Goal: Feedback & Contribution: Contribute content

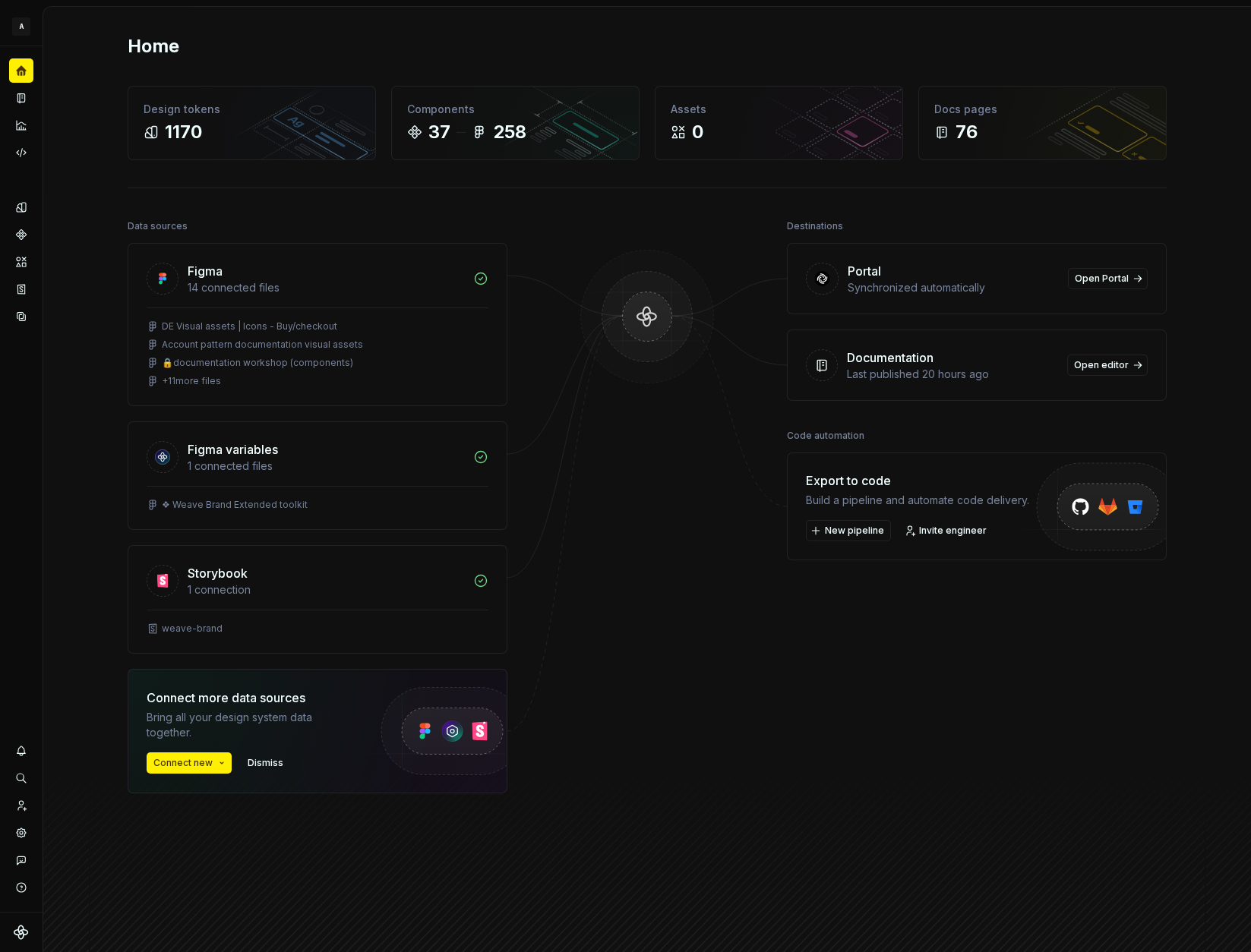
click at [0, 0] on button "Expand sidebar" at bounding box center [0, 0] width 0 height 0
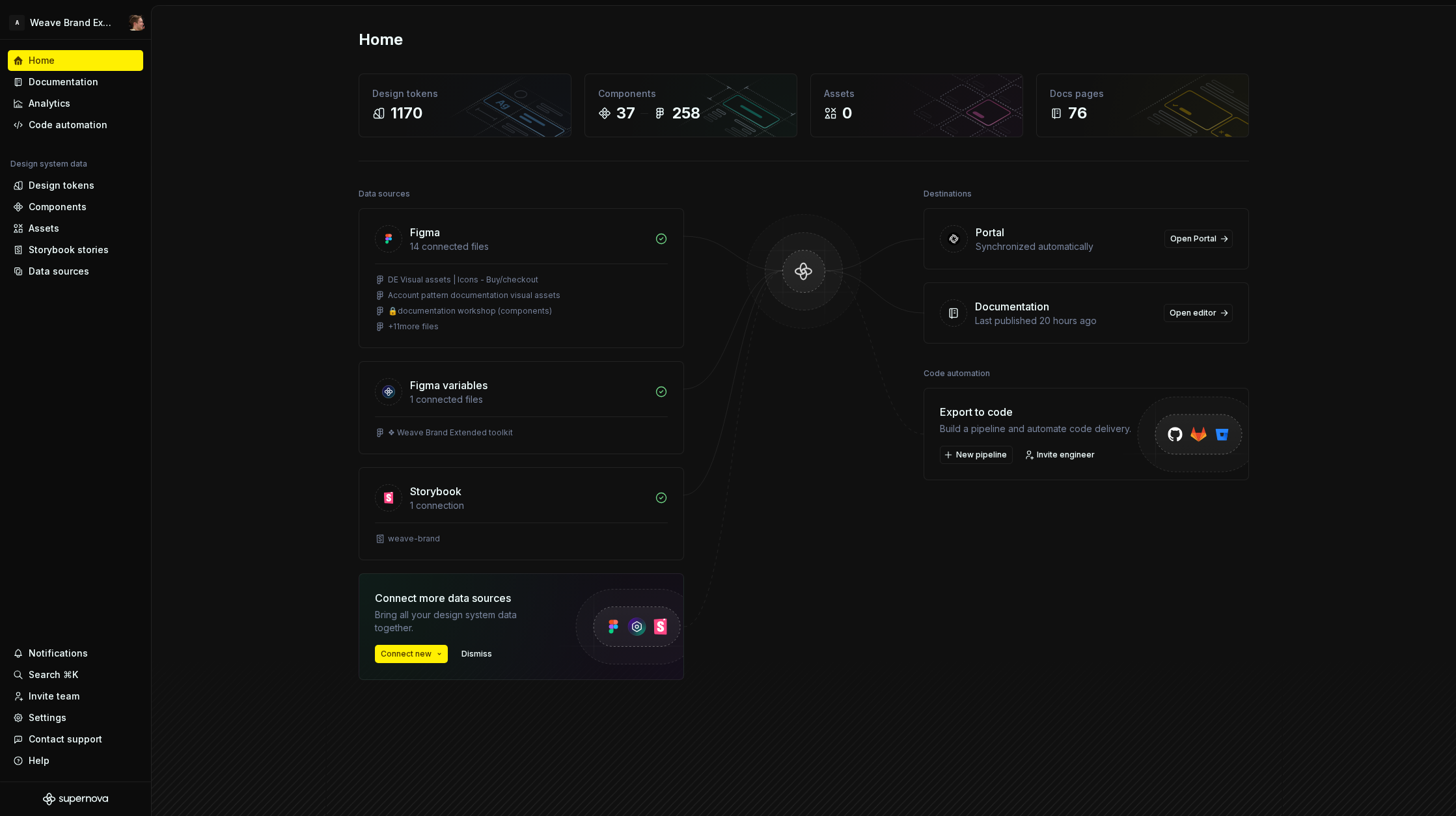
click at [931, 14] on div "Home Design tokens 1170 Components 37 258 Assets 0 Docs pages 76 Data sources F…" at bounding box center [803, 413] width 937 height 815
click at [905, 100] on div "Assets 0" at bounding box center [917, 105] width 211 height 63
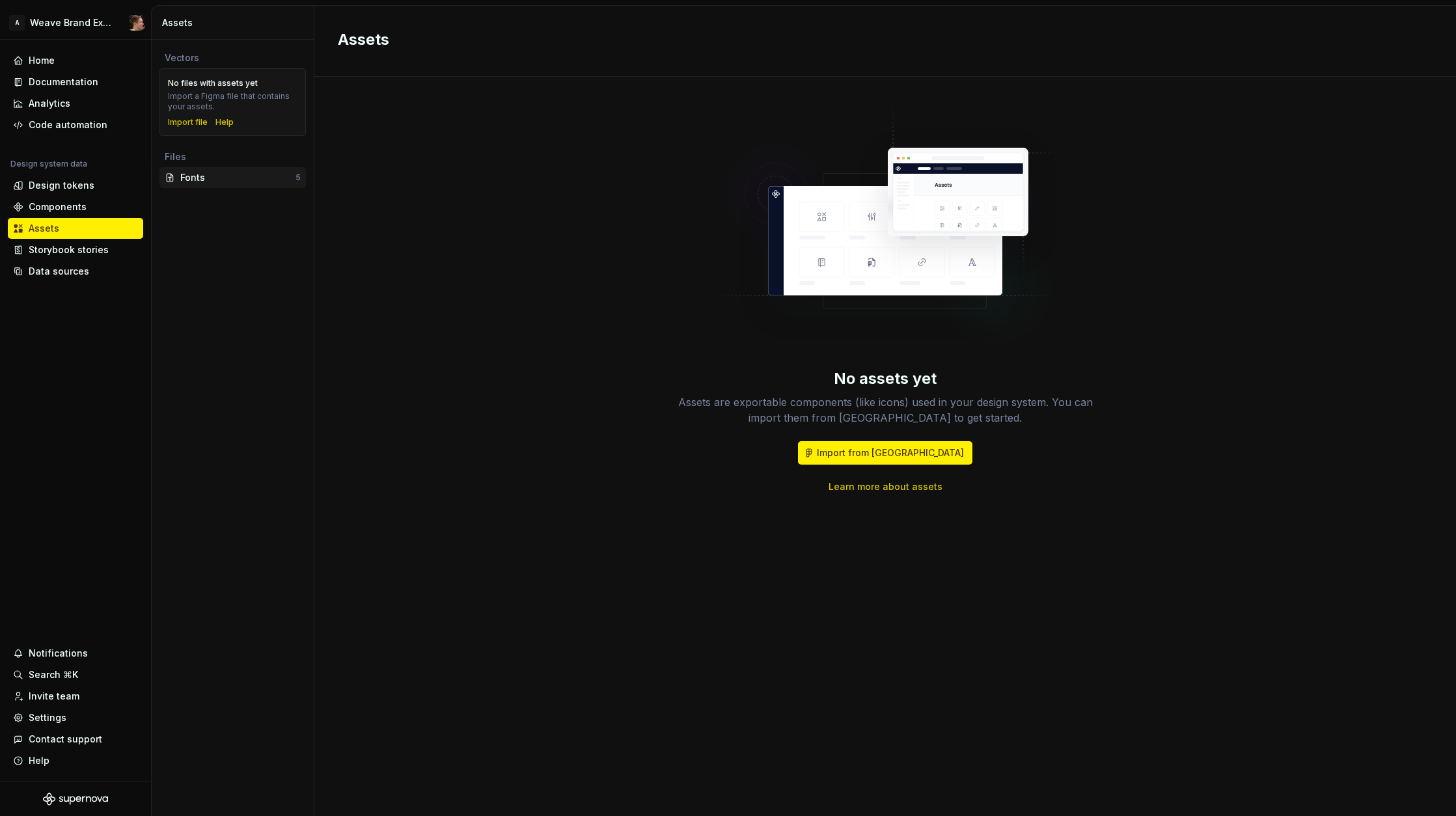
click at [205, 175] on div "Fonts" at bounding box center [238, 177] width 115 height 13
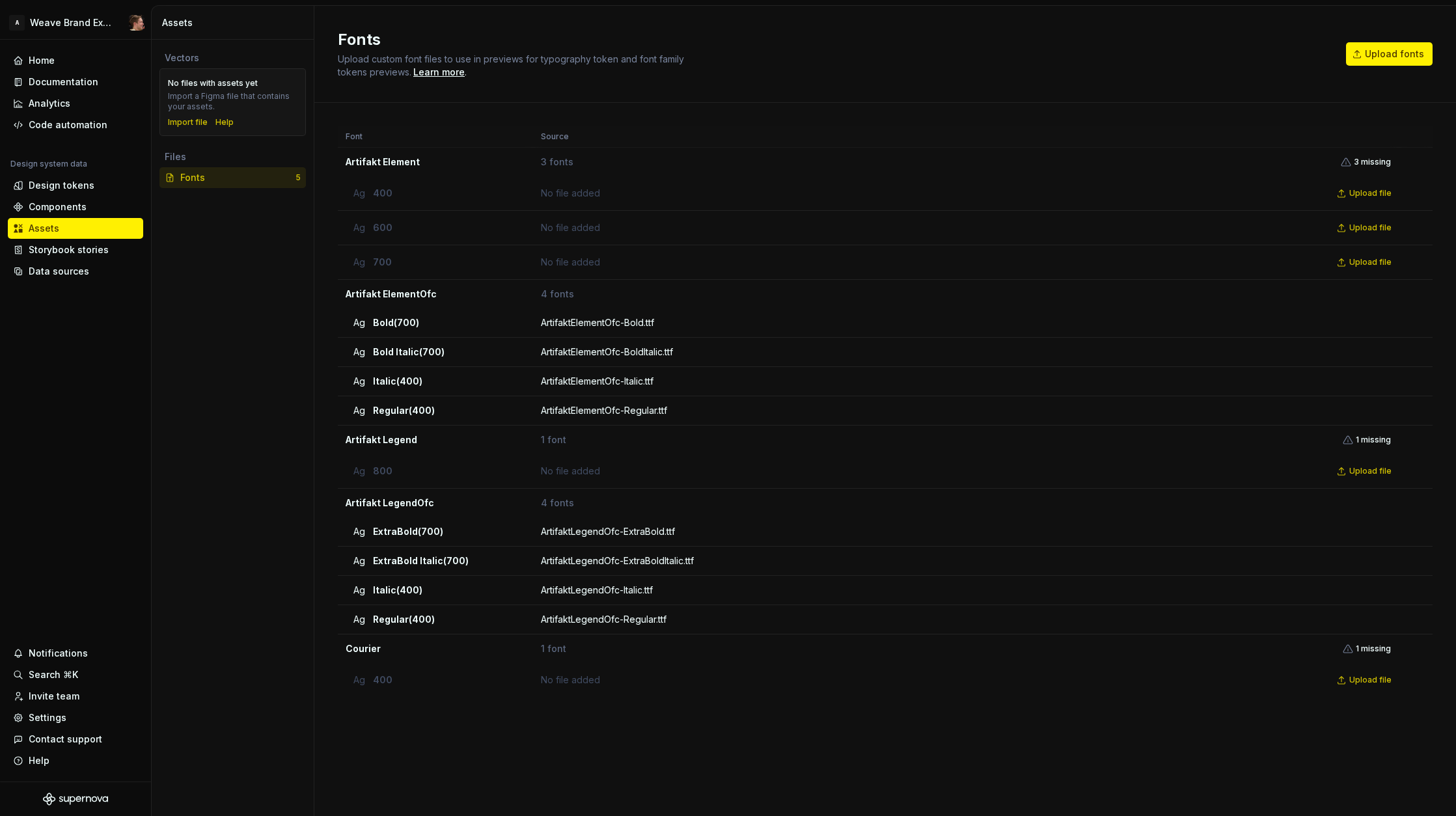
click at [267, 449] on div "Vectors No files with assets yet Import a Figma file that contains your assets.…" at bounding box center [232, 427] width 162 height 777
click at [50, 80] on div "Documentation" at bounding box center [63, 82] width 70 height 13
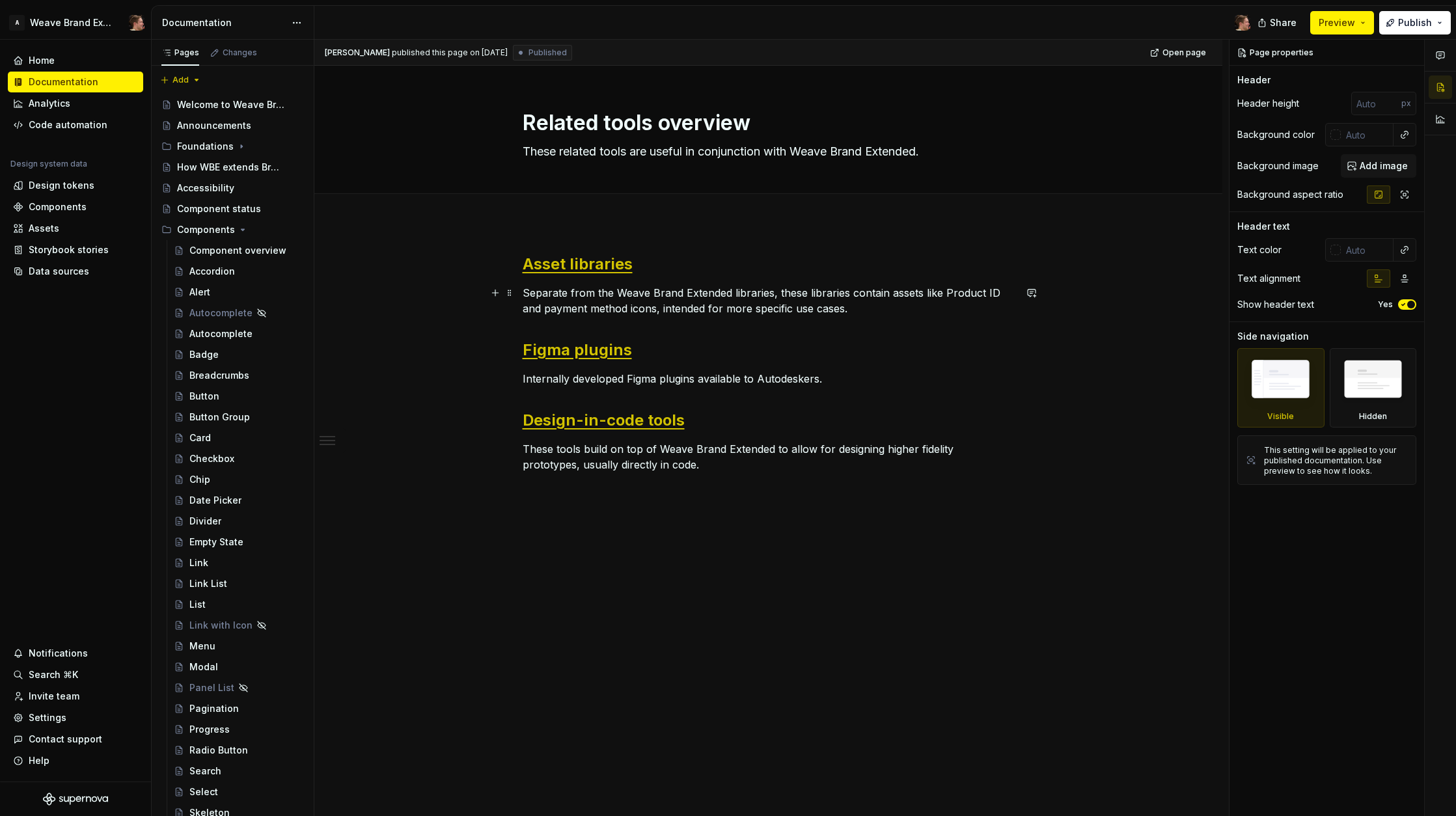
click at [421, 315] on div "Asset libraries Separate from the Weave Brand Extended libraries, these librari…" at bounding box center [769, 489] width 908 height 534
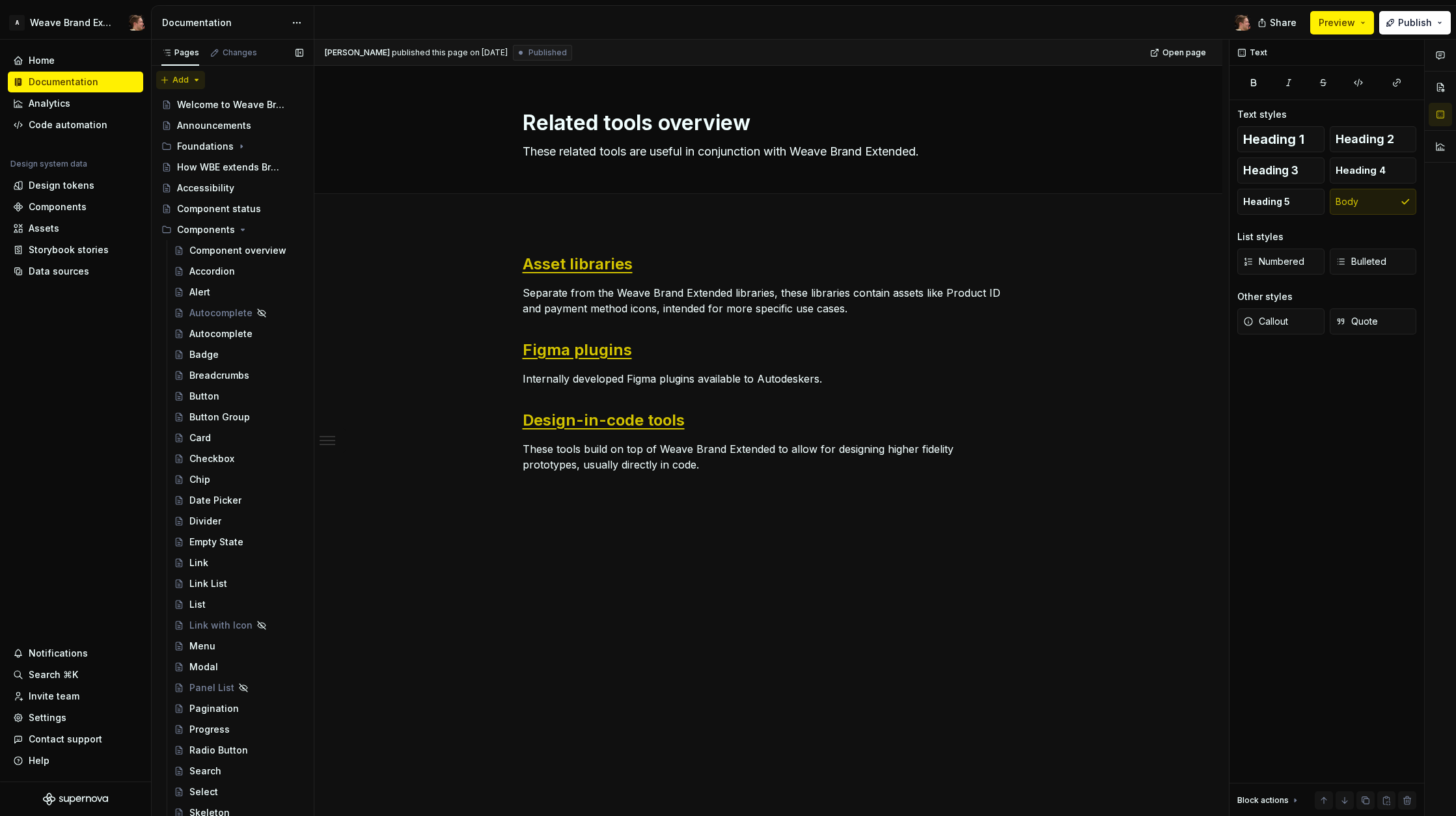
click at [179, 80] on div "Pages Changes Add Accessibility guide for tree Page tree. Navigate the tree wit…" at bounding box center [232, 430] width 163 height 782
click at [203, 122] on div "New group" at bounding box center [222, 126] width 84 height 13
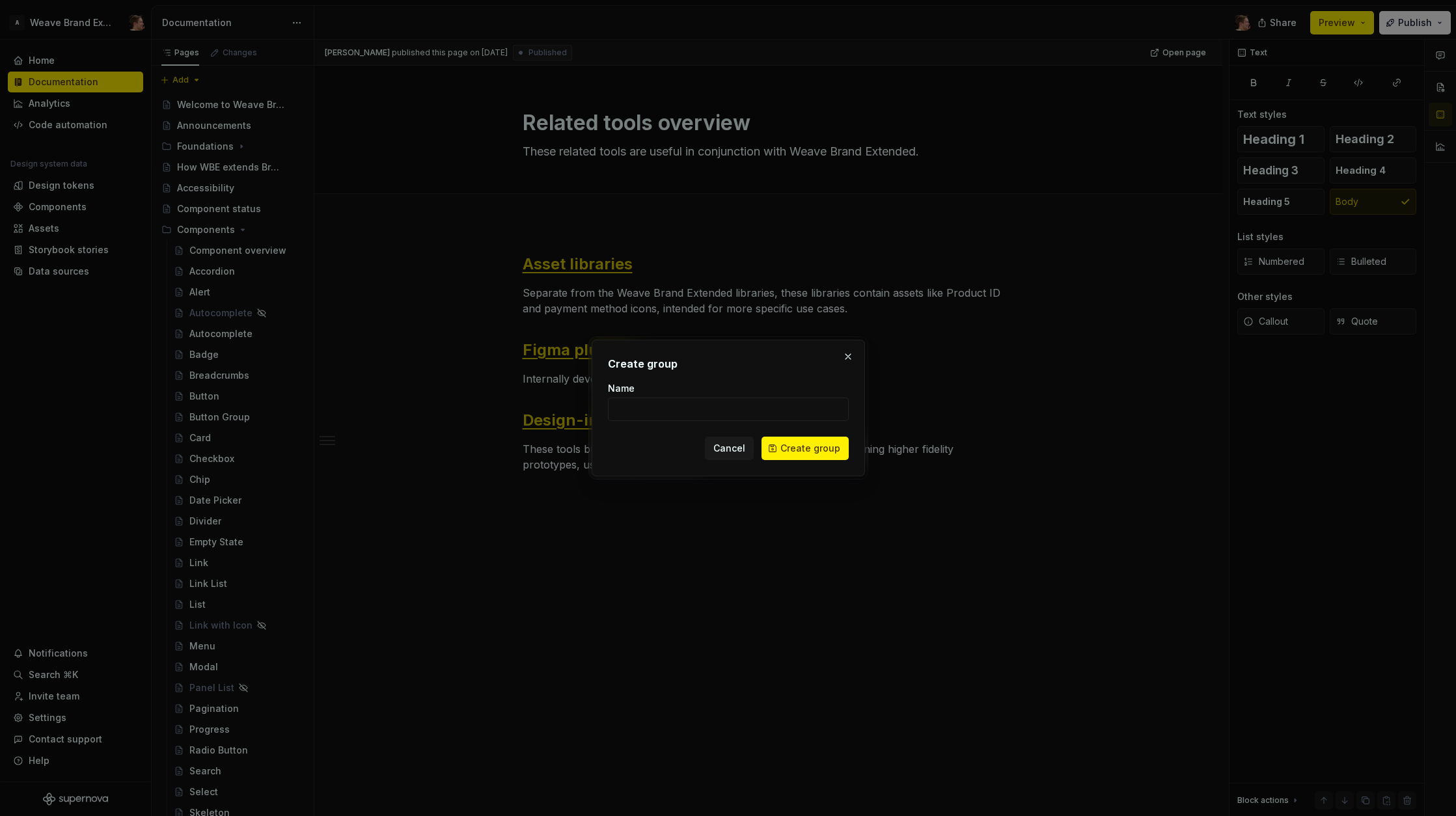
type textarea "*"
type input "What's new"
click button "Create group" at bounding box center [805, 448] width 87 height 23
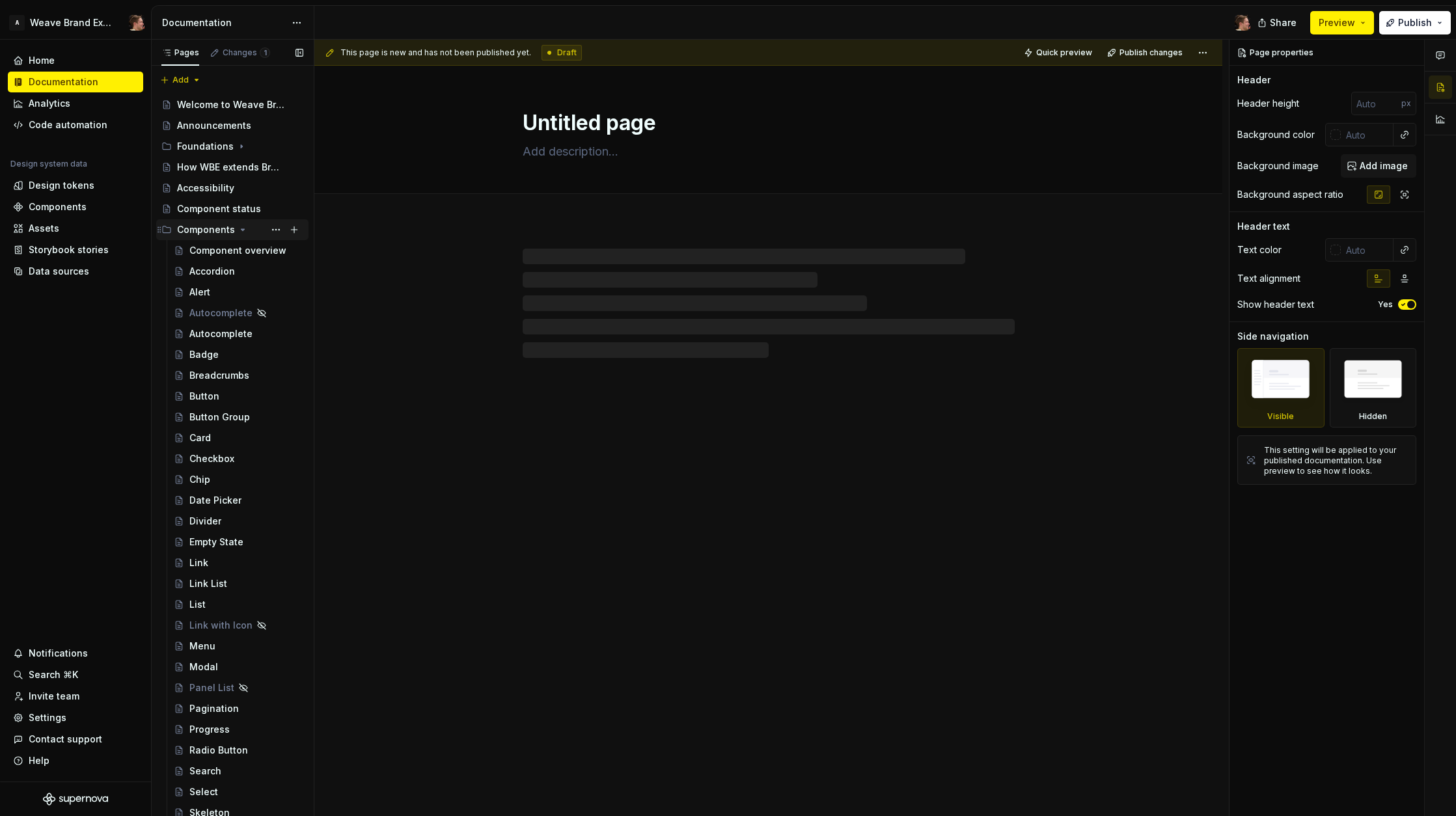
click at [241, 229] on icon "Page tree" at bounding box center [243, 230] width 4 height 1
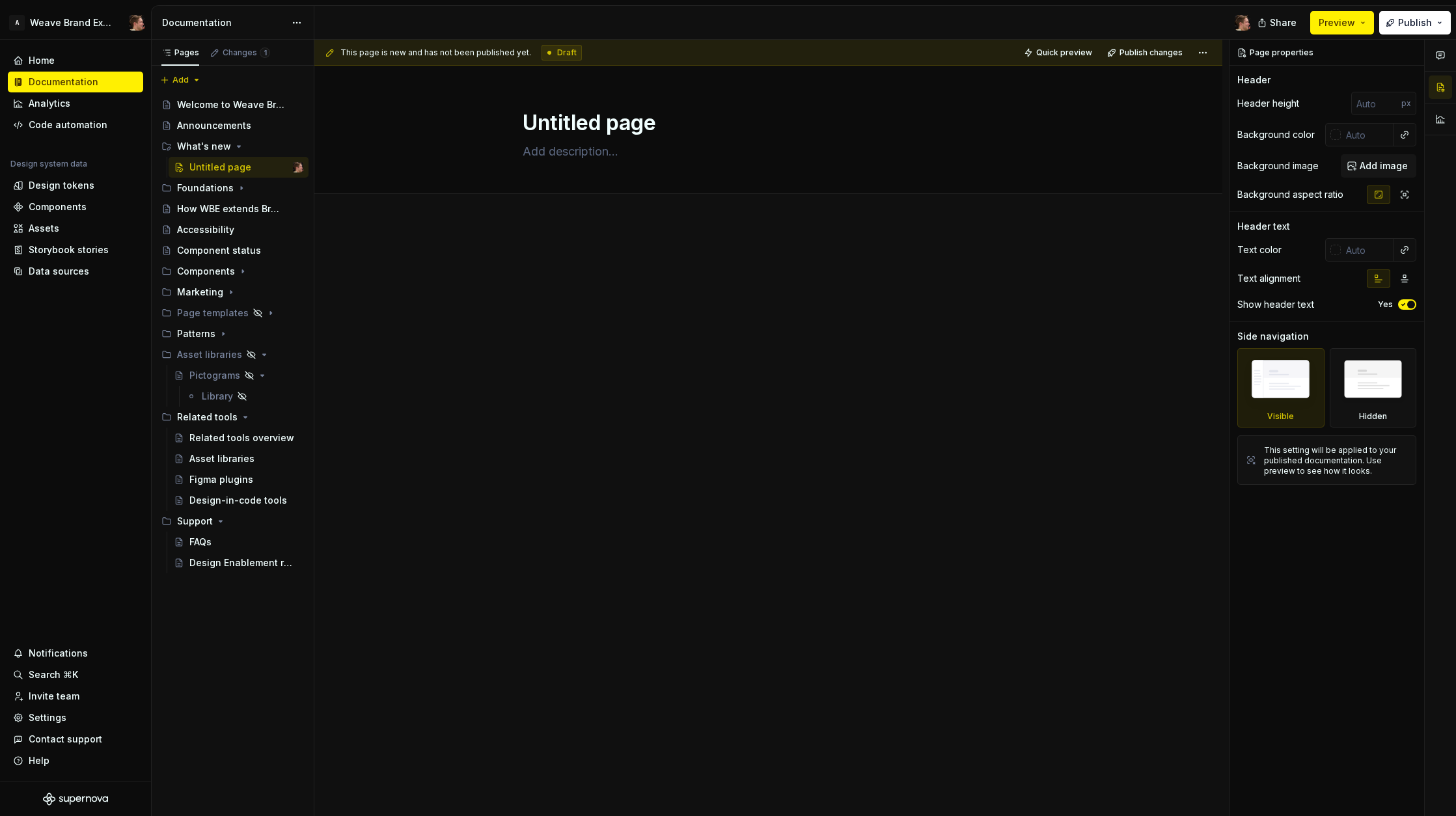
drag, startPoint x: 201, startPoint y: 545, endPoint x: 682, endPoint y: 0, distance: 726.9
click at [225, 167] on div "Announcements" at bounding box center [226, 167] width 74 height 13
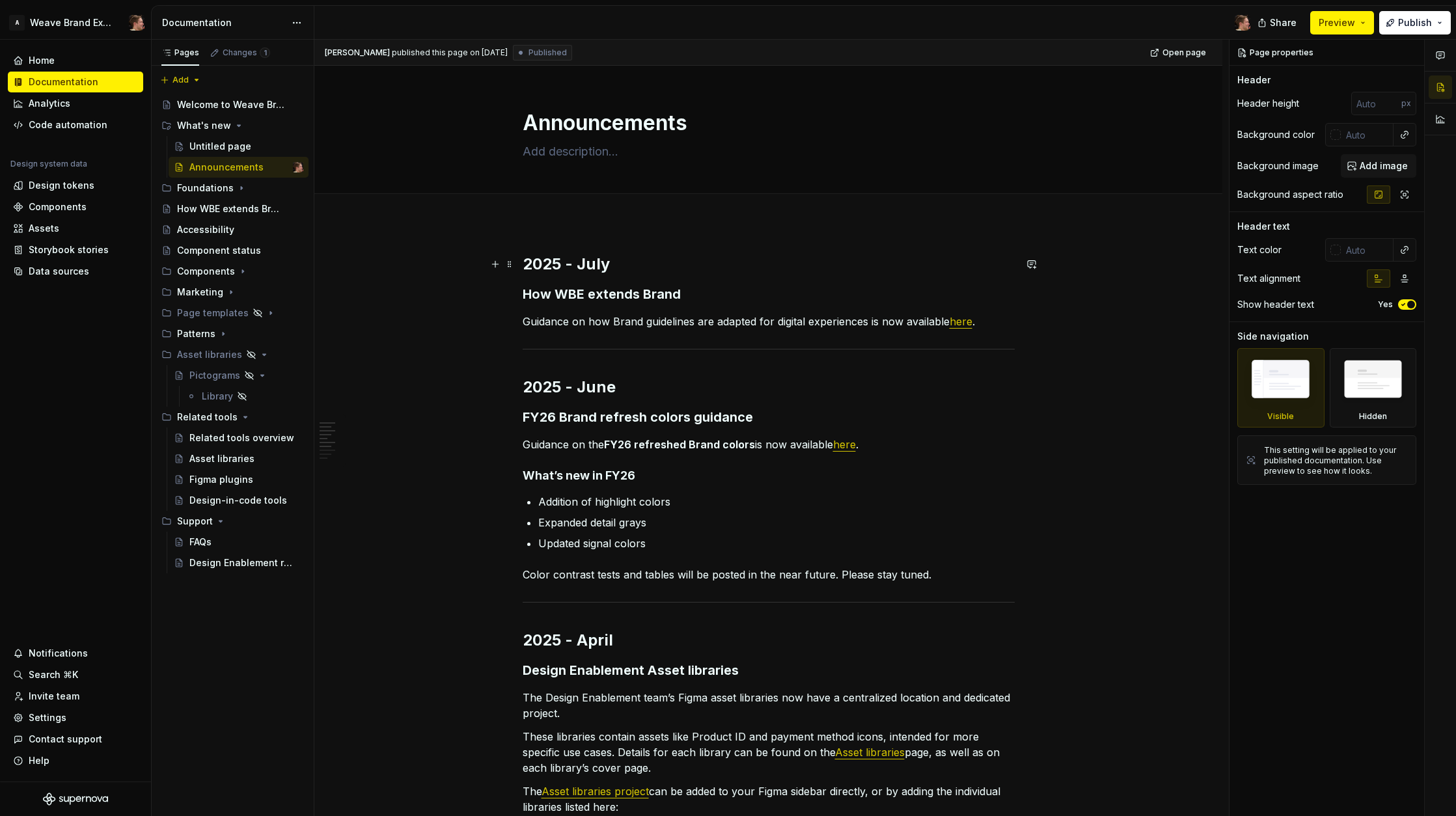
click at [675, 264] on h2 "2025 - July" at bounding box center [768, 265] width 492 height 21
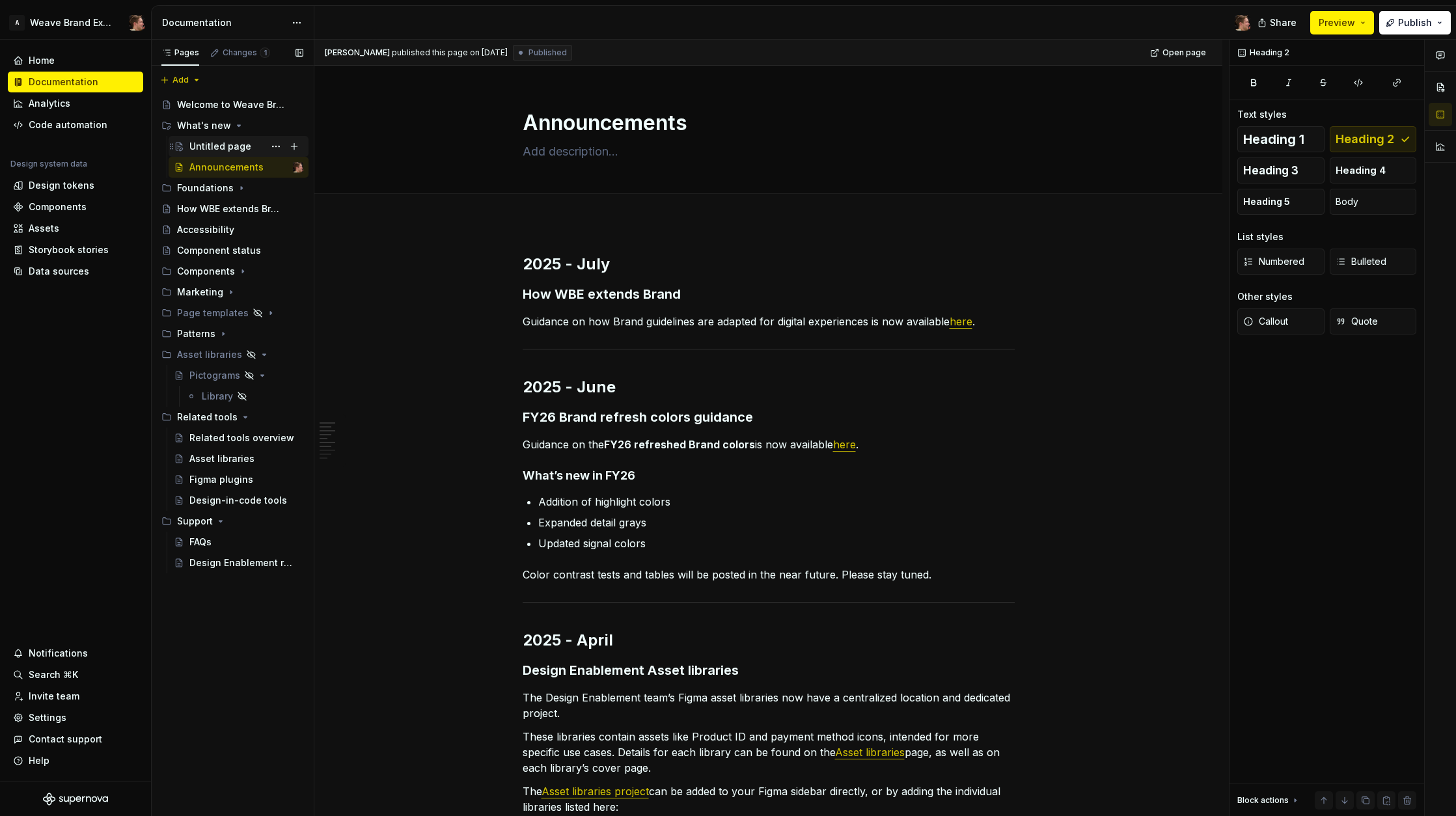
click at [222, 150] on div "Untitled page" at bounding box center [220, 146] width 62 height 13
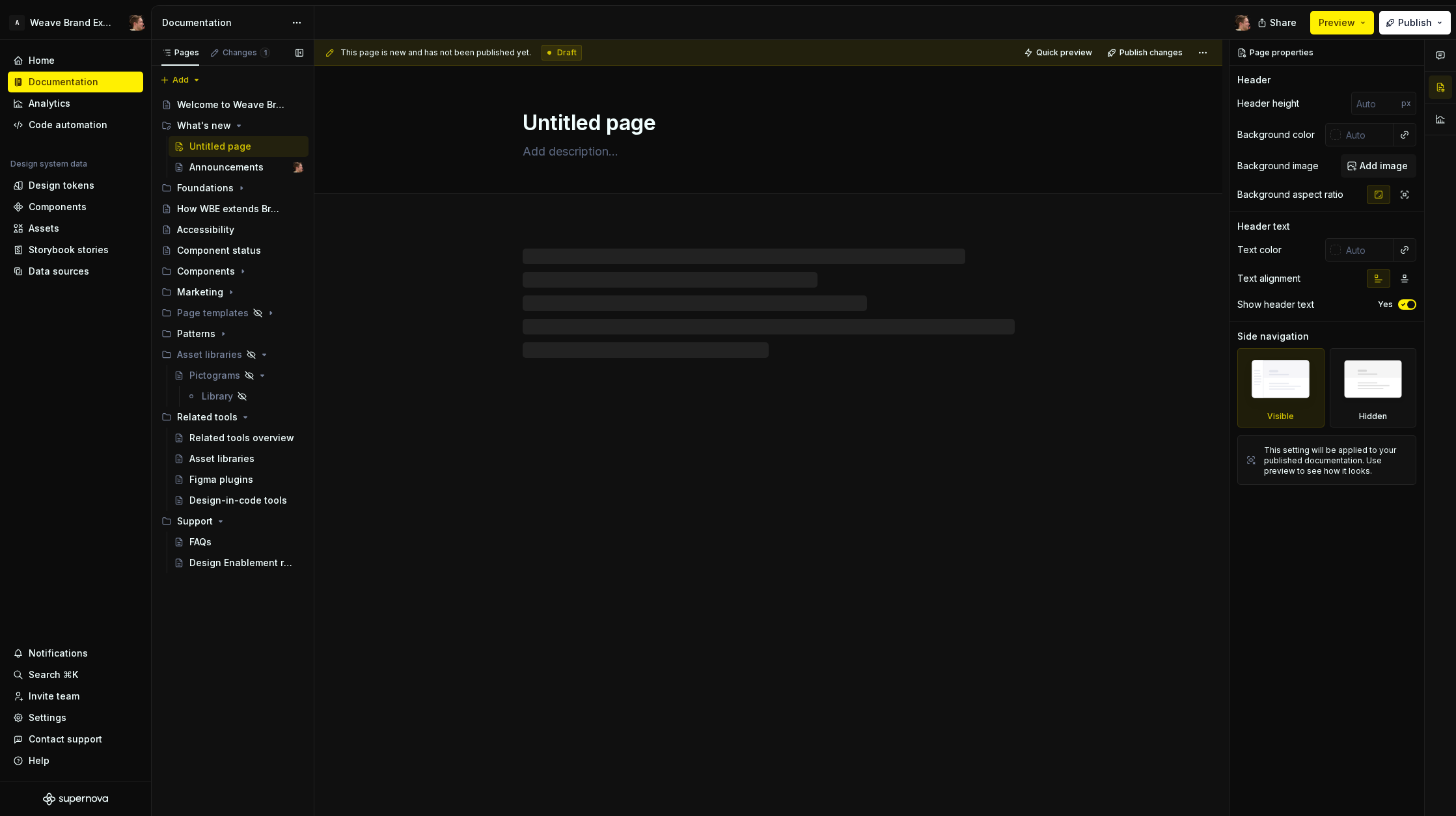
click at [0, 0] on button "Page tree" at bounding box center [0, 0] width 0 height 0
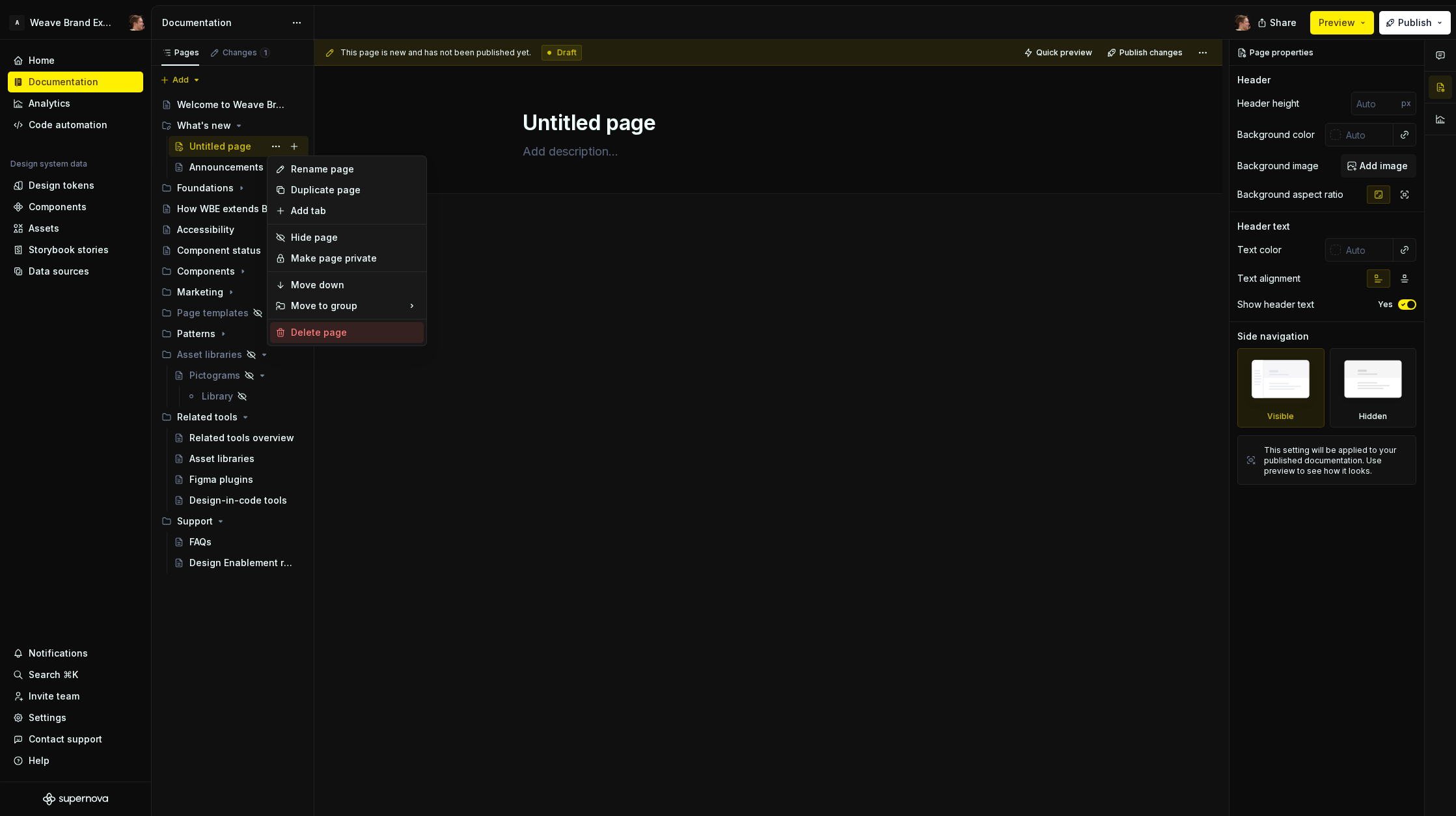
click at [392, 339] on div "Delete page" at bounding box center [354, 332] width 127 height 13
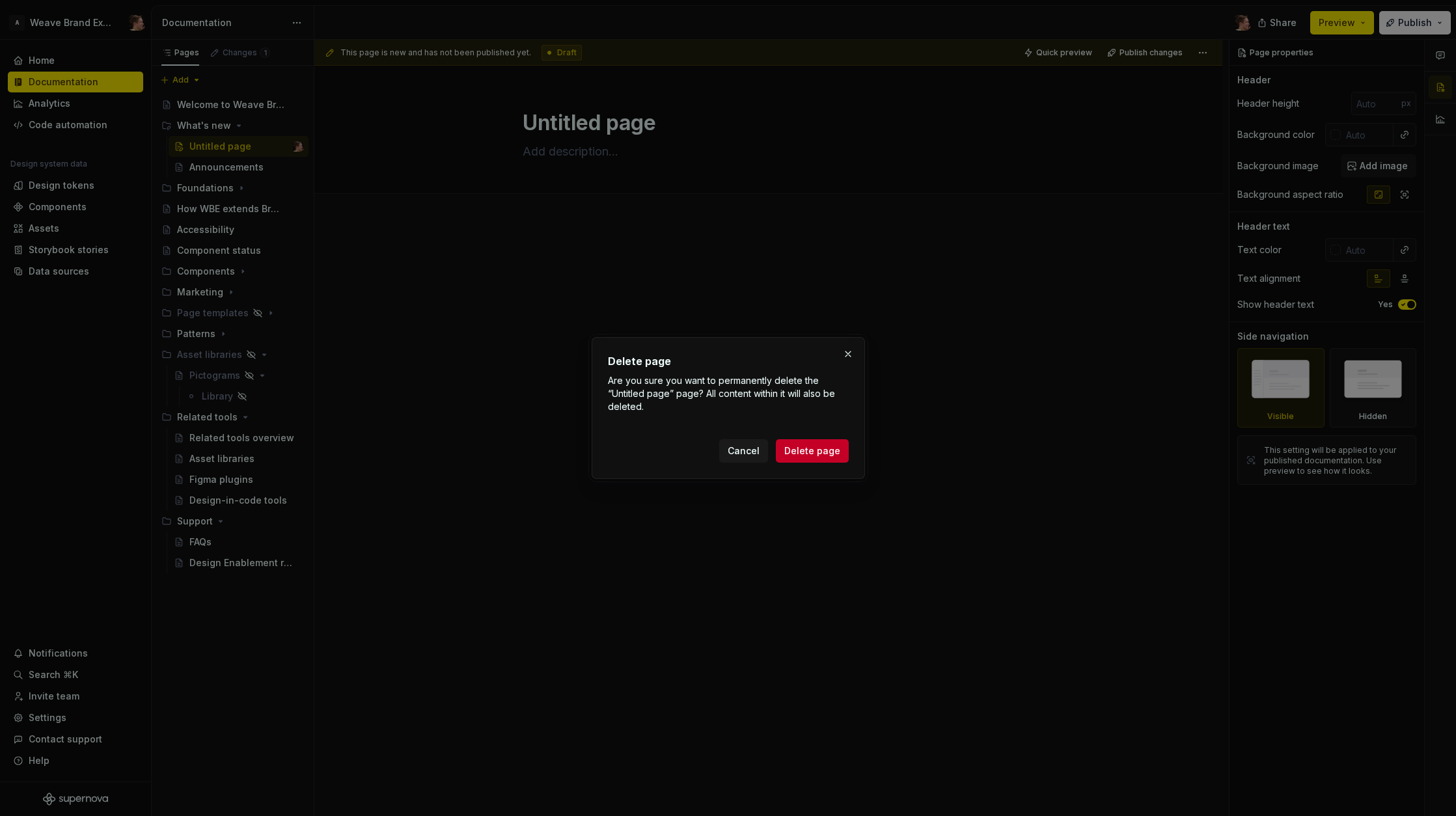
drag, startPoint x: 827, startPoint y: 452, endPoint x: 805, endPoint y: 440, distance: 25.1
click at [827, 452] on span "Delete page" at bounding box center [812, 451] width 56 height 13
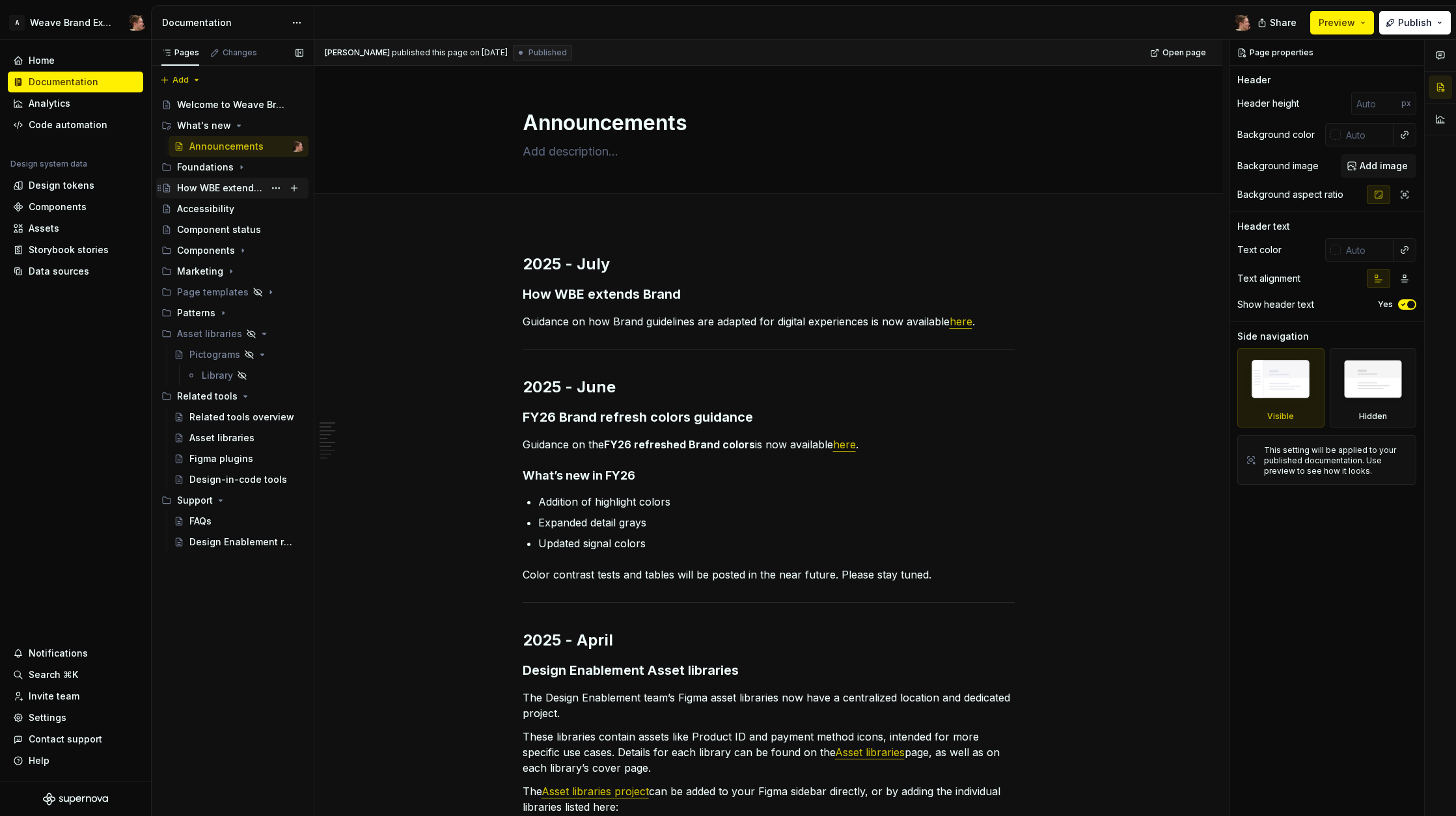
click at [202, 187] on div "How WBE extends Brand" at bounding box center [220, 188] width 87 height 13
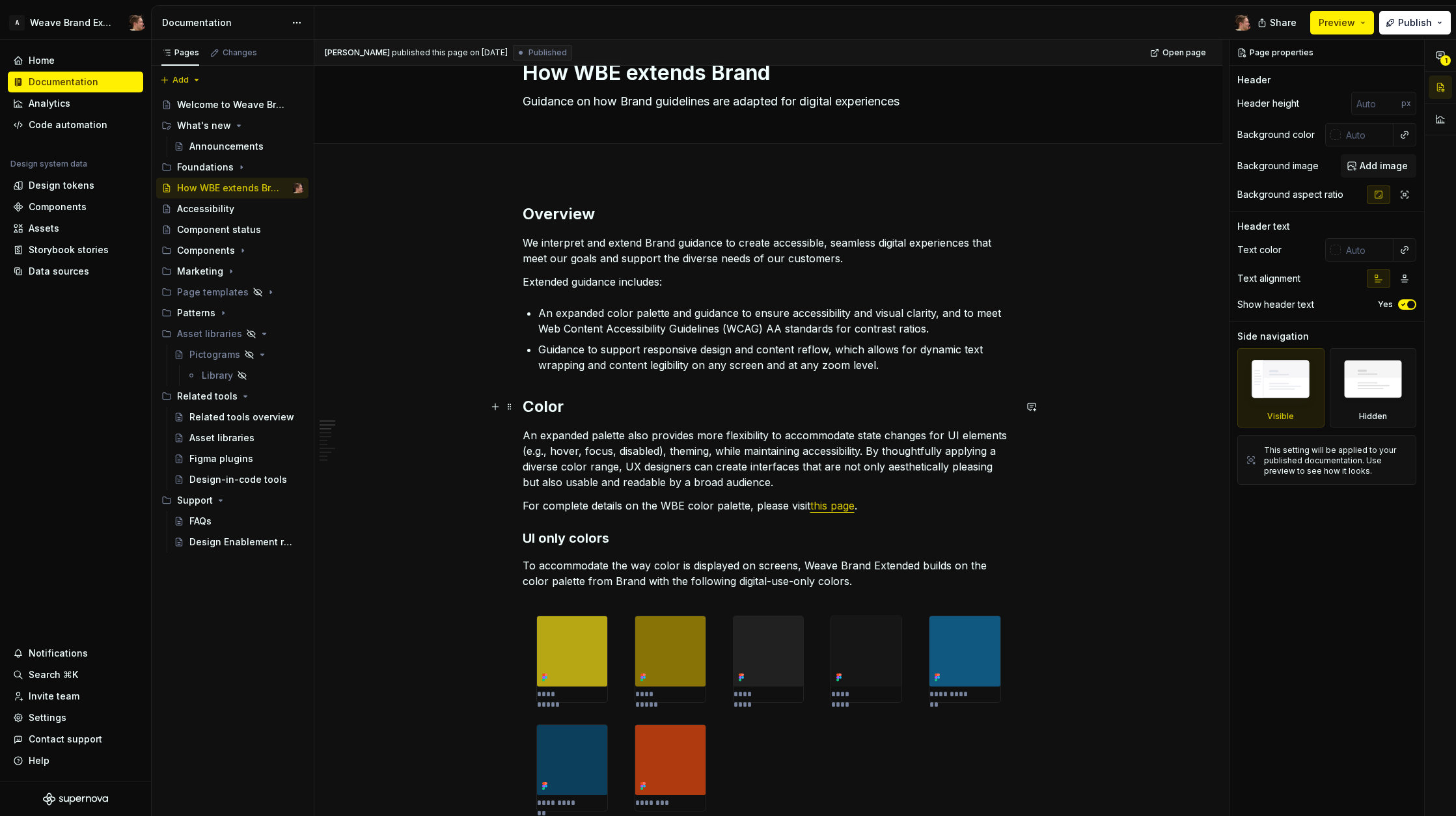
scroll to position [25, 0]
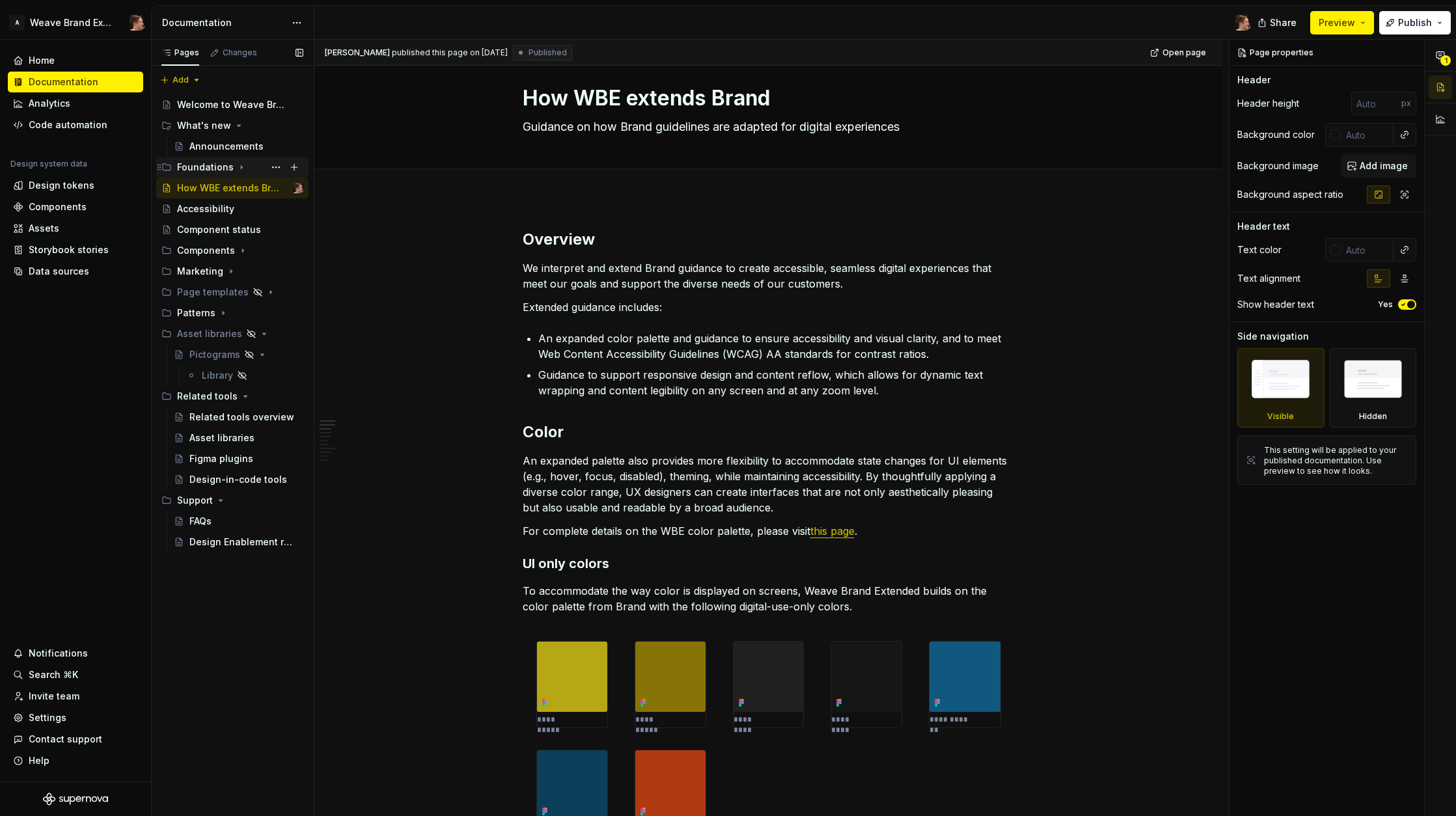
click at [237, 170] on icon "Page tree" at bounding box center [241, 167] width 11 height 11
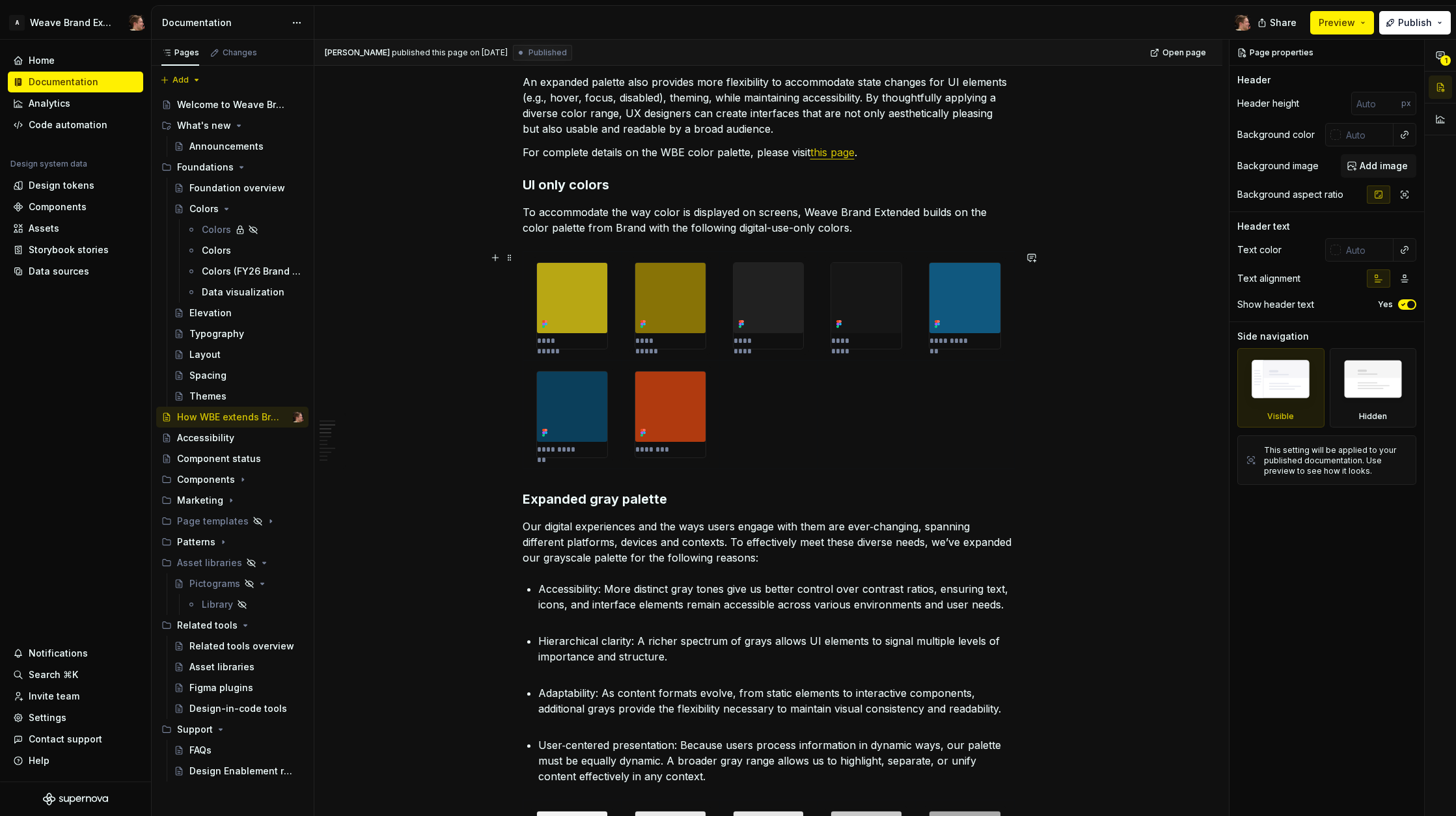
scroll to position [408, 0]
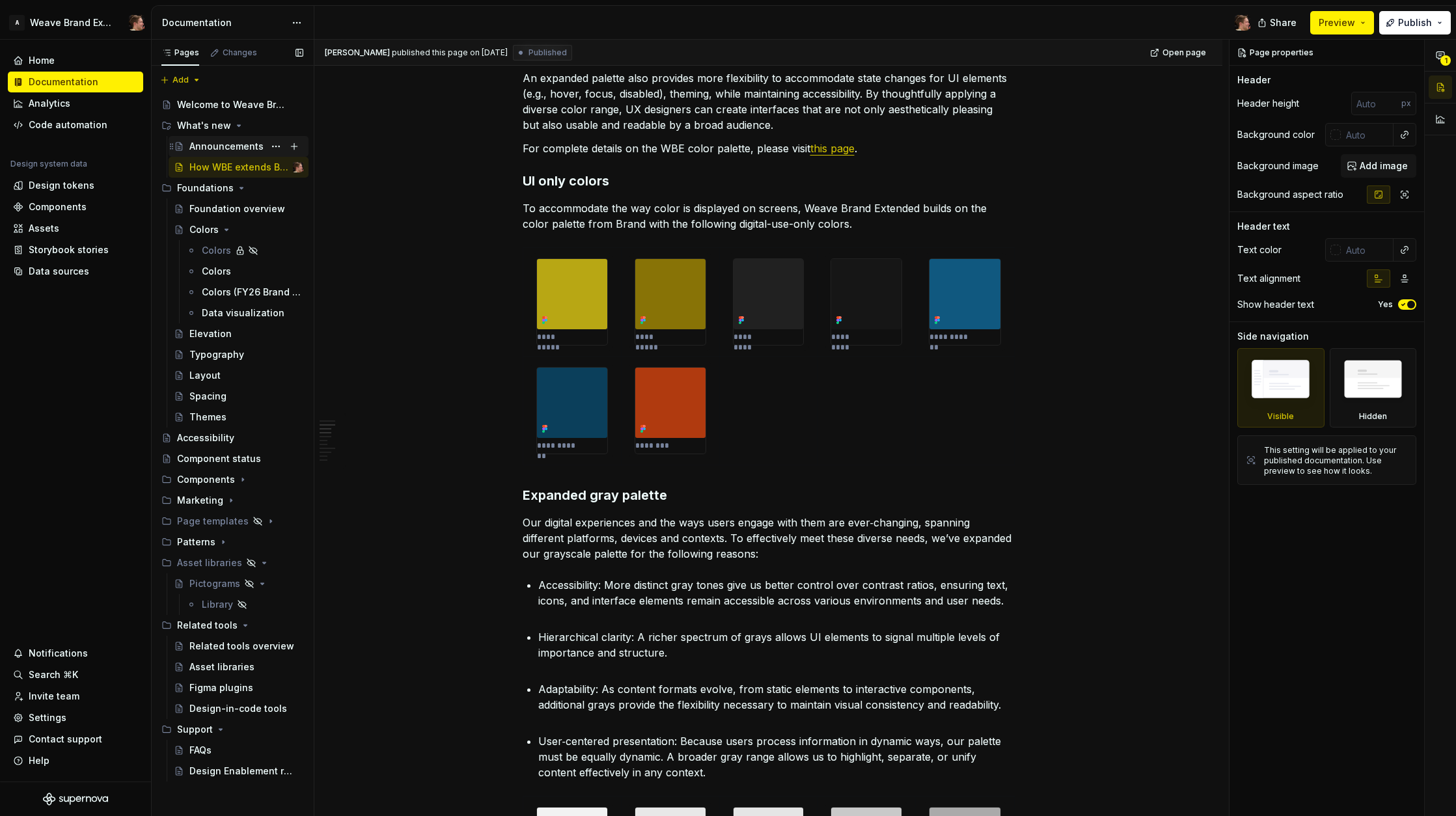
click at [251, 151] on div "Announcements" at bounding box center [226, 146] width 74 height 13
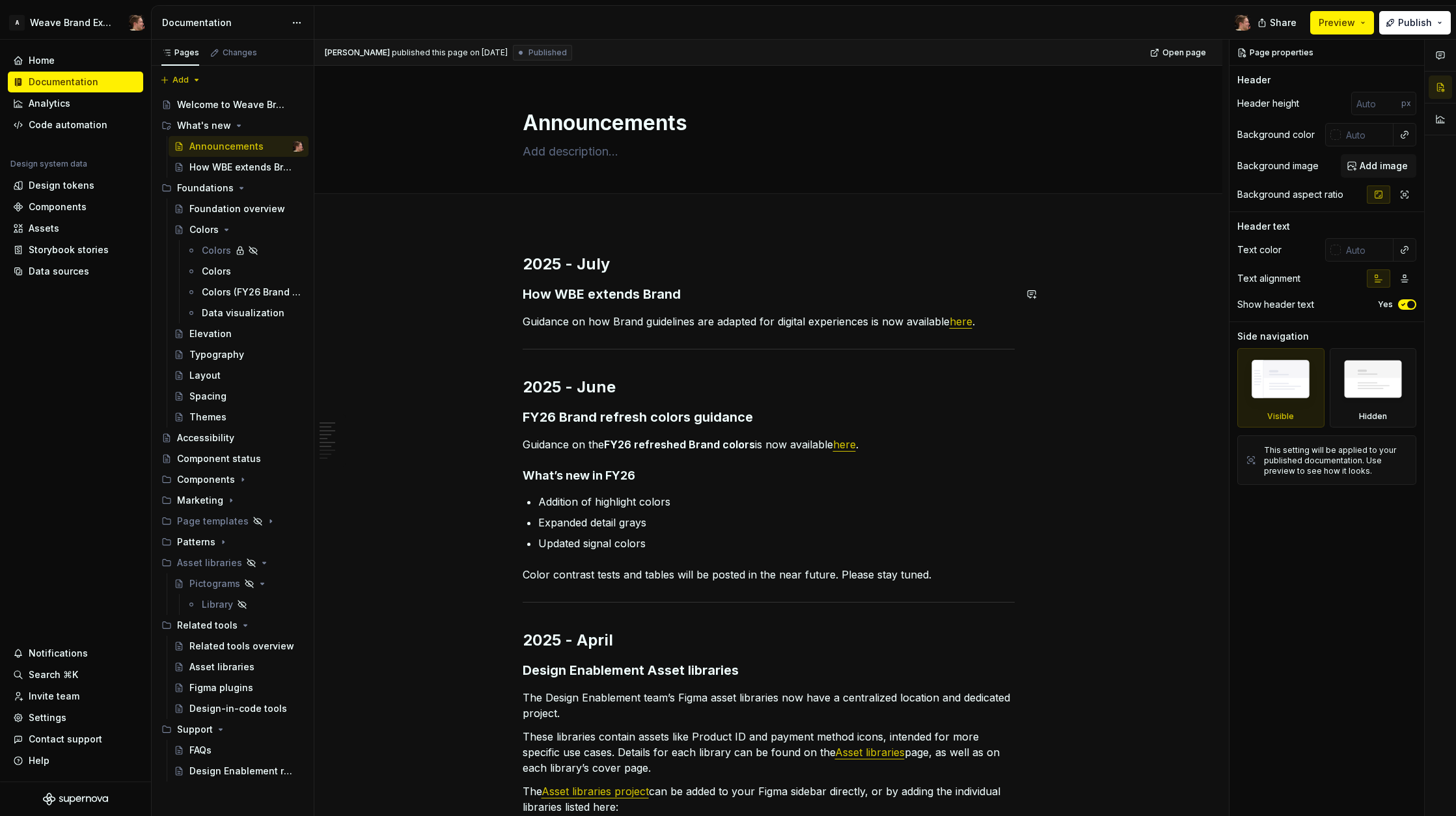
click at [671, 272] on h2 "2025 - July" at bounding box center [768, 265] width 492 height 21
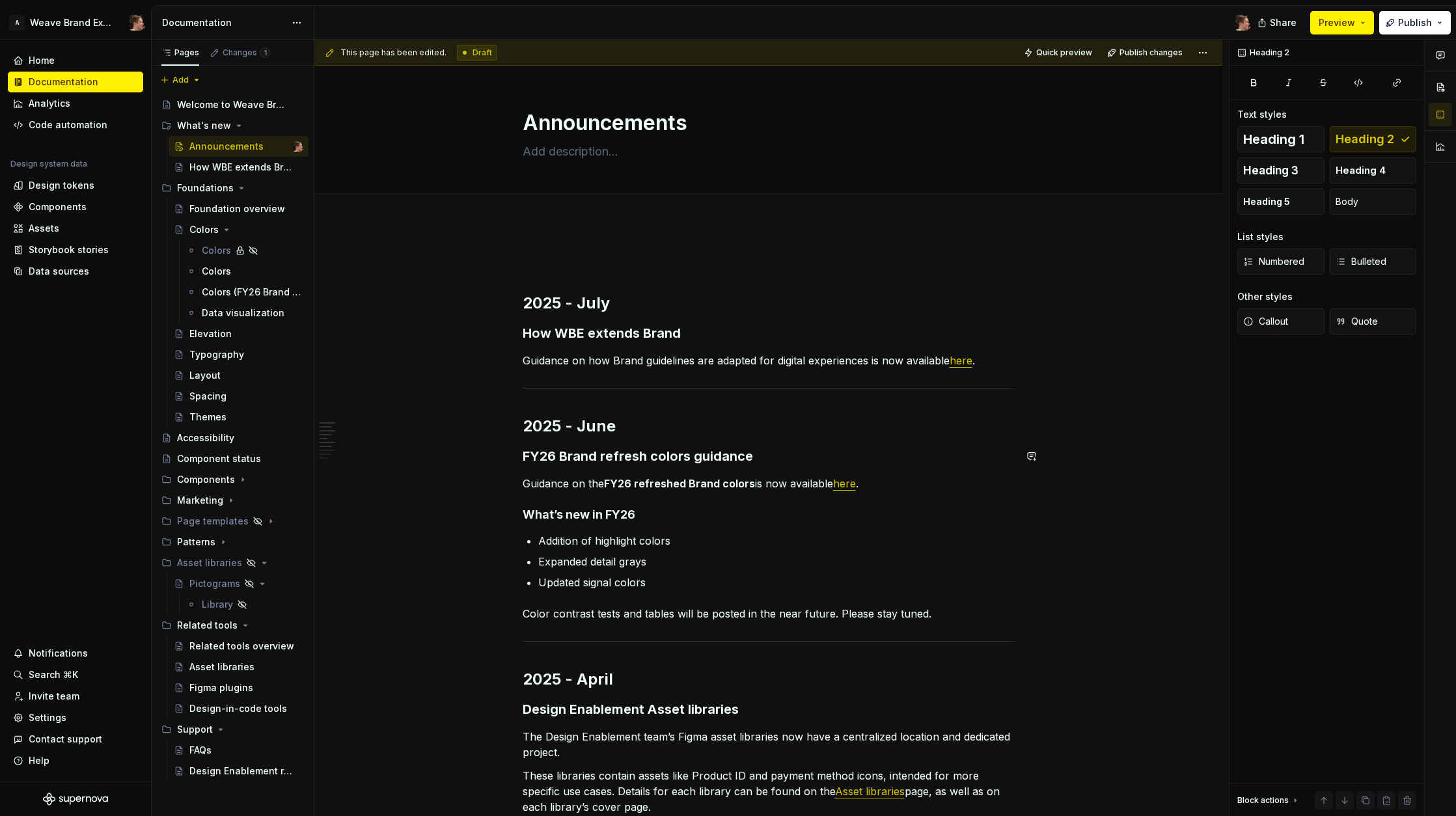
type textarea "*"
copy h2 "2025 - July"
click at [585, 306] on h2 "2025 - July" at bounding box center [768, 303] width 492 height 21
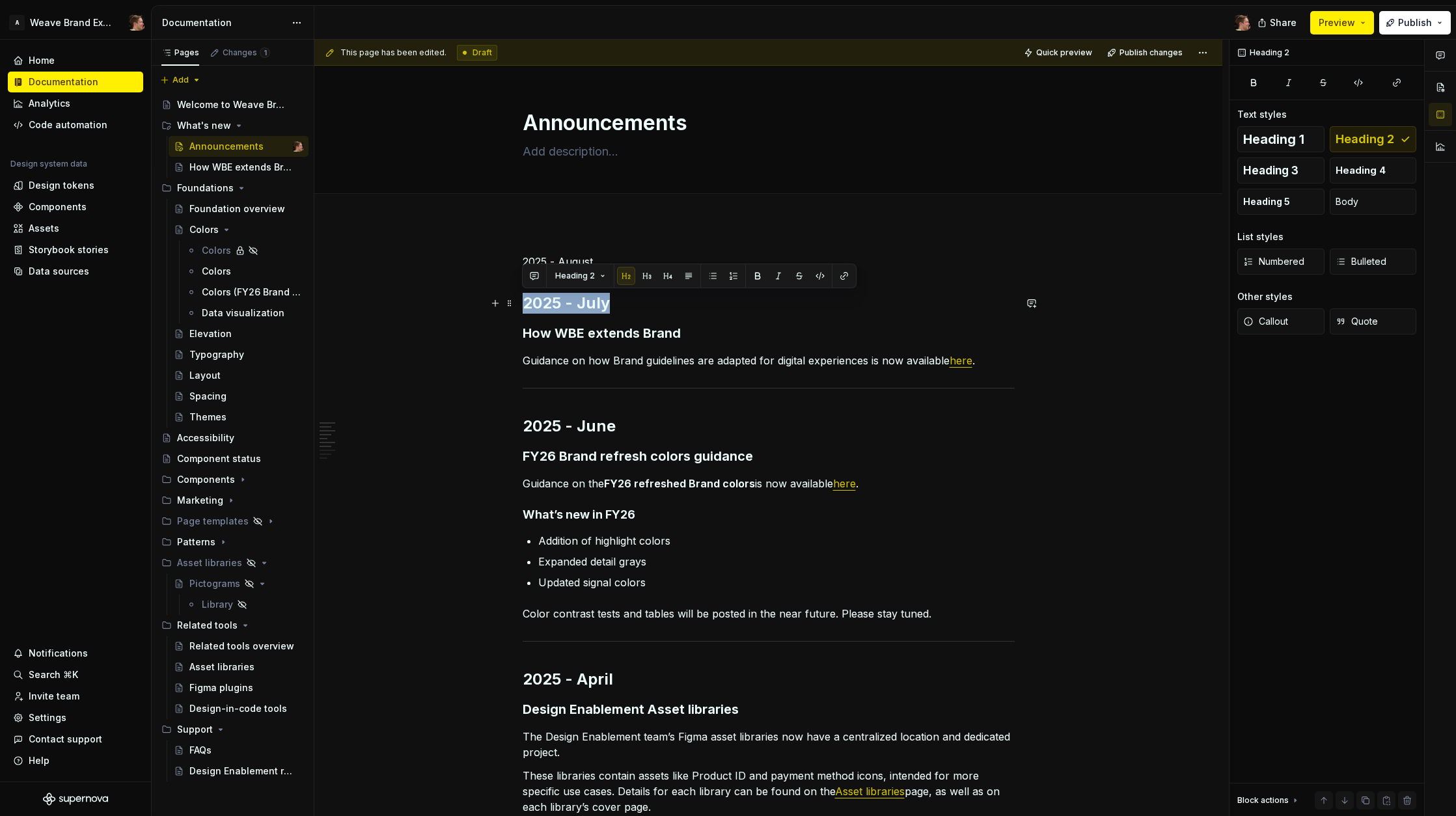
click at [593, 310] on h2 "2025 - July" at bounding box center [768, 303] width 492 height 21
click at [544, 263] on p "2025 - August" at bounding box center [768, 262] width 492 height 15
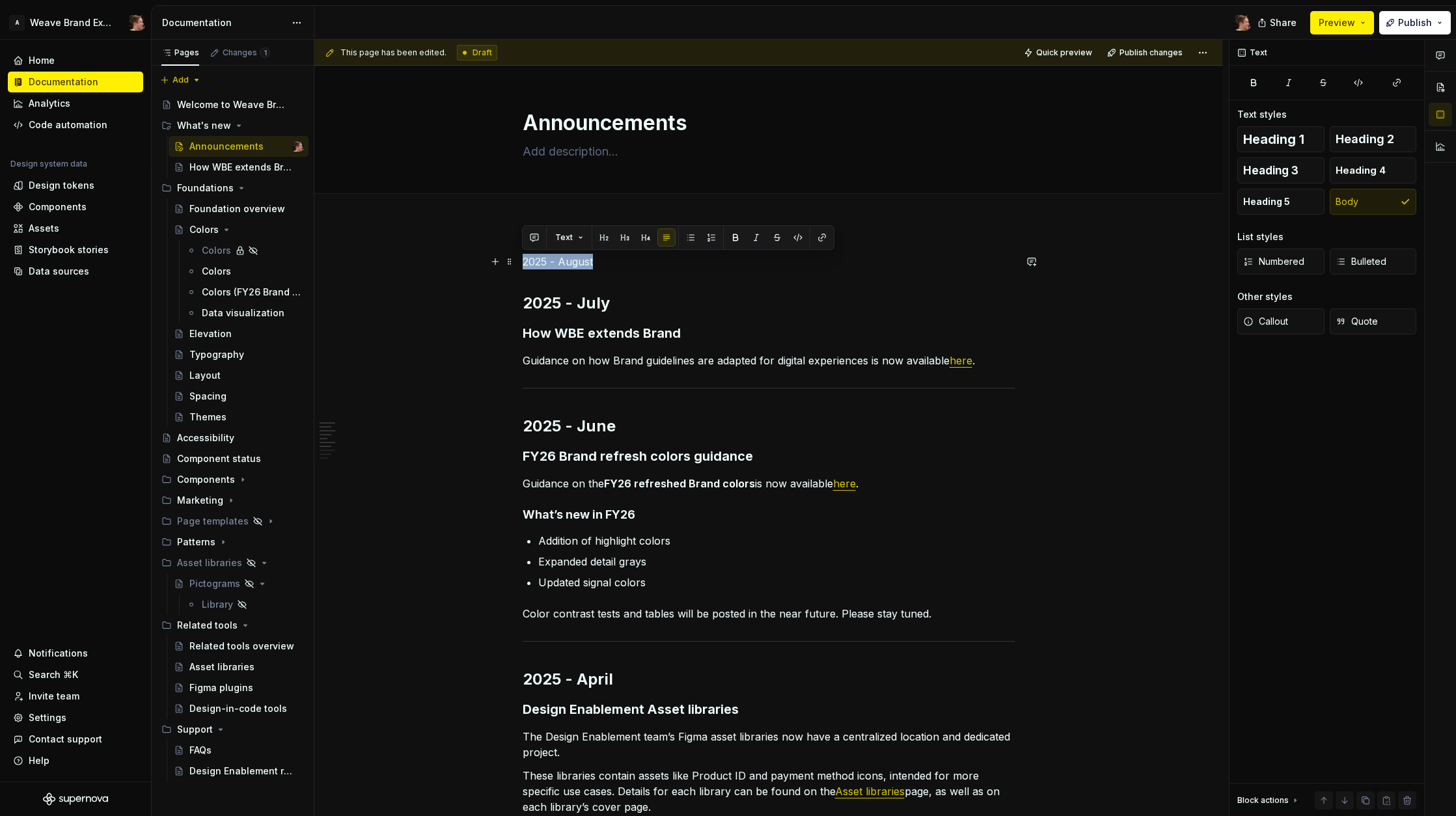
click at [544, 263] on p "2025 - August" at bounding box center [768, 262] width 492 height 15
click at [600, 237] on button "button" at bounding box center [604, 238] width 18 height 18
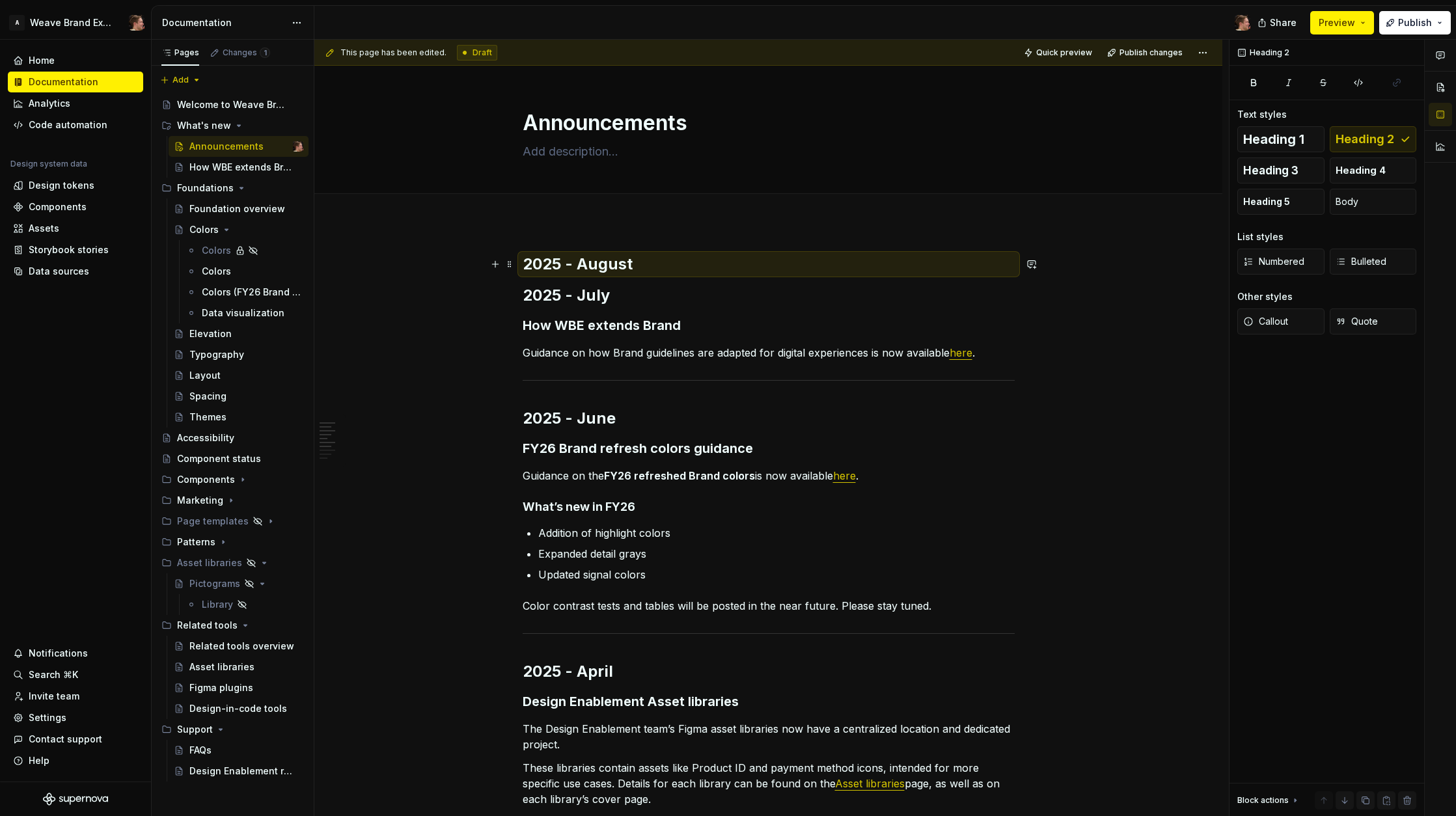
click at [716, 267] on h2 "2025 - August" at bounding box center [768, 265] width 492 height 21
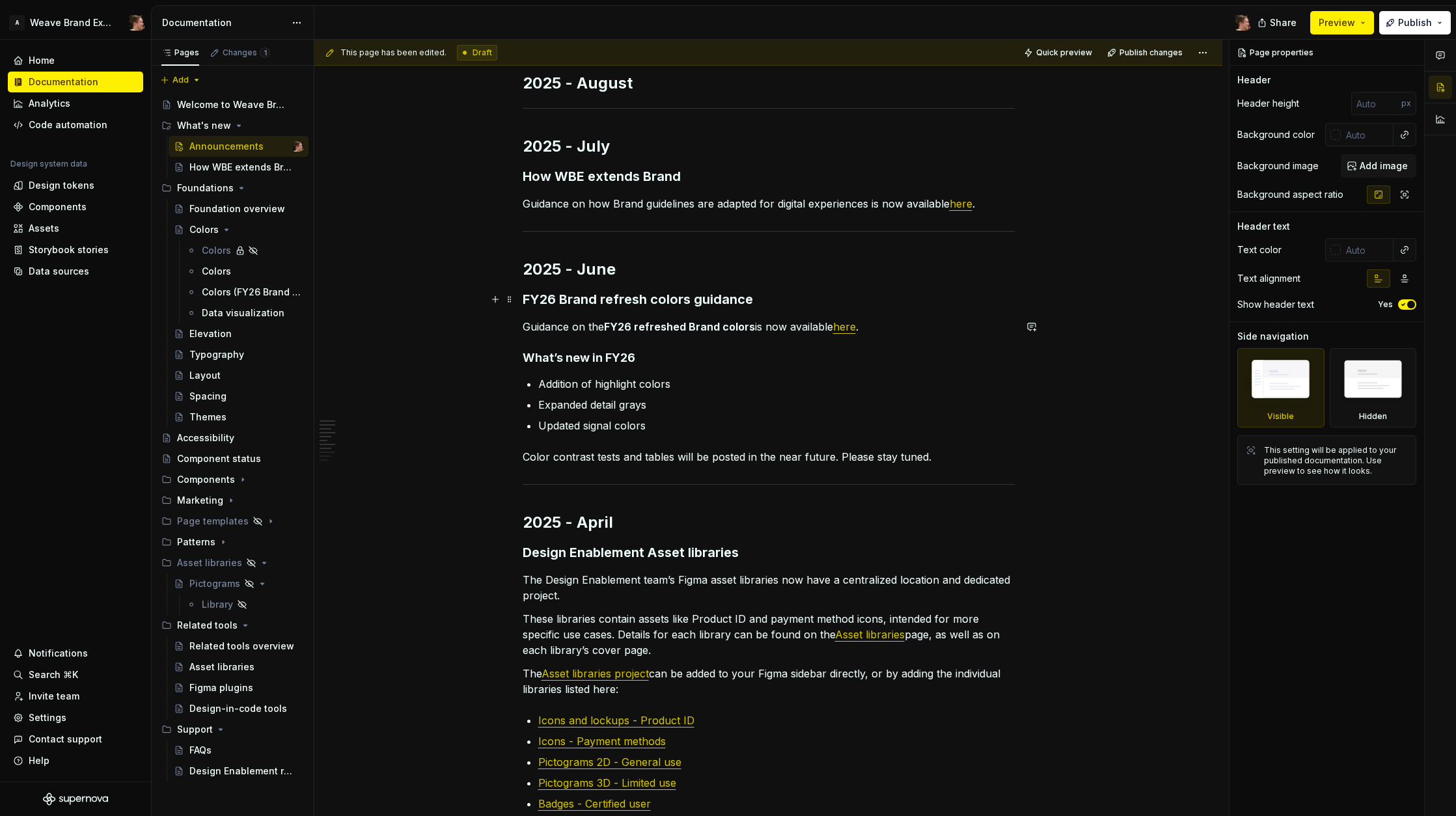
scroll to position [123, 0]
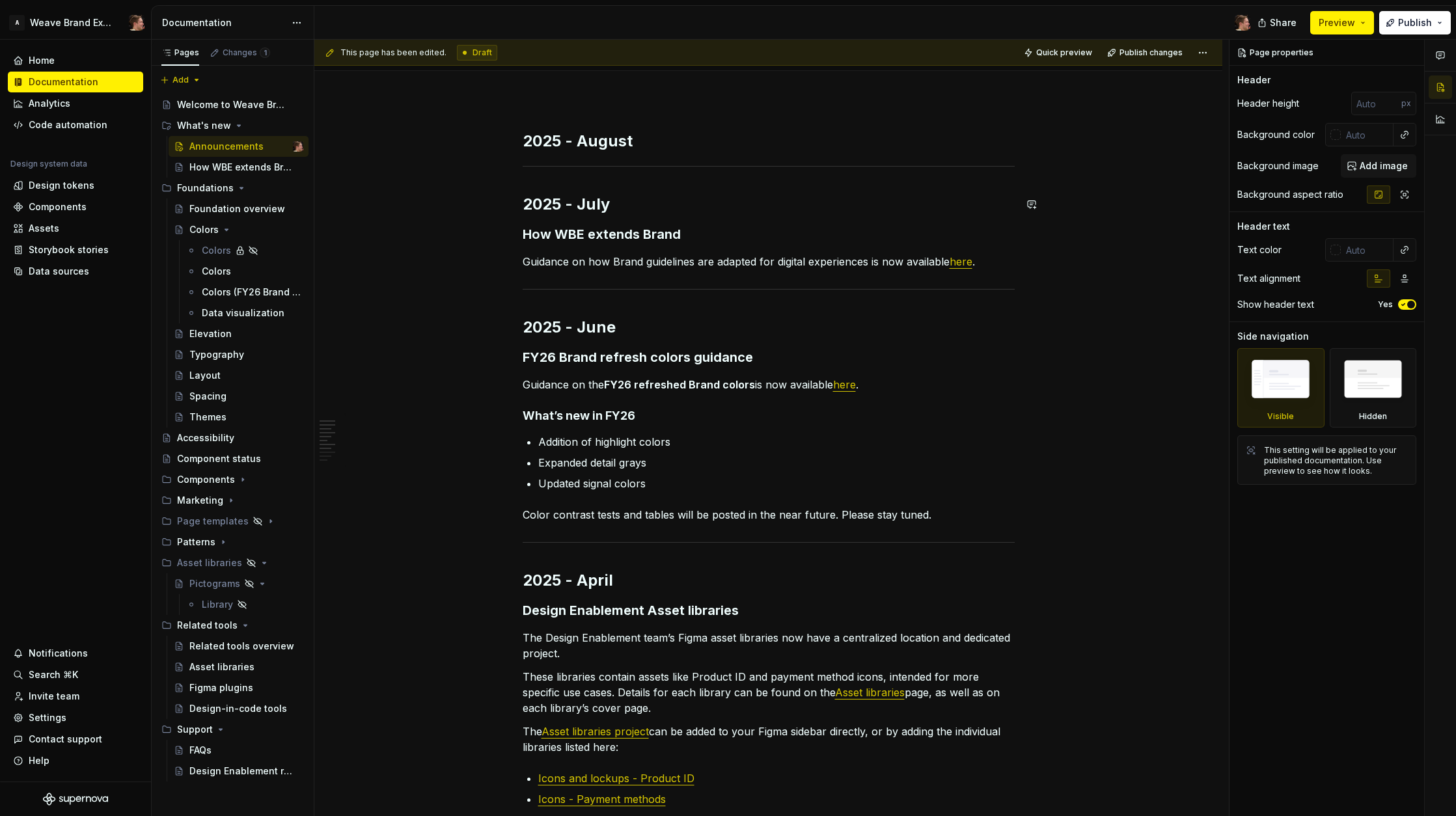
click at [687, 139] on h2 "2025 - August" at bounding box center [768, 142] width 492 height 21
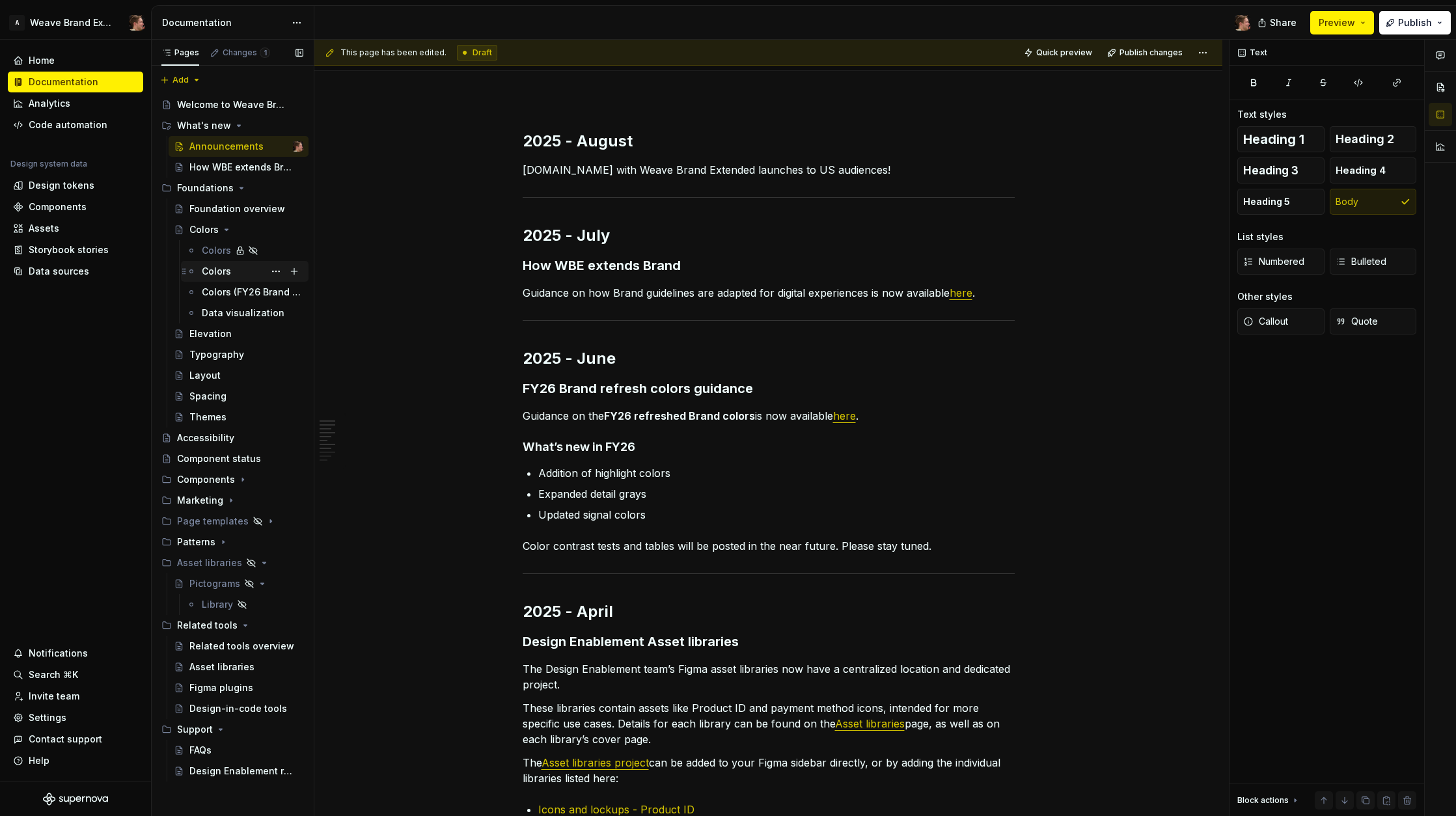
click at [229, 277] on div "Colors" at bounding box center [217, 271] width 30 height 13
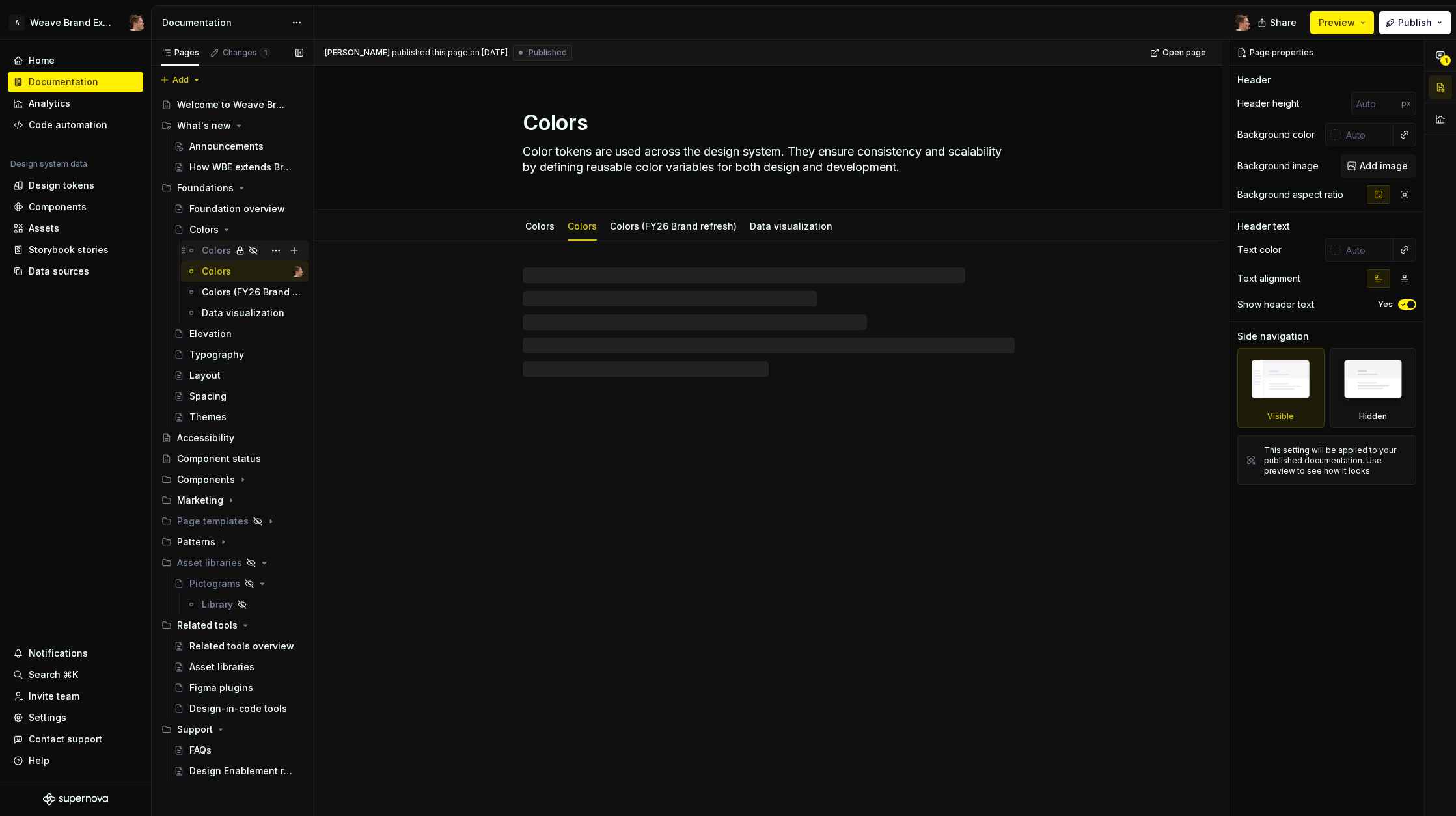
click at [206, 254] on div "Colors" at bounding box center [217, 251] width 30 height 13
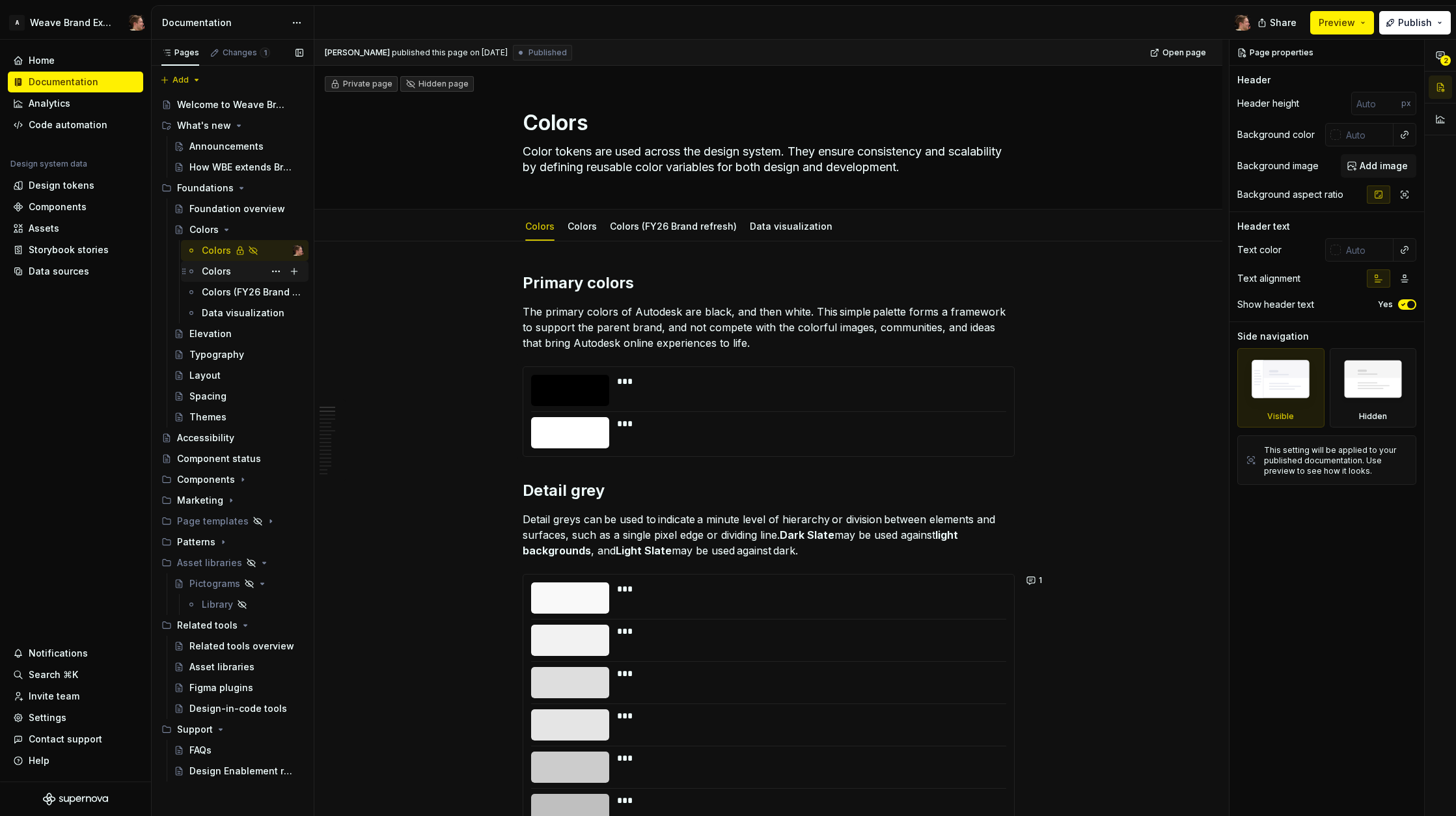
click at [227, 265] on div "Colors" at bounding box center [217, 271] width 30 height 13
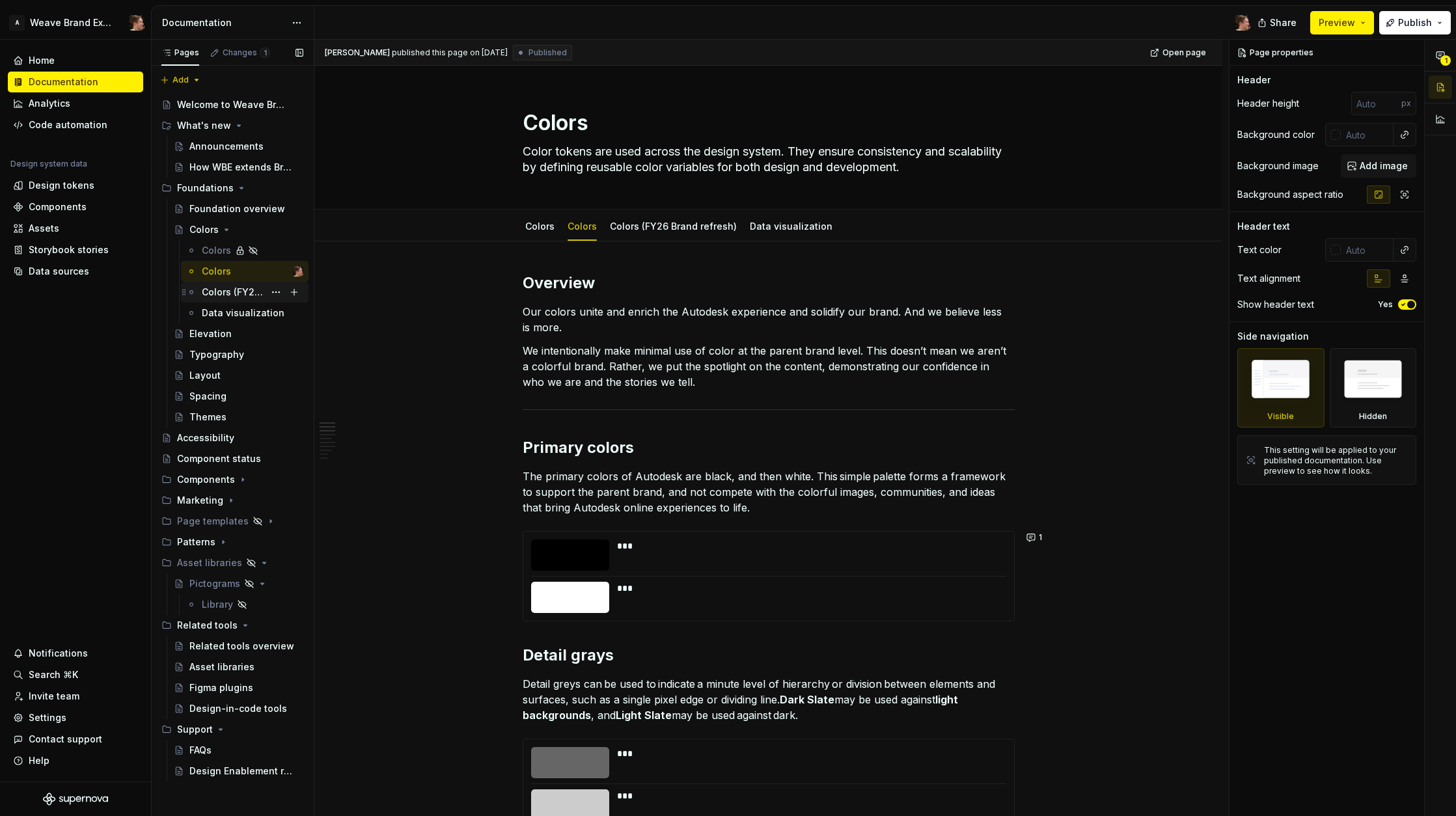
click at [221, 289] on div "Colors (FY26 Brand refresh)" at bounding box center [233, 292] width 63 height 13
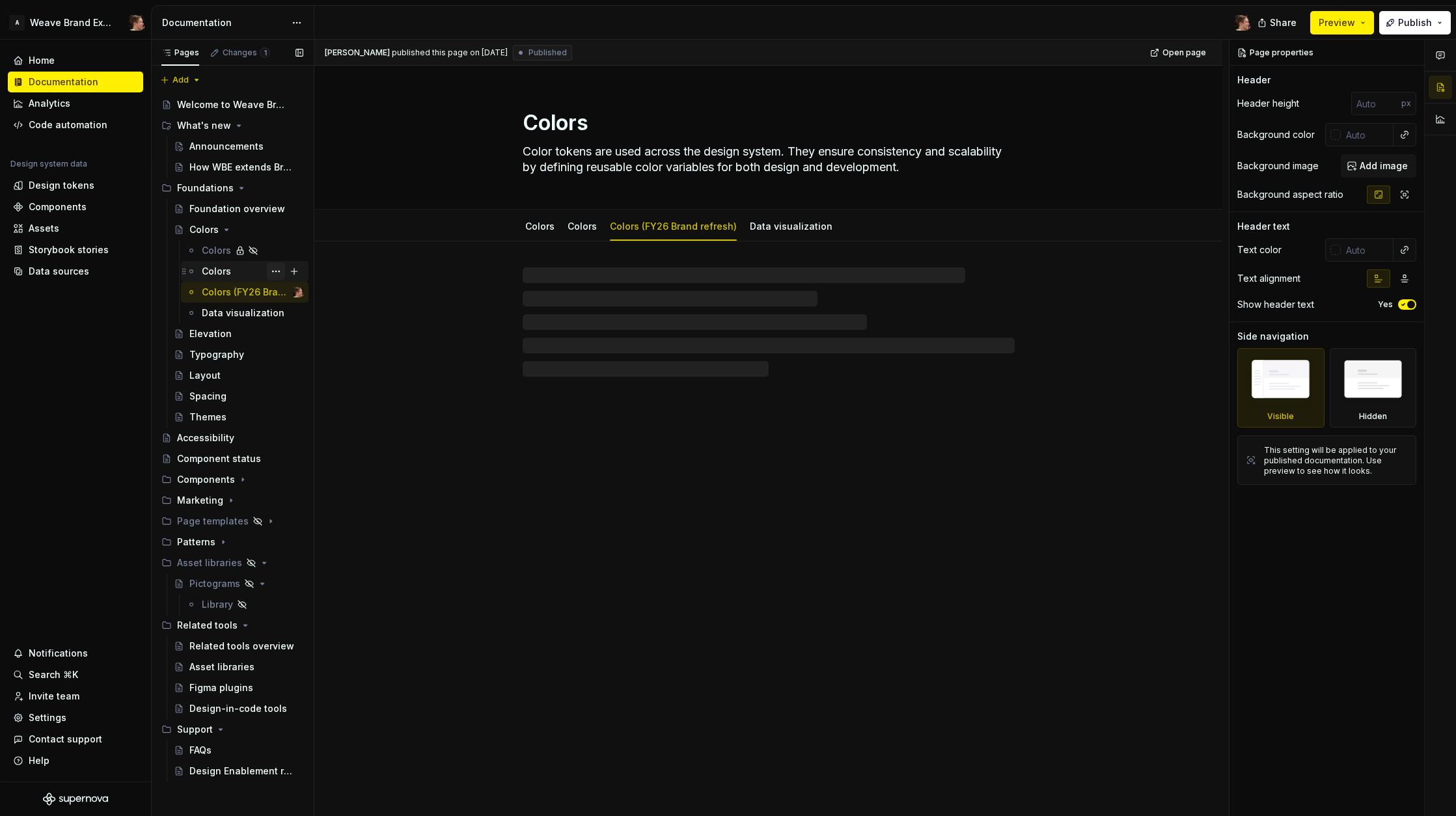
click at [278, 272] on button "Page tree" at bounding box center [276, 272] width 18 height 18
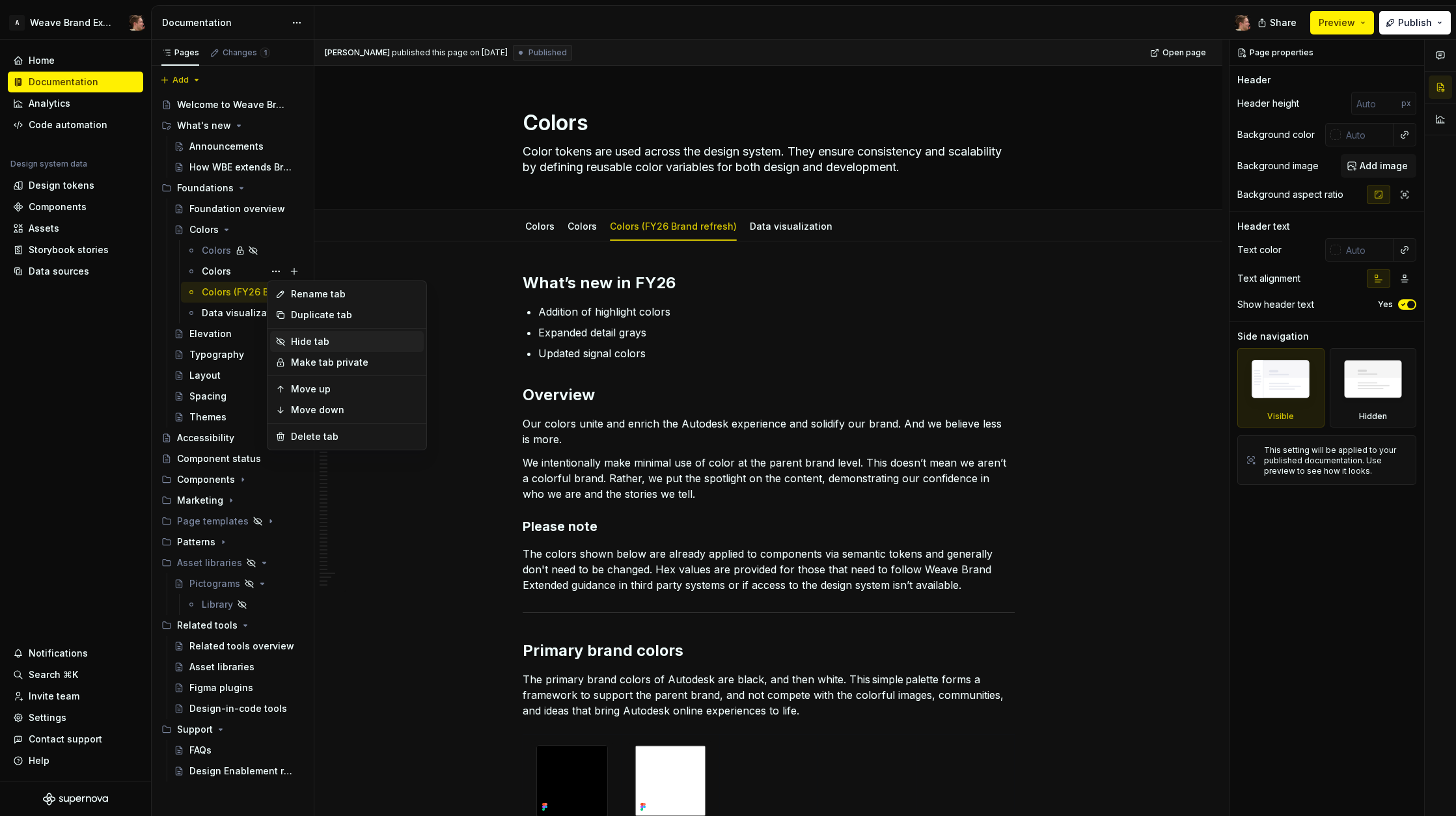
click at [319, 337] on div "Hide tab" at bounding box center [354, 341] width 127 height 13
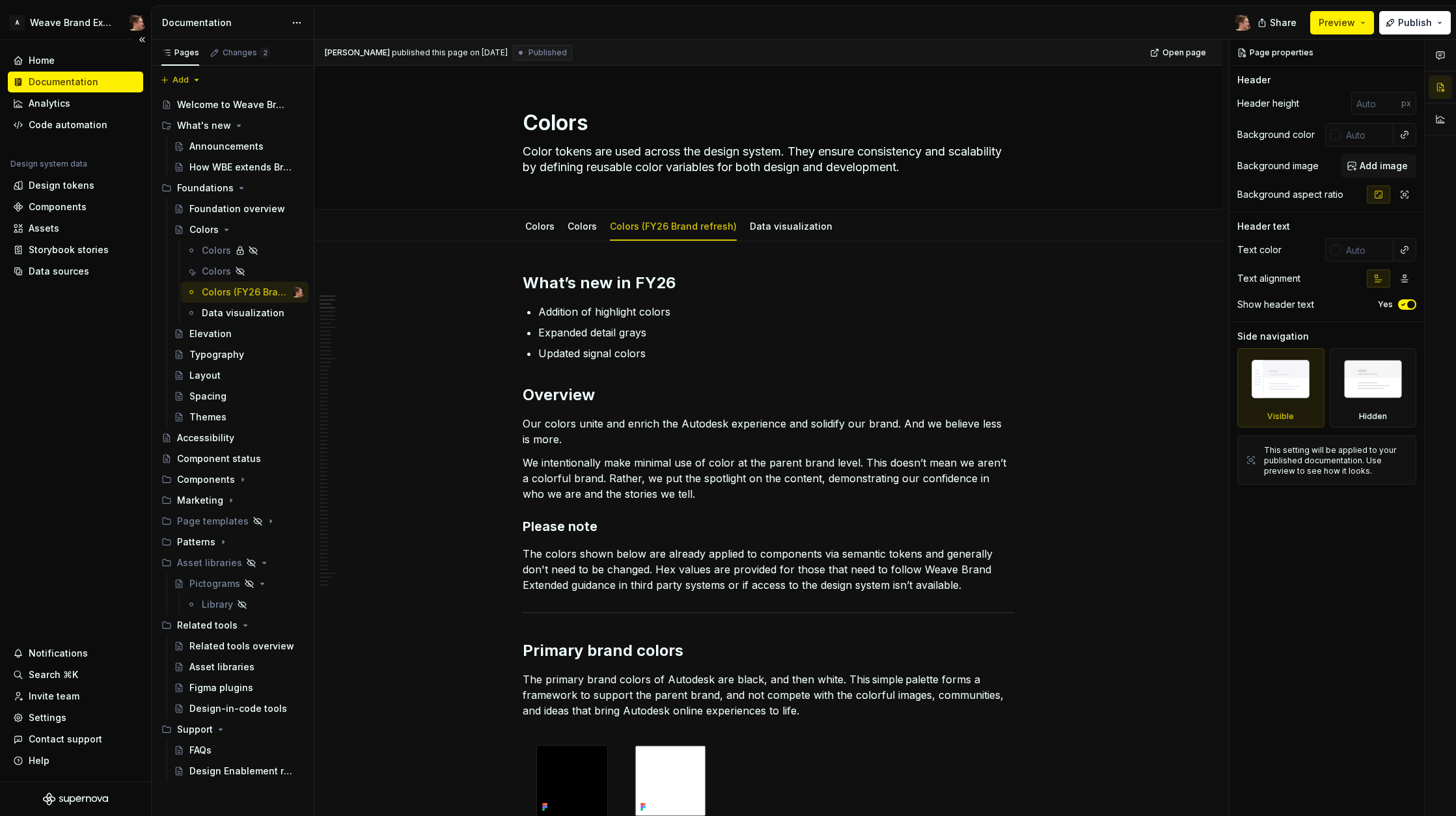
click at [132, 399] on div "Home Documentation Analytics Code automation Design system data Design tokens C…" at bounding box center [75, 410] width 151 height 742
click at [214, 203] on div "Foundation overview" at bounding box center [227, 209] width 75 height 13
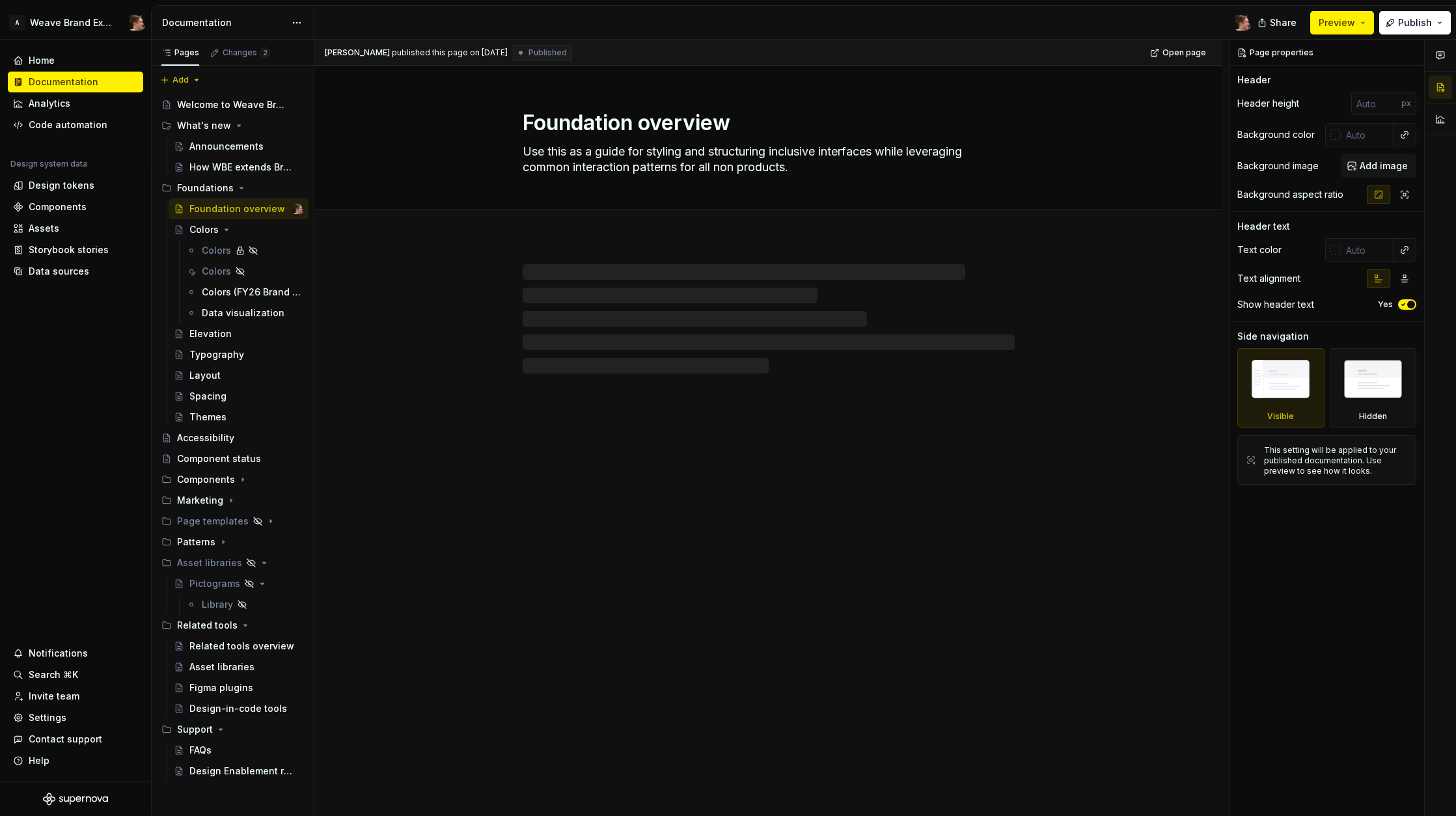
click at [429, 326] on div at bounding box center [769, 306] width 908 height 135
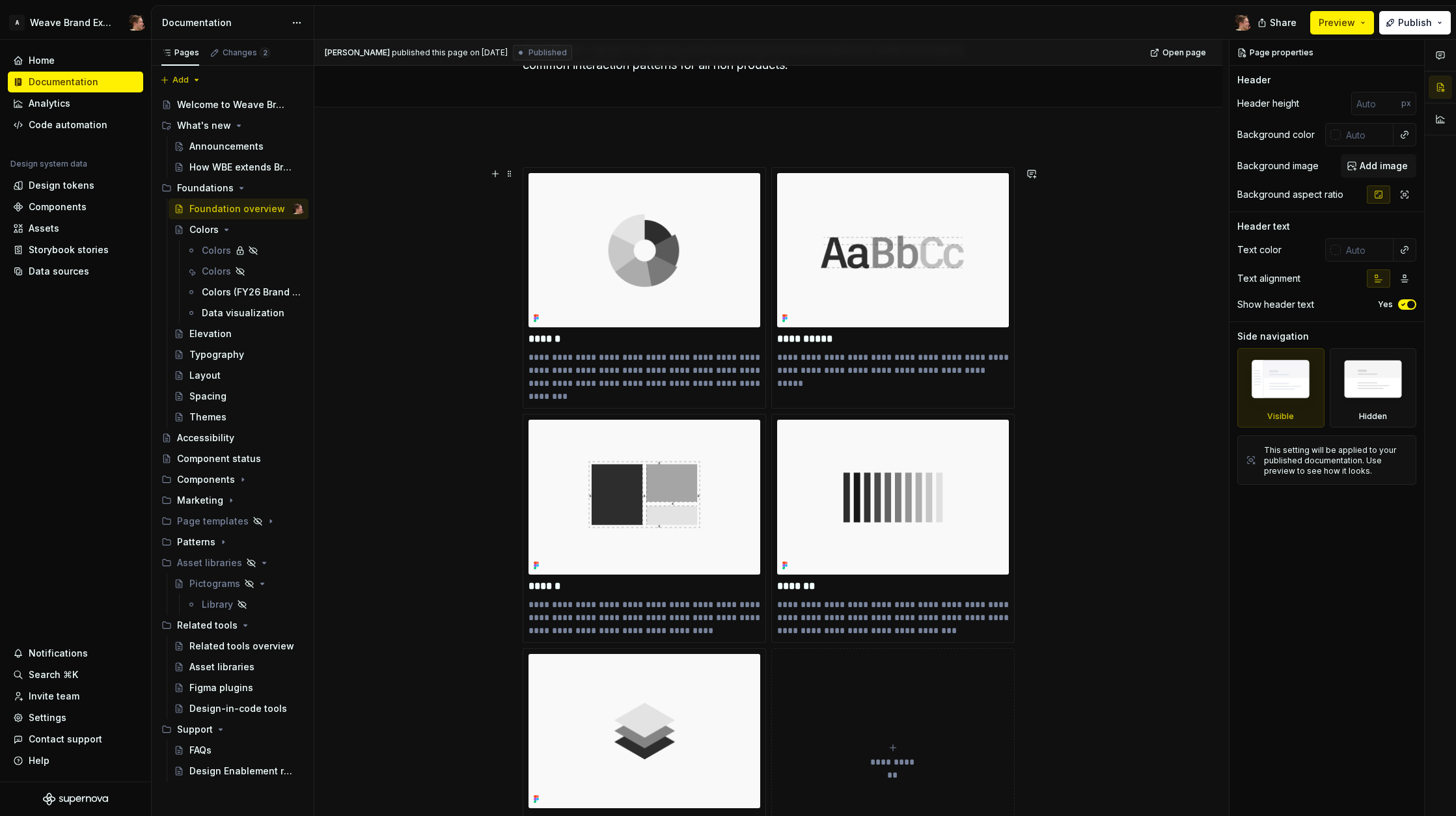
scroll to position [137, 0]
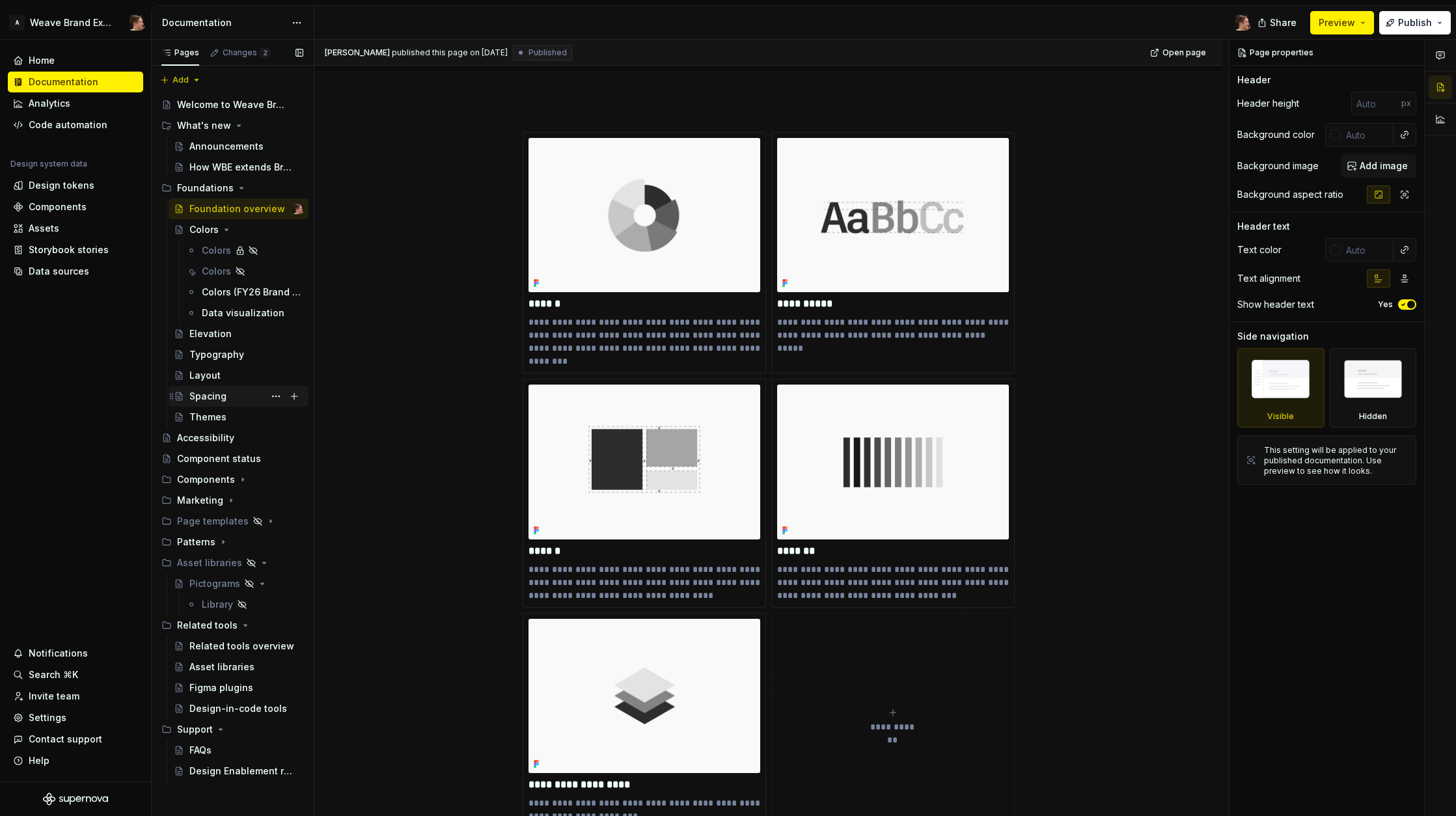
click at [218, 394] on div "Spacing" at bounding box center [208, 396] width 37 height 13
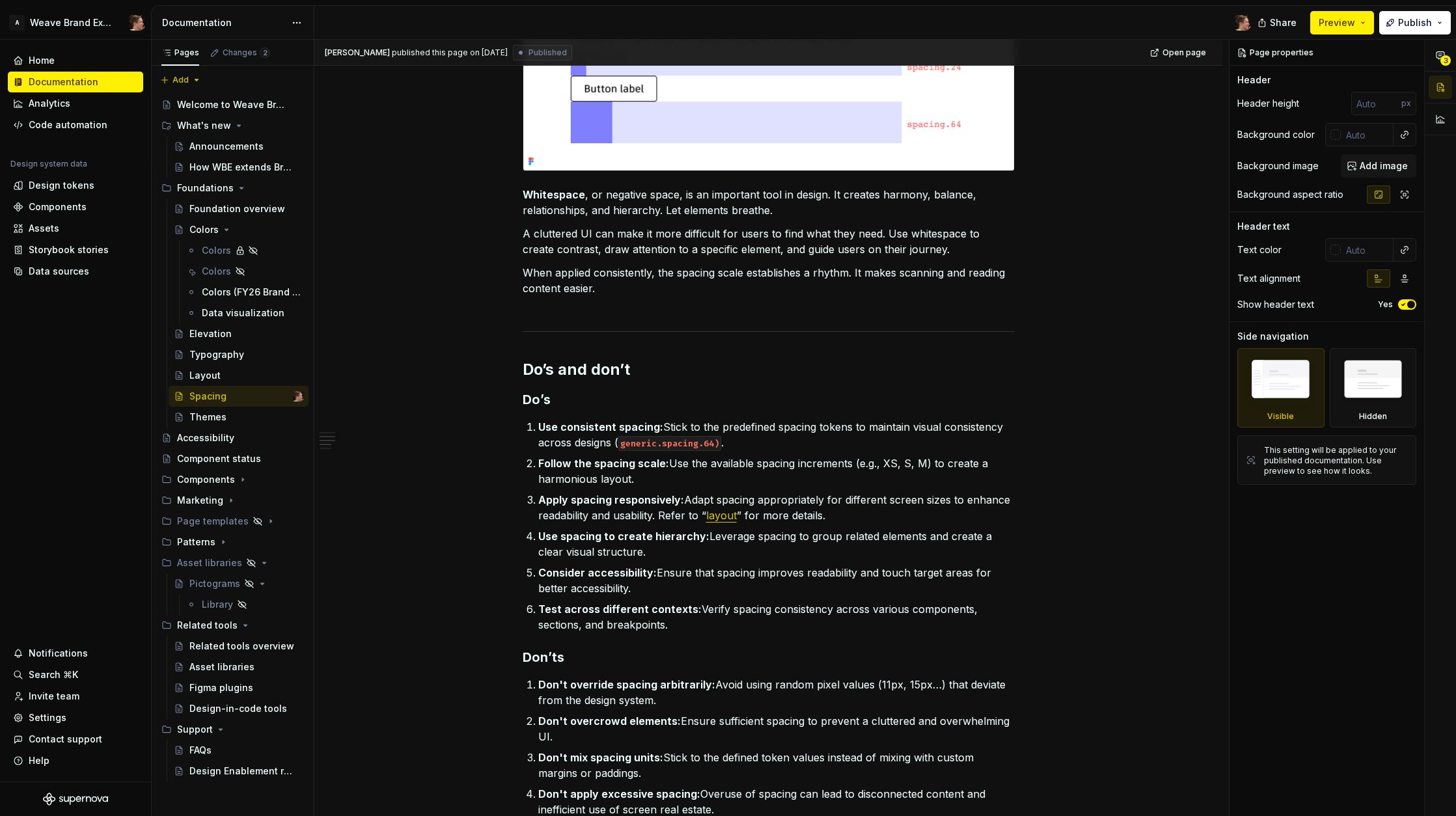
scroll to position [1431, 0]
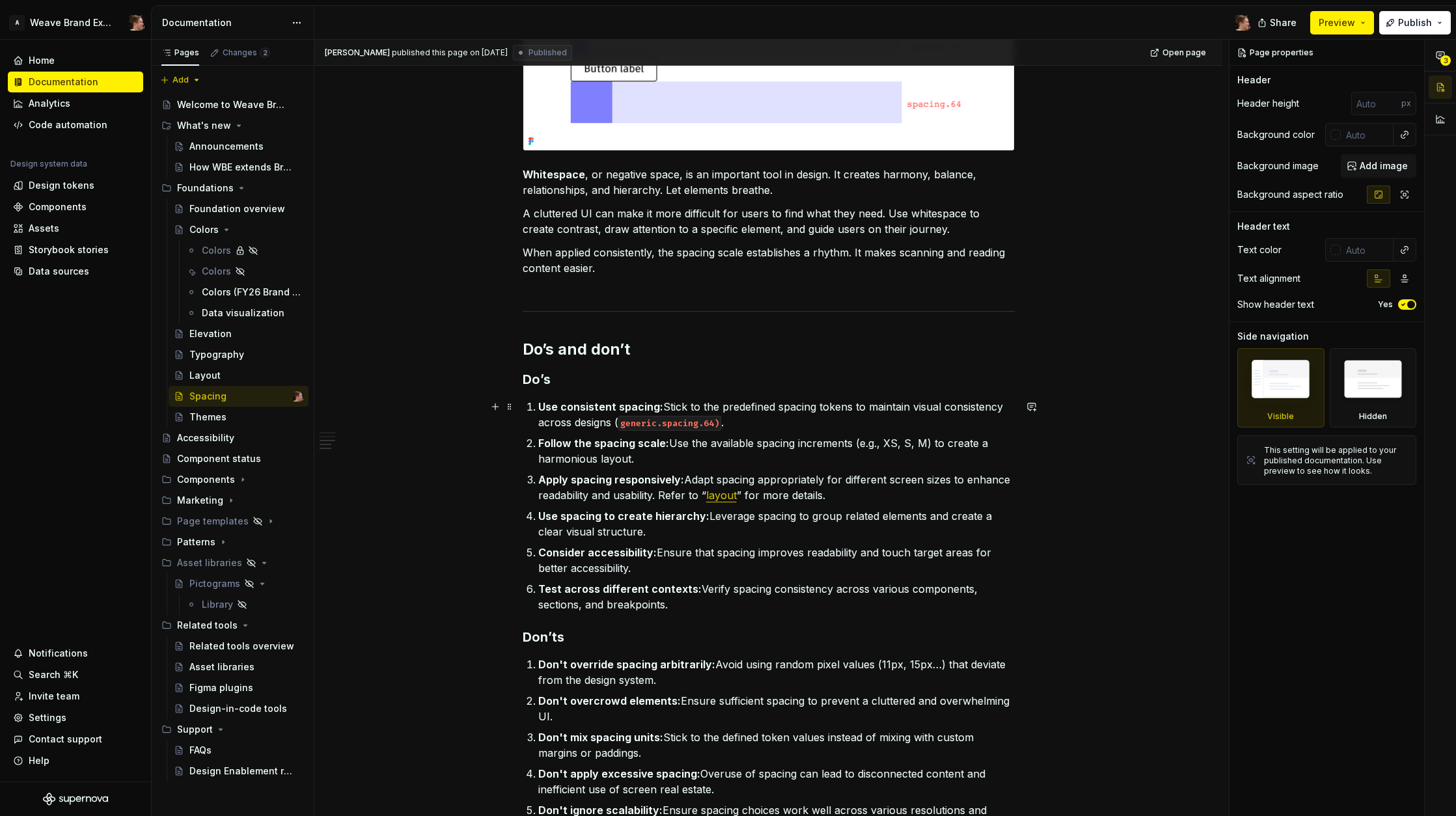
type textarea "*"
click at [781, 419] on p "Use consistent spacing: Stick to the predefined spacing tokens to maintain visu…" at bounding box center [777, 415] width 477 height 31
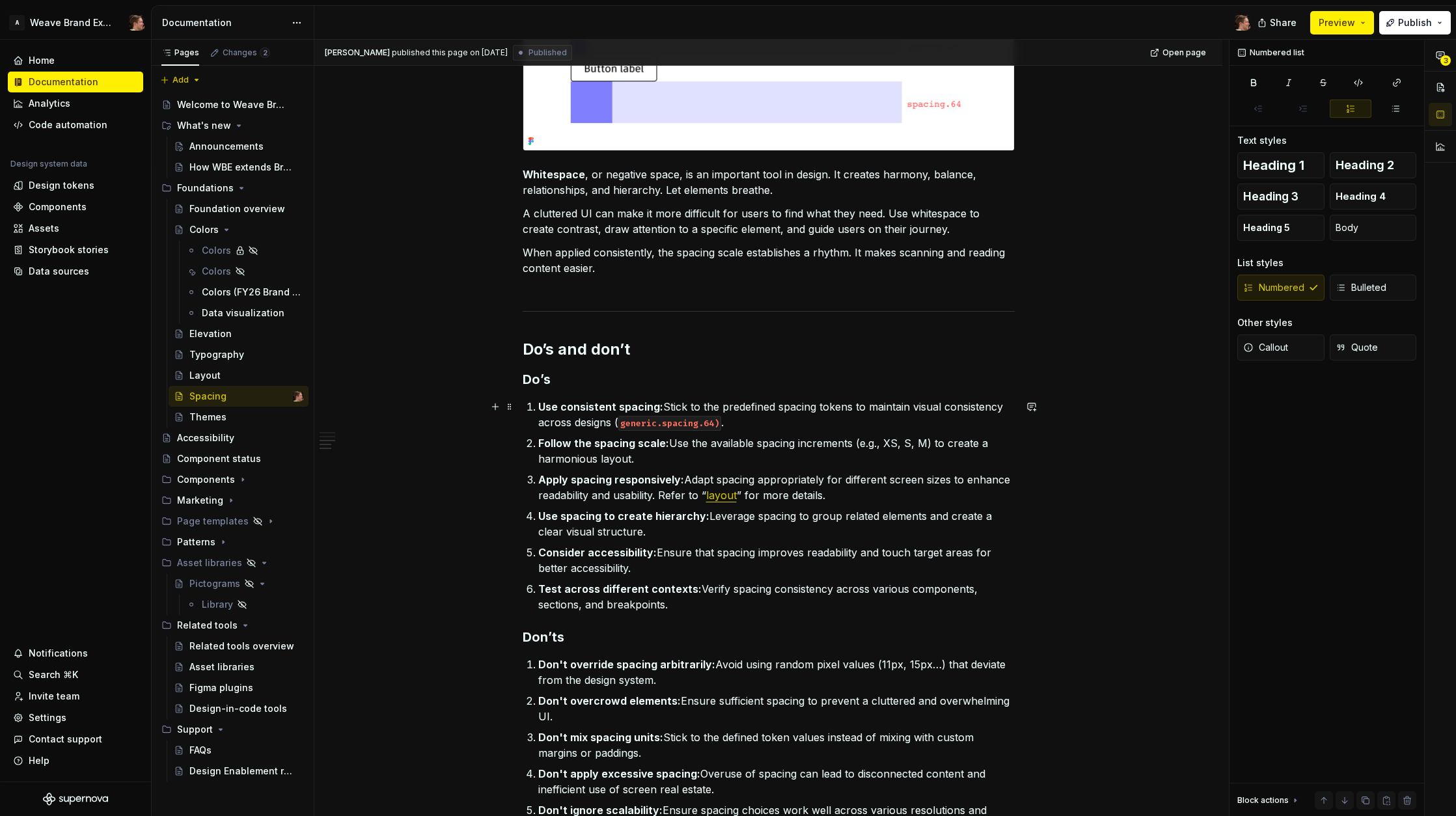
click at [772, 409] on p "Use consistent spacing: Stick to the predefined spacing tokens to maintain visu…" at bounding box center [777, 415] width 477 height 31
click at [765, 418] on p "Use consistent spacing: Stick to the predefined spacing tokens to maintain visu…" at bounding box center [777, 415] width 477 height 31
click at [620, 425] on code "generic.spacing.64)" at bounding box center [670, 423] width 103 height 15
click at [691, 460] on p "Follow the spacing scale: Use the available spacing increments (e.g., XS, S, M)…" at bounding box center [777, 451] width 477 height 31
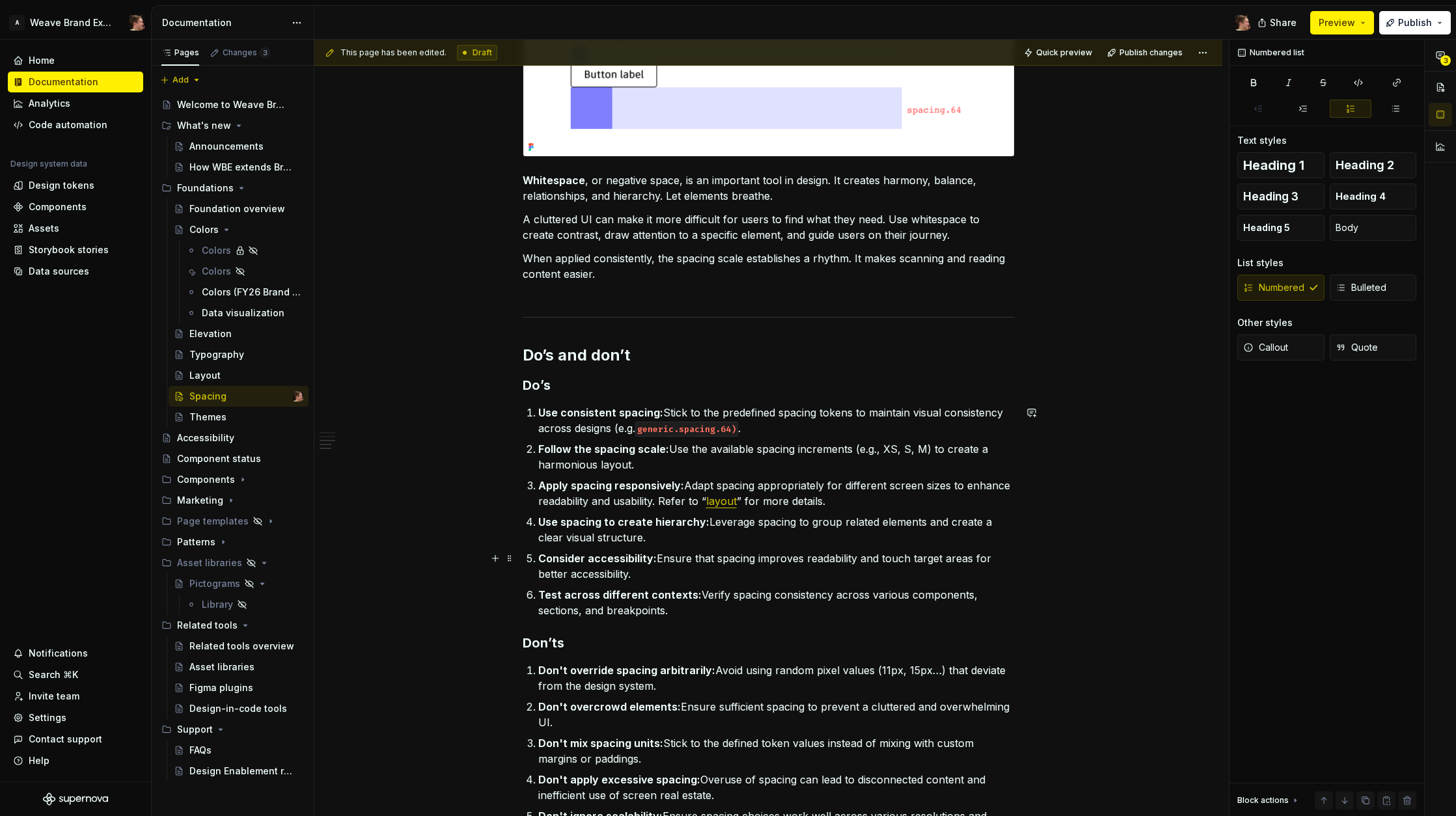
scroll to position [1444, 0]
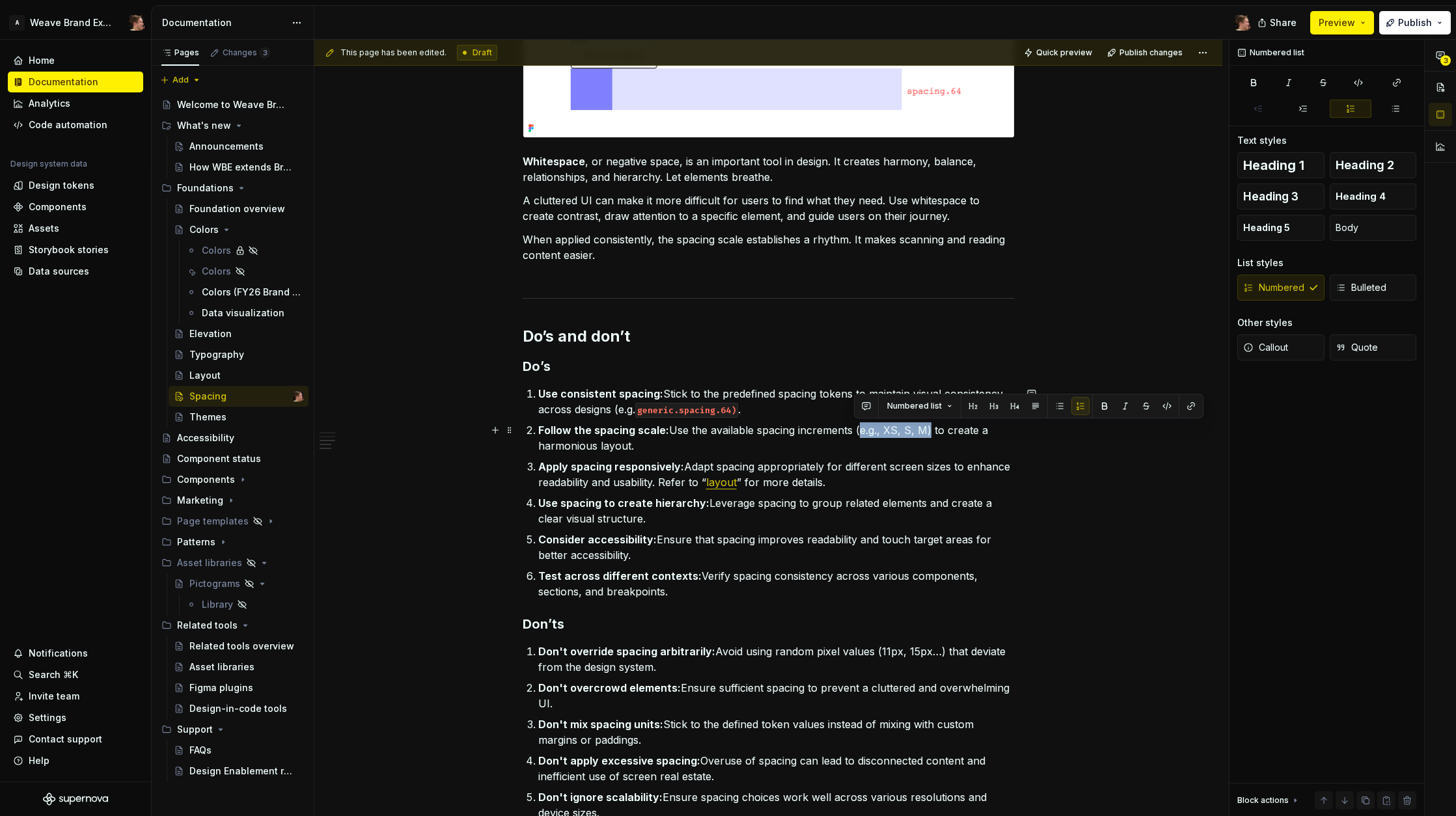
drag, startPoint x: 863, startPoint y: 432, endPoint x: 926, endPoint y: 427, distance: 63.2
click at [926, 427] on p "Follow the spacing scale: Use the available spacing increments (e.g., XS, S, M)…" at bounding box center [777, 438] width 477 height 31
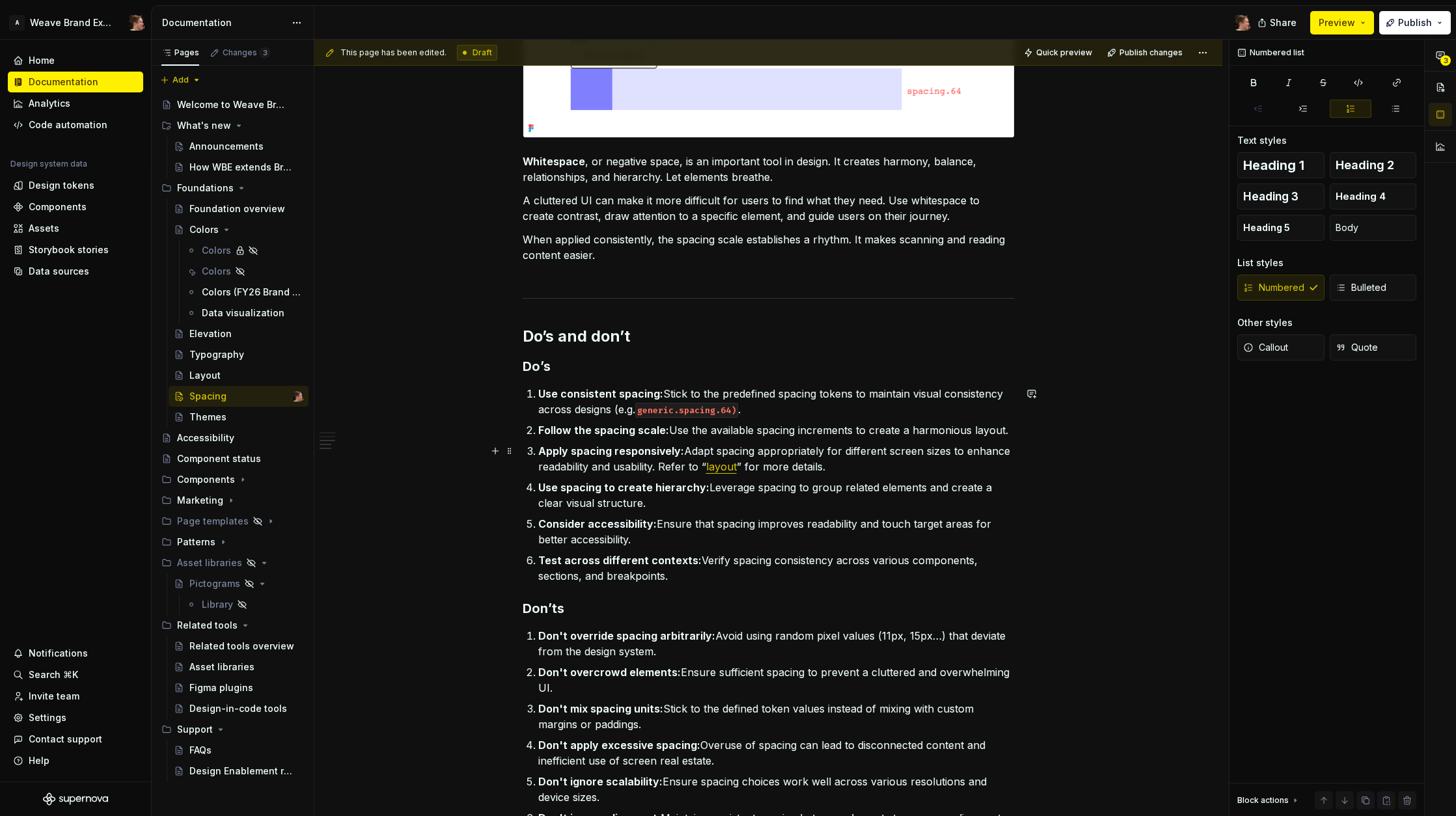
click at [896, 465] on p "Apply spacing responsively: Adapt spacing appropriately for different screen si…" at bounding box center [777, 459] width 477 height 31
click at [782, 503] on p "Use spacing to create hierarchy: Leverage spacing to group related elements and…" at bounding box center [777, 495] width 477 height 31
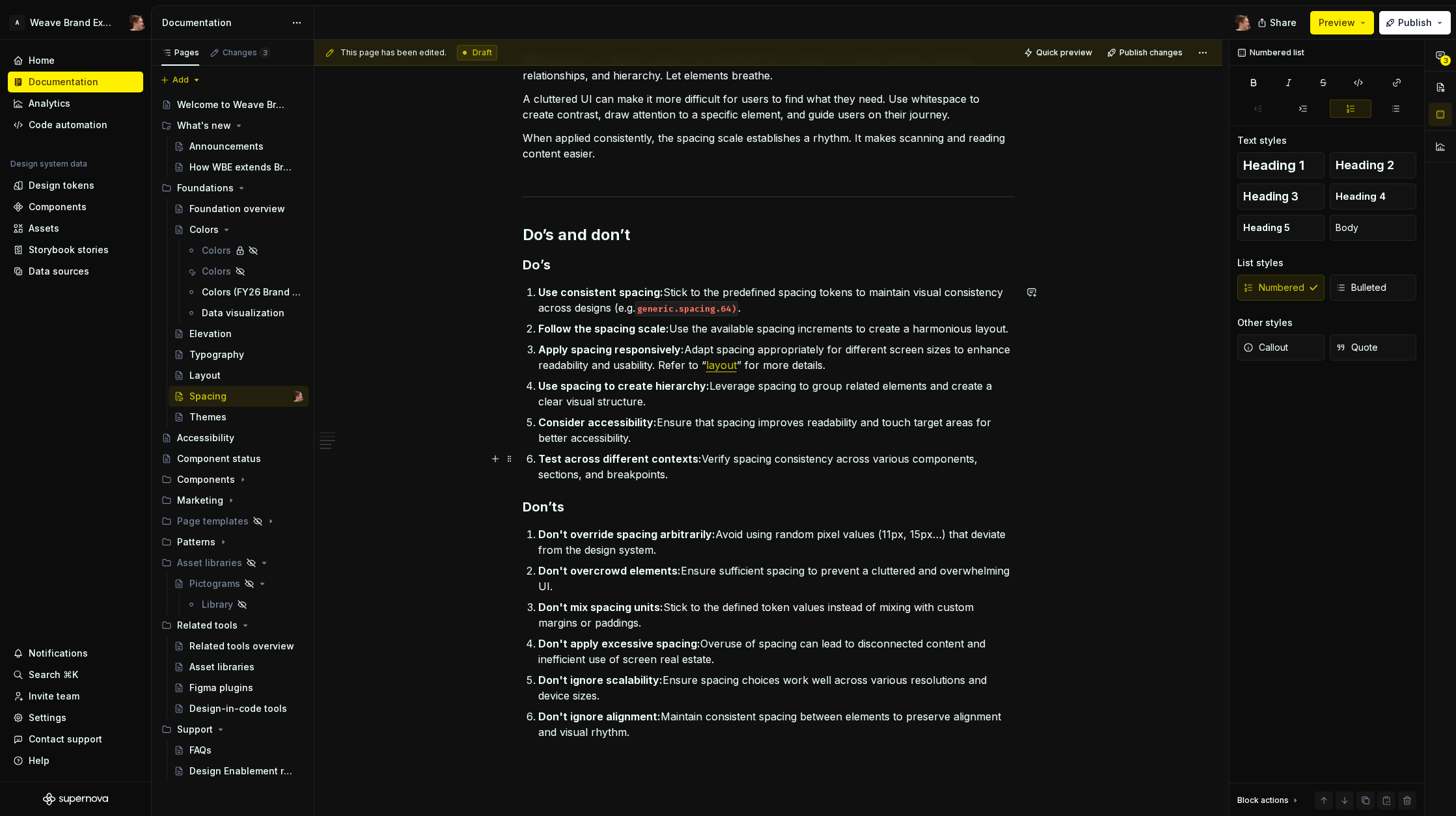
scroll to position [1566, 0]
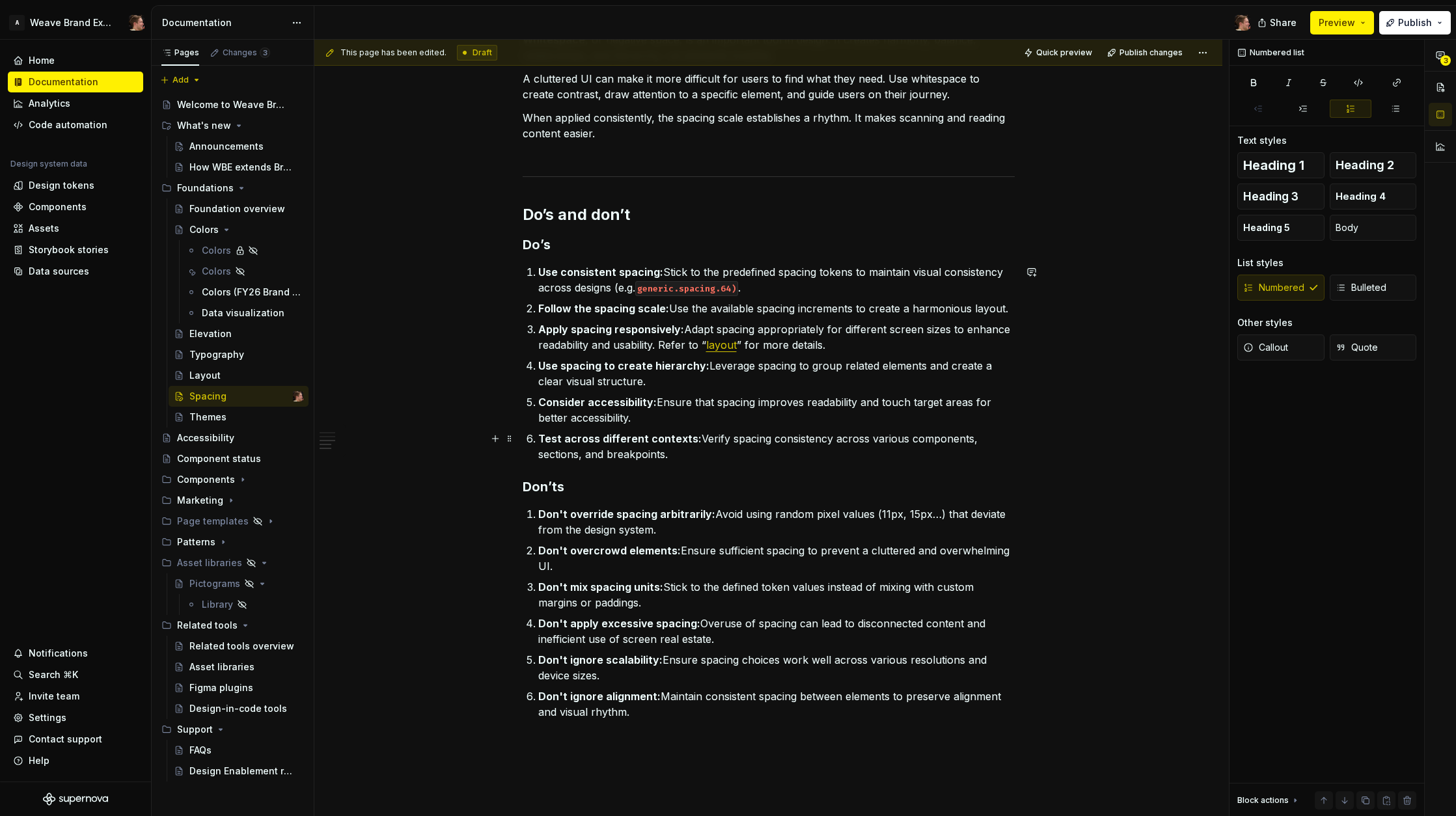
click at [760, 444] on p "Test across different contexts: Verify spacing consistency across various compo…" at bounding box center [777, 446] width 477 height 31
click at [769, 422] on p "Consider accessibility: Ensure that spacing improves readability and touch targ…" at bounding box center [777, 410] width 477 height 31
click at [774, 458] on p "Test across different contexts: Verify spacing consistency across various compo…" at bounding box center [777, 446] width 477 height 31
click at [769, 425] on ol "Use consistent spacing: Stick to the predefined spacing tokens to maintain visu…" at bounding box center [777, 363] width 477 height 198
click at [776, 413] on p "Consider accessibility: Ensure that spacing improves readability and touch targ…" at bounding box center [777, 410] width 477 height 31
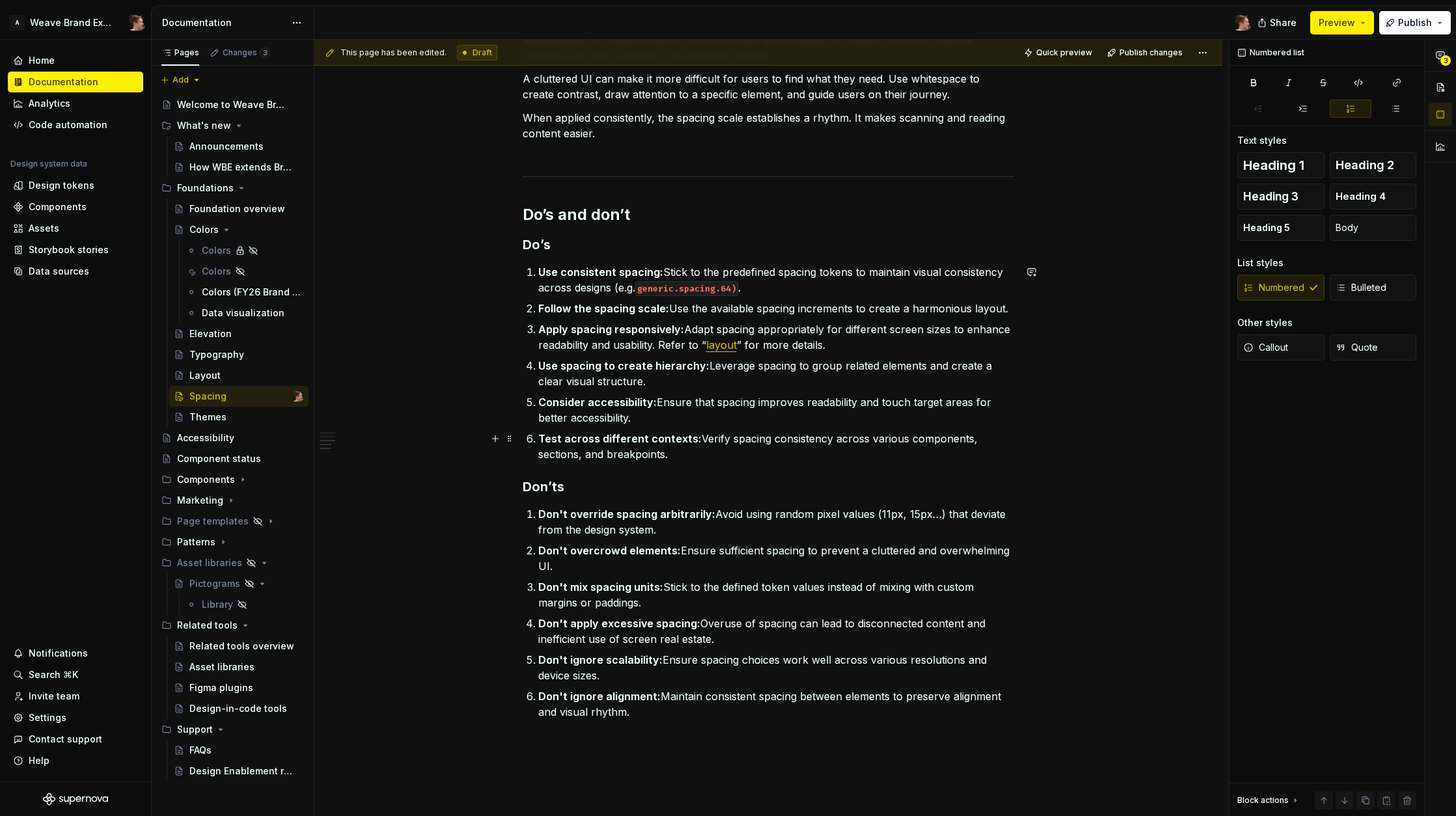
click at [779, 453] on p "Test across different contexts: Verify spacing consistency across various compo…" at bounding box center [777, 446] width 477 height 31
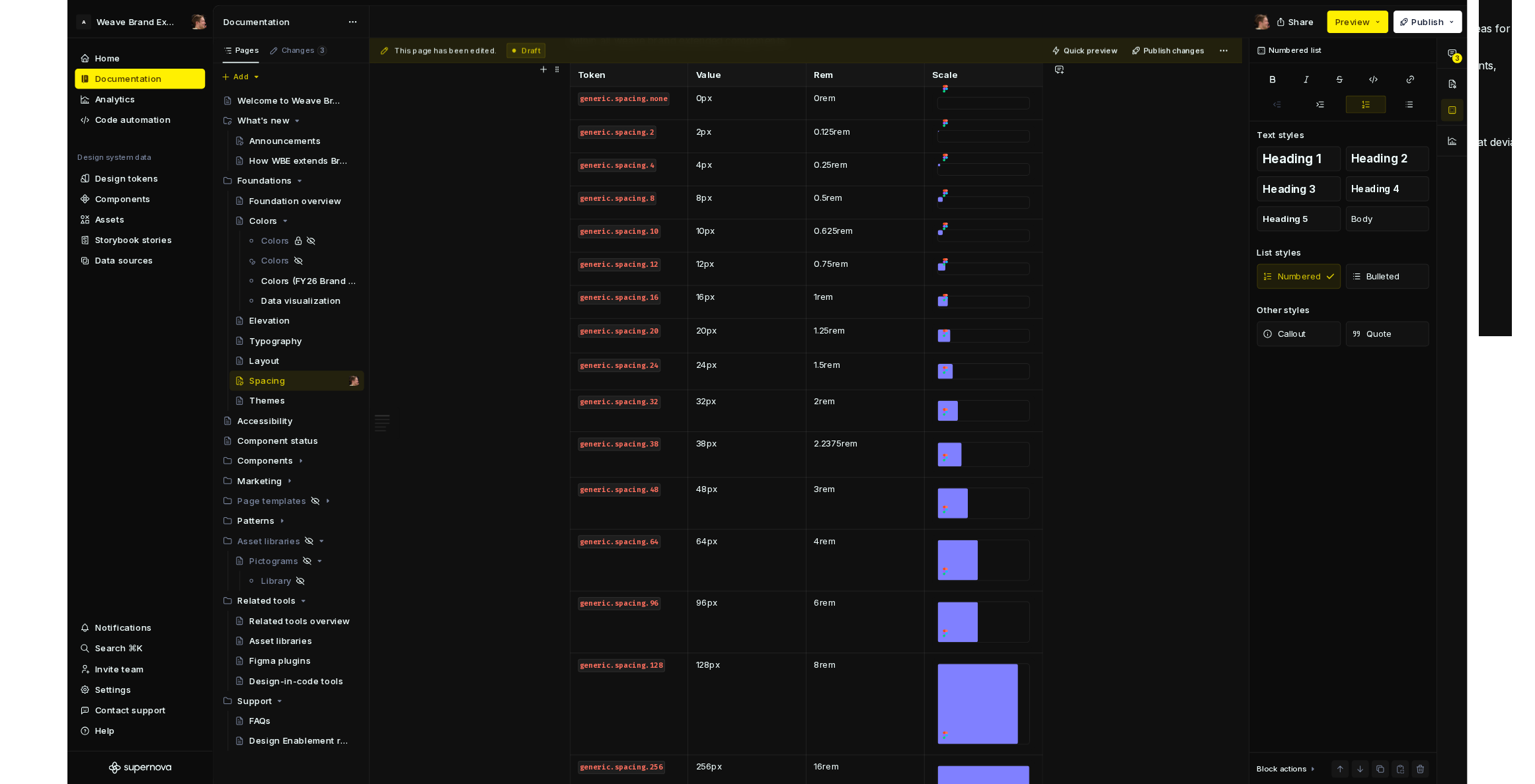
scroll to position [179, 0]
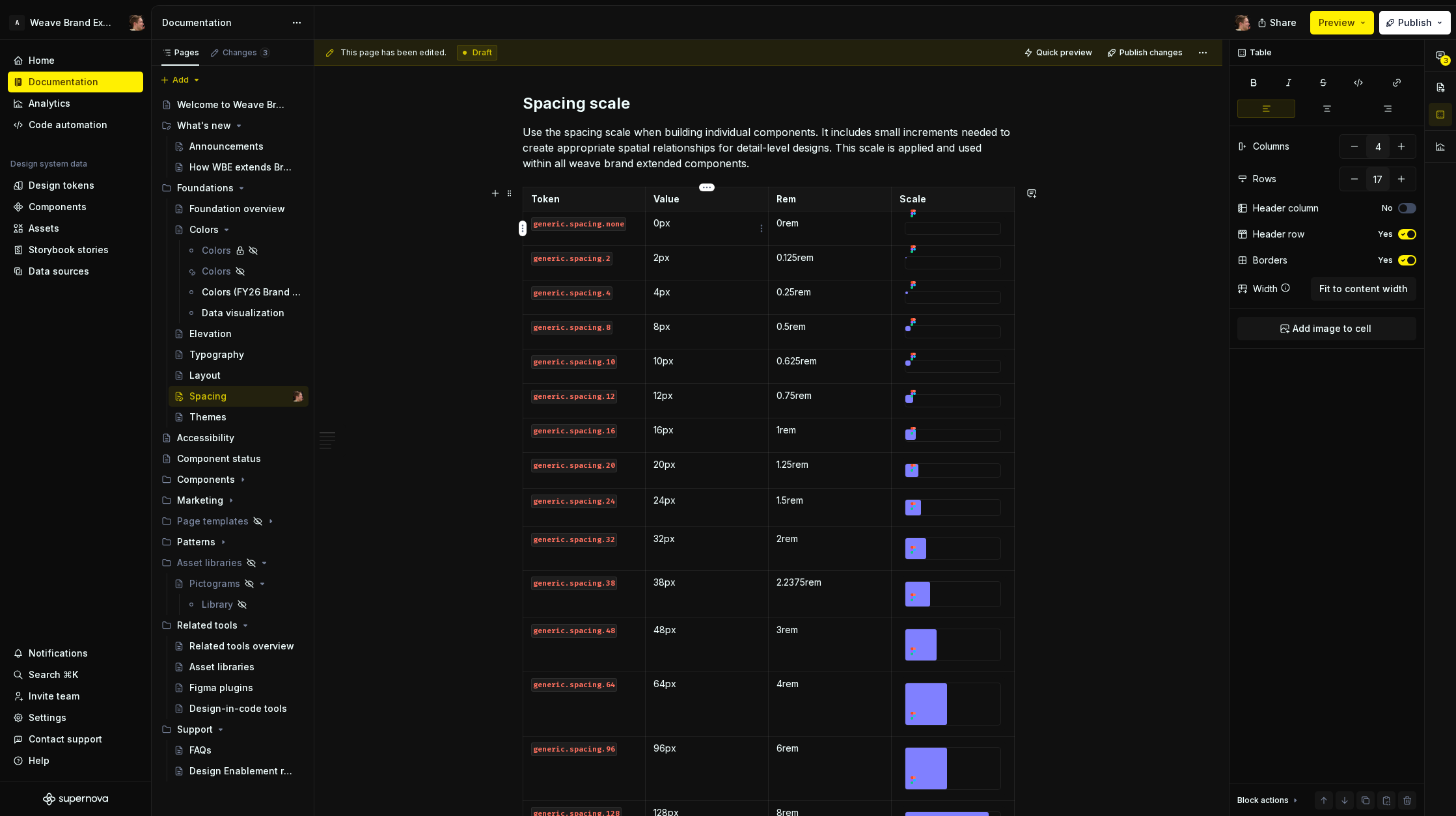
click at [694, 222] on p "0px" at bounding box center [707, 223] width 107 height 13
click at [240, 187] on icon "Page tree" at bounding box center [241, 188] width 4 height 1
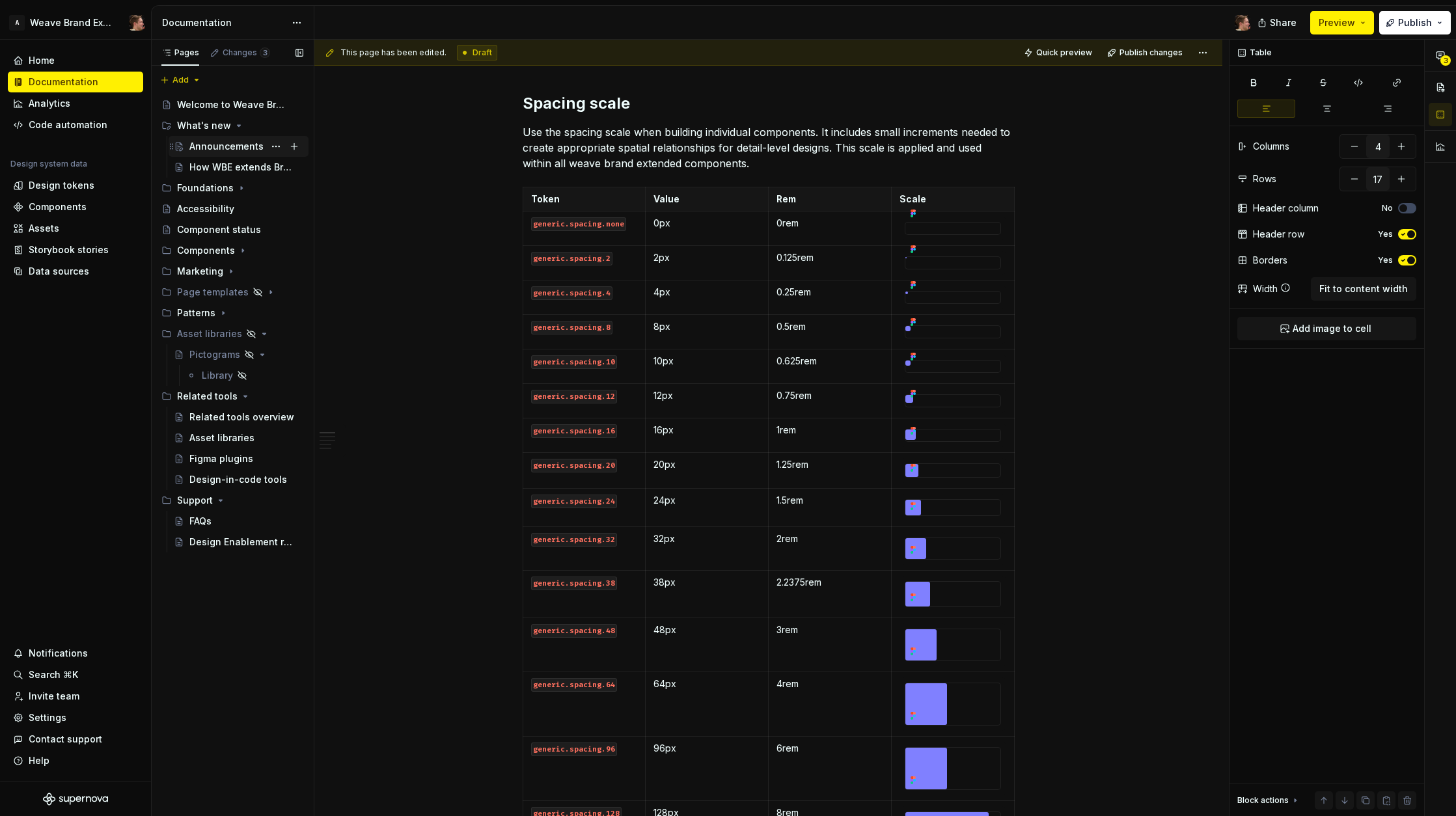
click at [230, 145] on div "Announcements" at bounding box center [226, 146] width 74 height 13
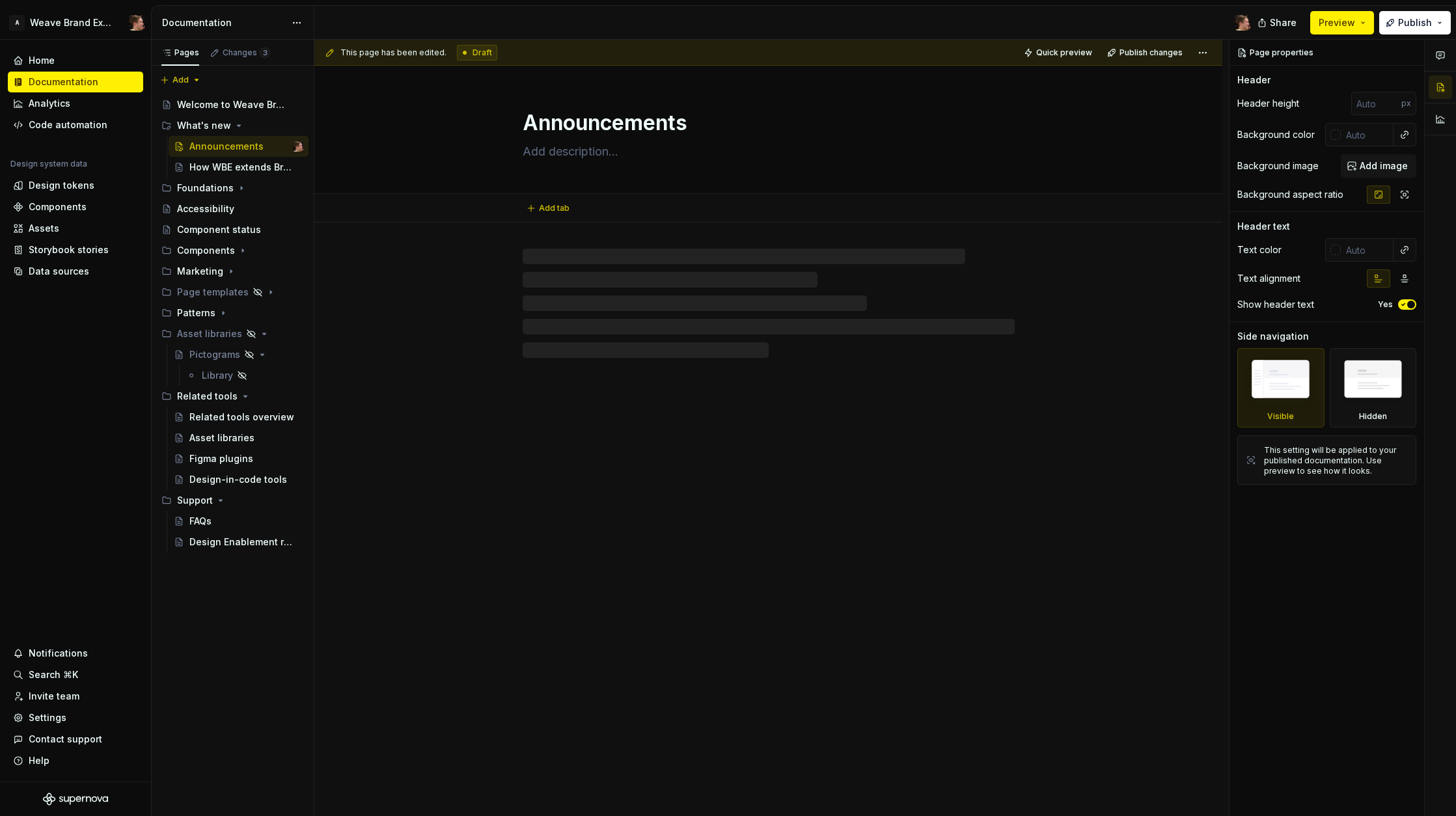
click at [576, 128] on textarea "Announcements" at bounding box center [766, 123] width 492 height 31
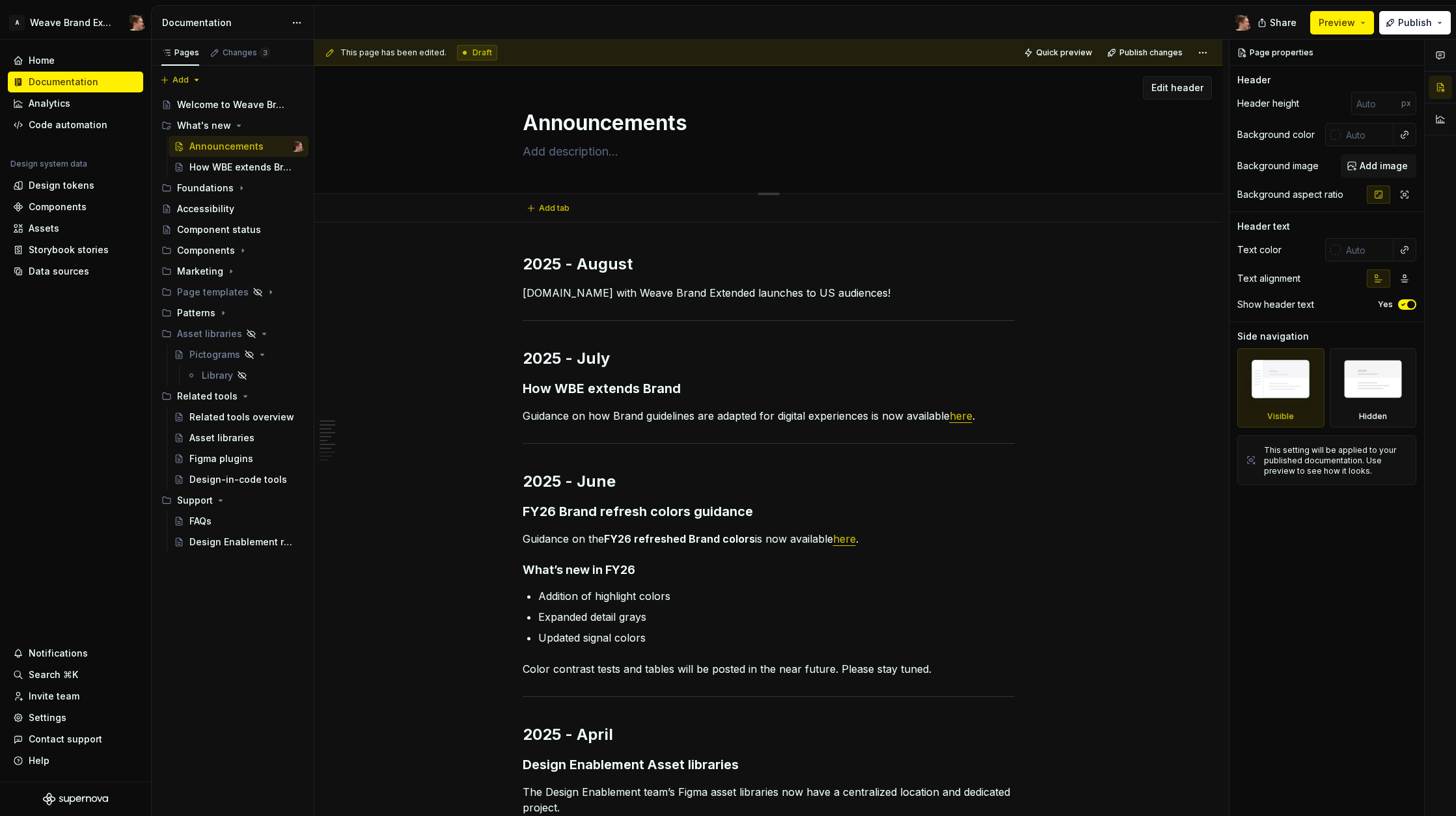
type textarea "*"
type textarea "U"
type textarea "*"
type textarea "Up"
type textarea "*"
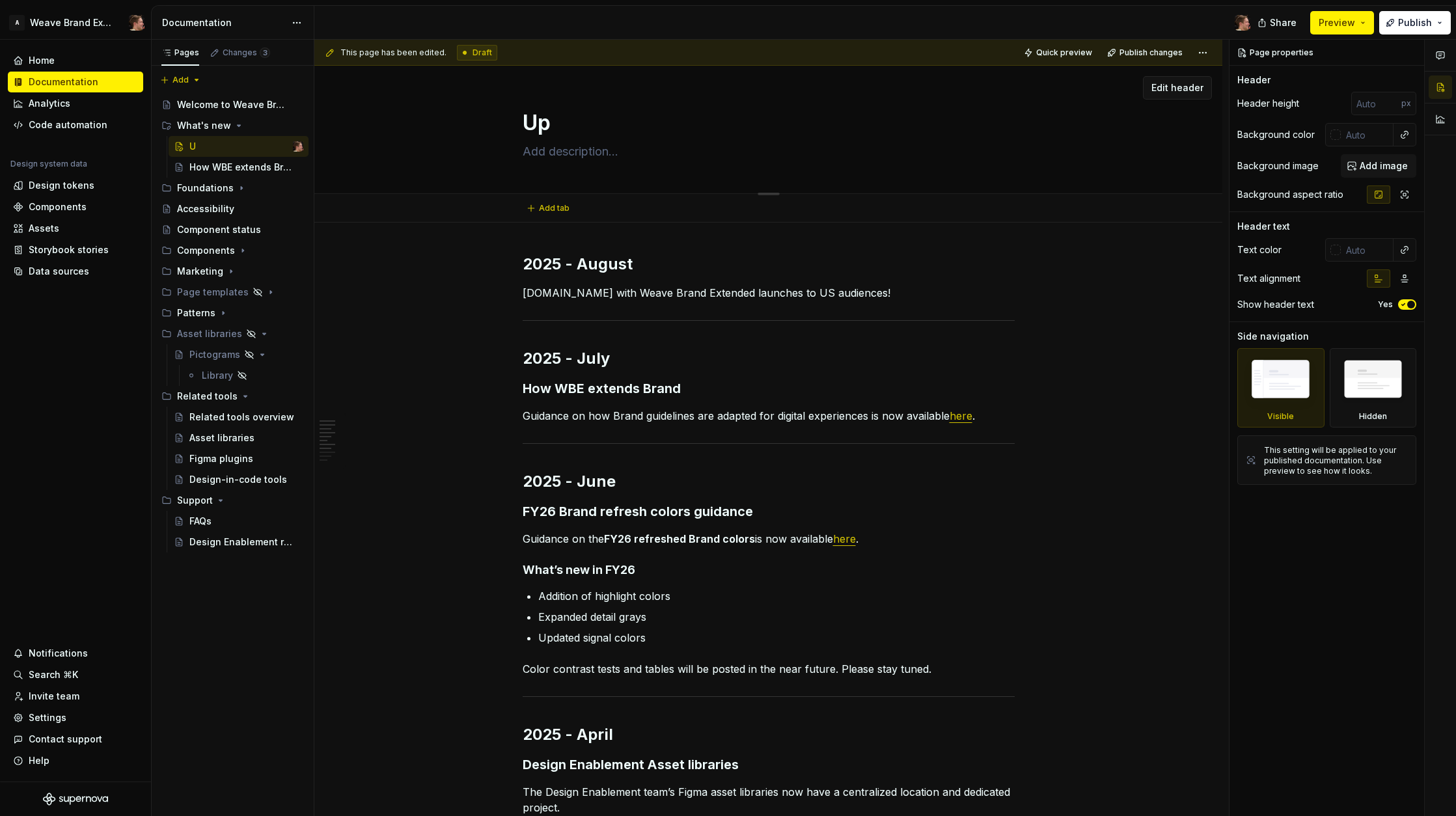
type textarea "Upd"
type textarea "*"
type textarea "Upda"
type textarea "*"
type textarea "Updat"
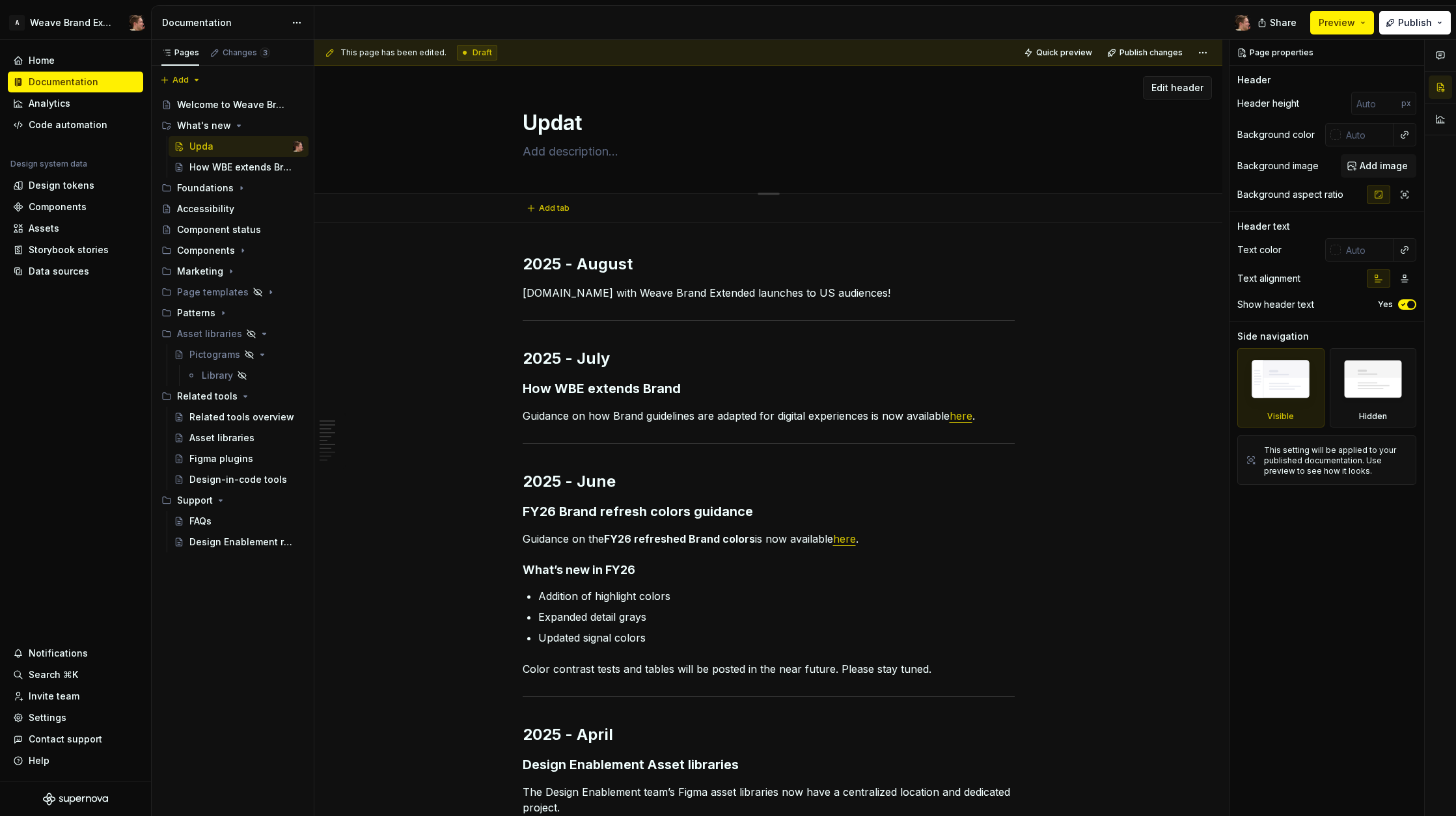
type textarea "*"
type textarea "Update"
type textarea "*"
type textarea "Updates"
type textarea "*"
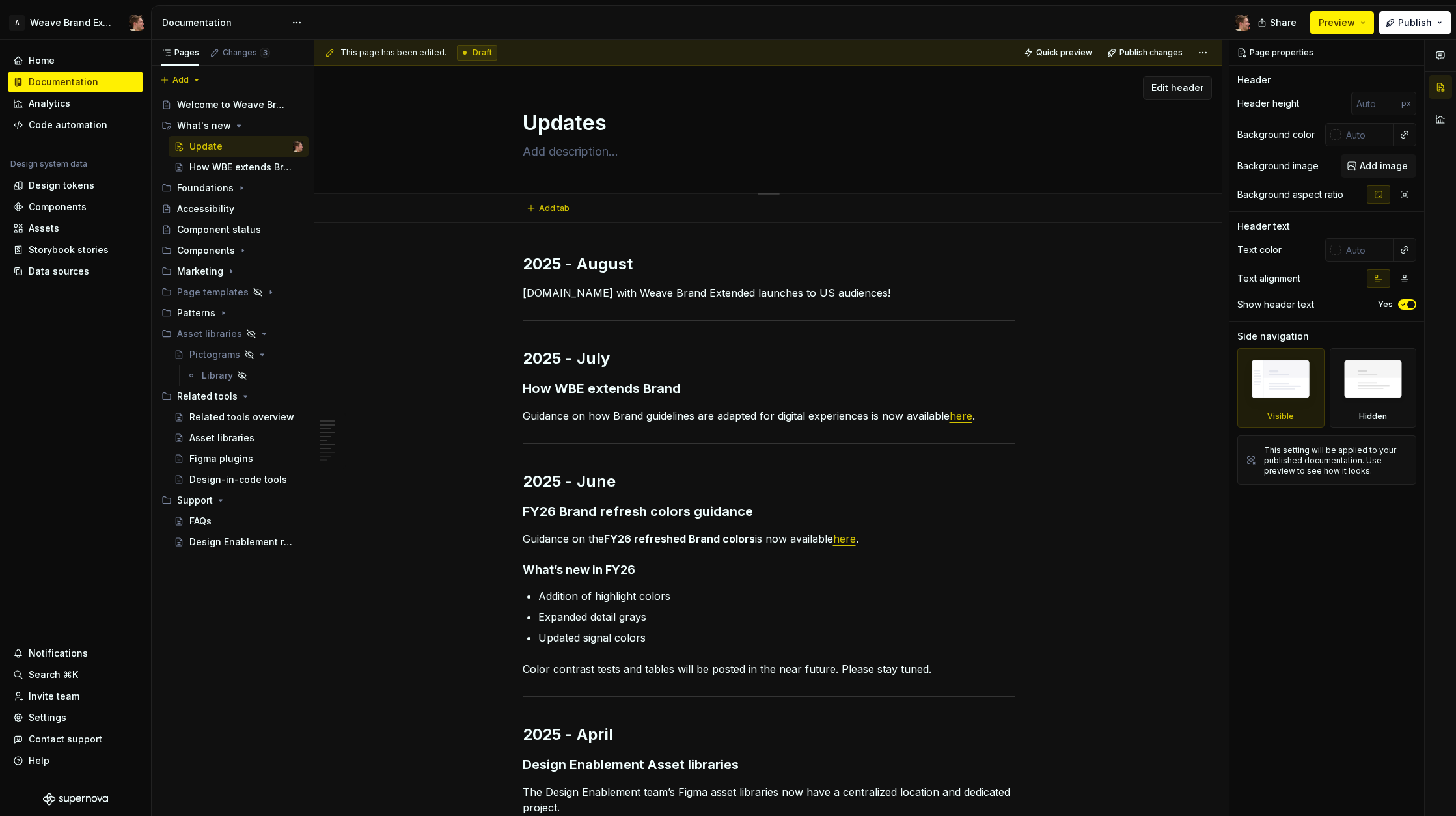
type textarea "Updates"
type textarea "*"
type textarea "Updates"
type textarea "*"
type textarea "Updates"
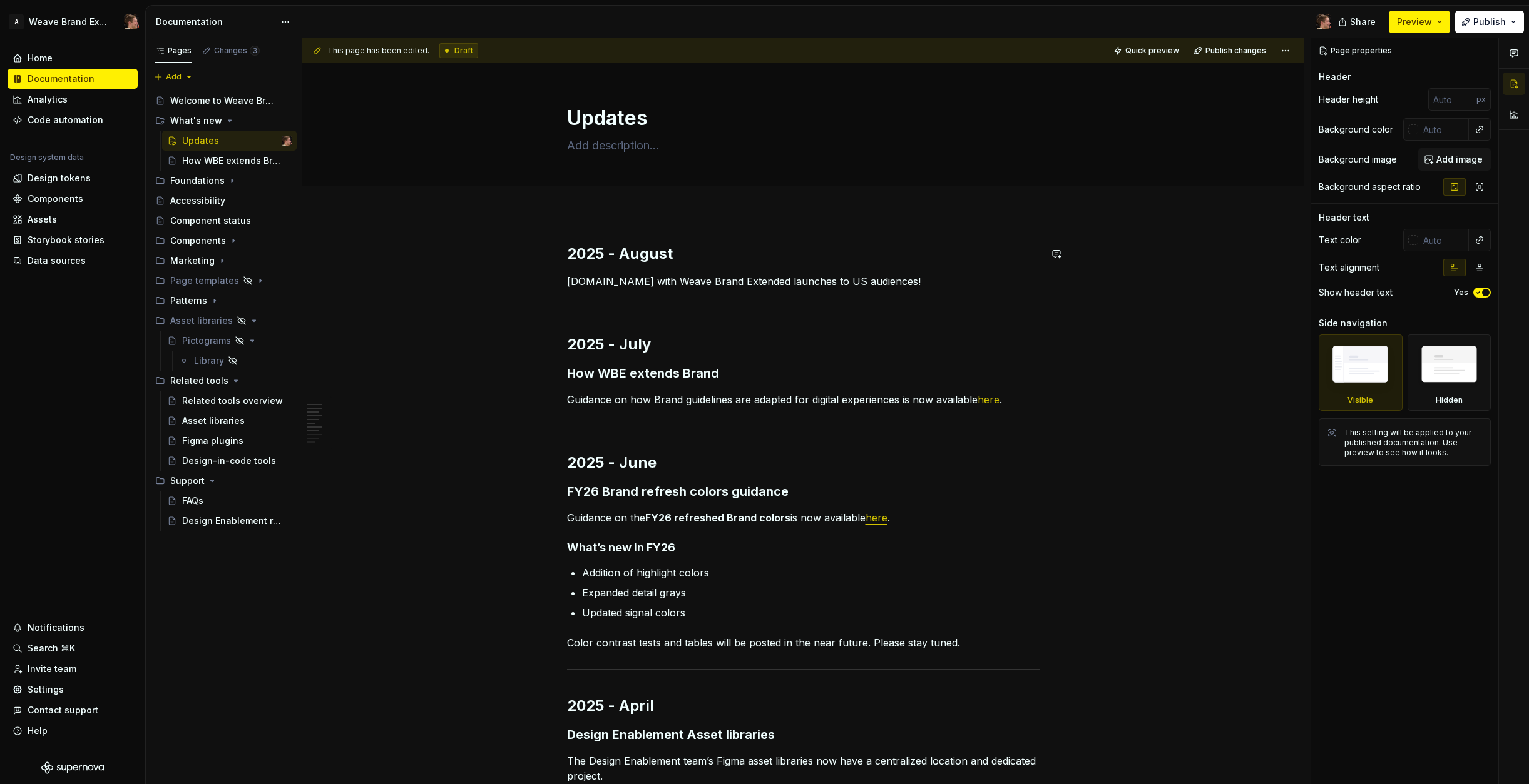
click at [931, 279] on p "[DOMAIN_NAME] with Weave Brand Extended launches to US audiences!" at bounding box center [803, 281] width 473 height 15
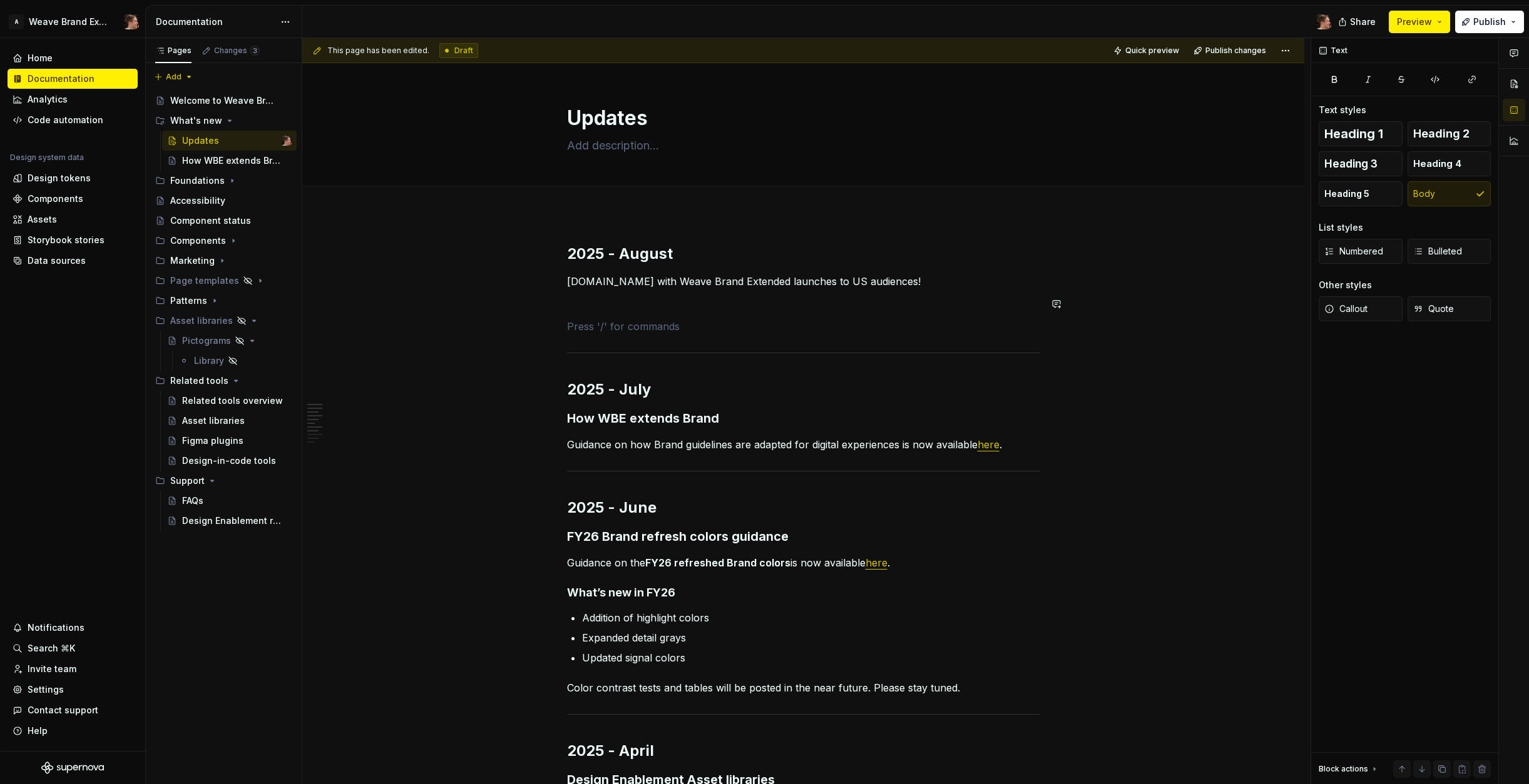
click at [773, 331] on p at bounding box center [803, 327] width 473 height 15
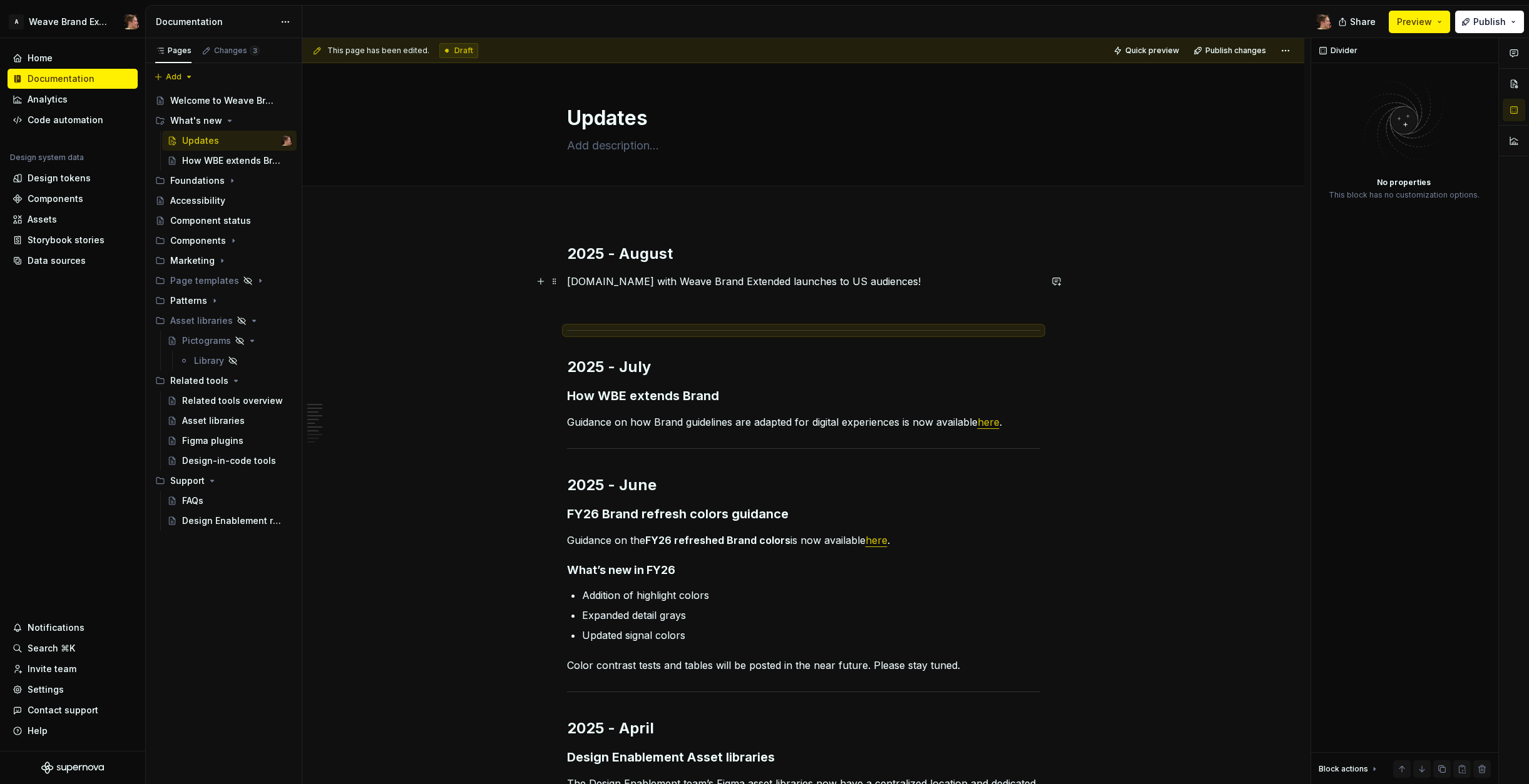
click at [973, 286] on p "[DOMAIN_NAME] with Weave Brand Extended launches to US audiences!" at bounding box center [803, 281] width 473 height 15
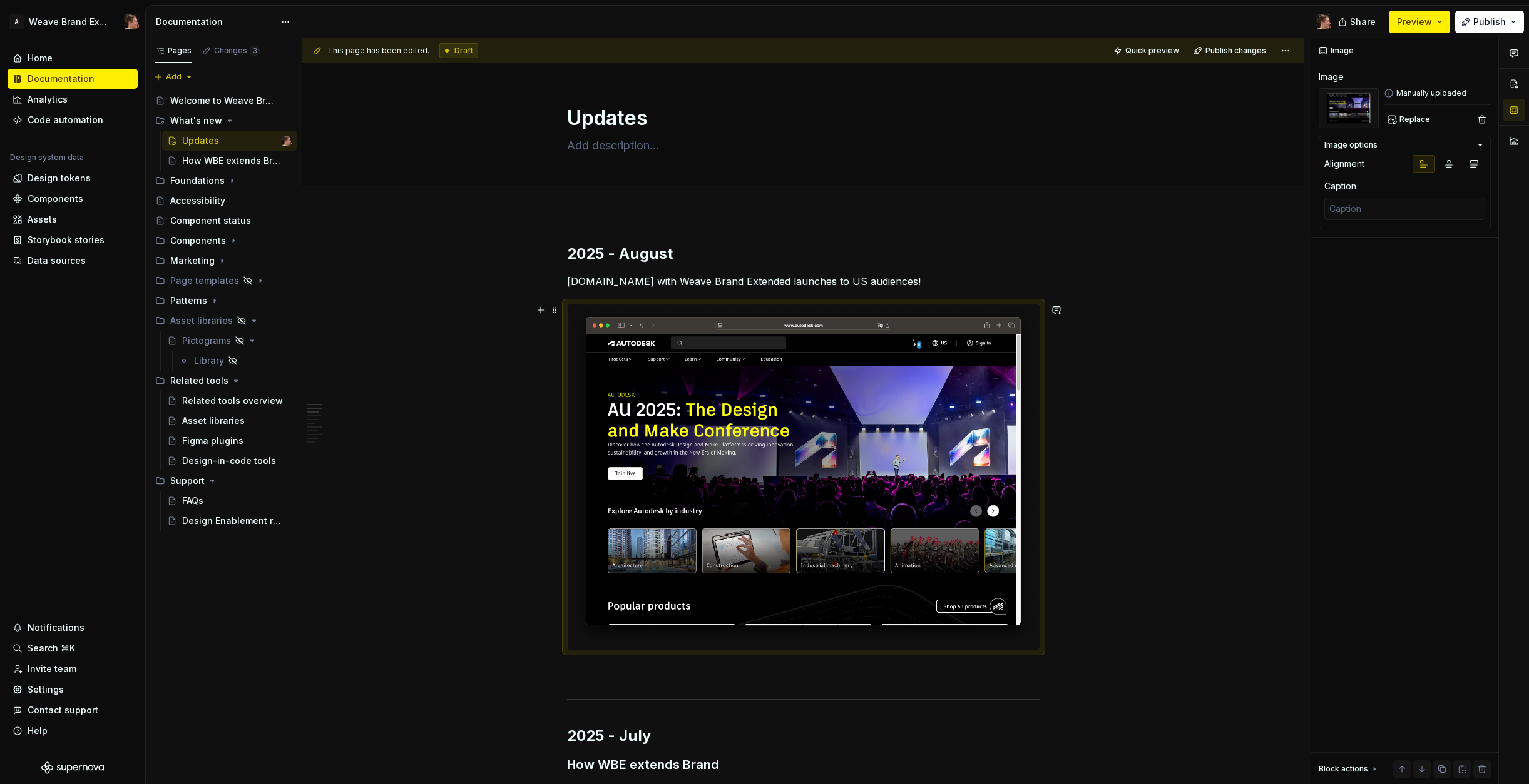
click at [742, 480] on img at bounding box center [803, 477] width 472 height 345
click at [818, 672] on p at bounding box center [803, 673] width 473 height 15
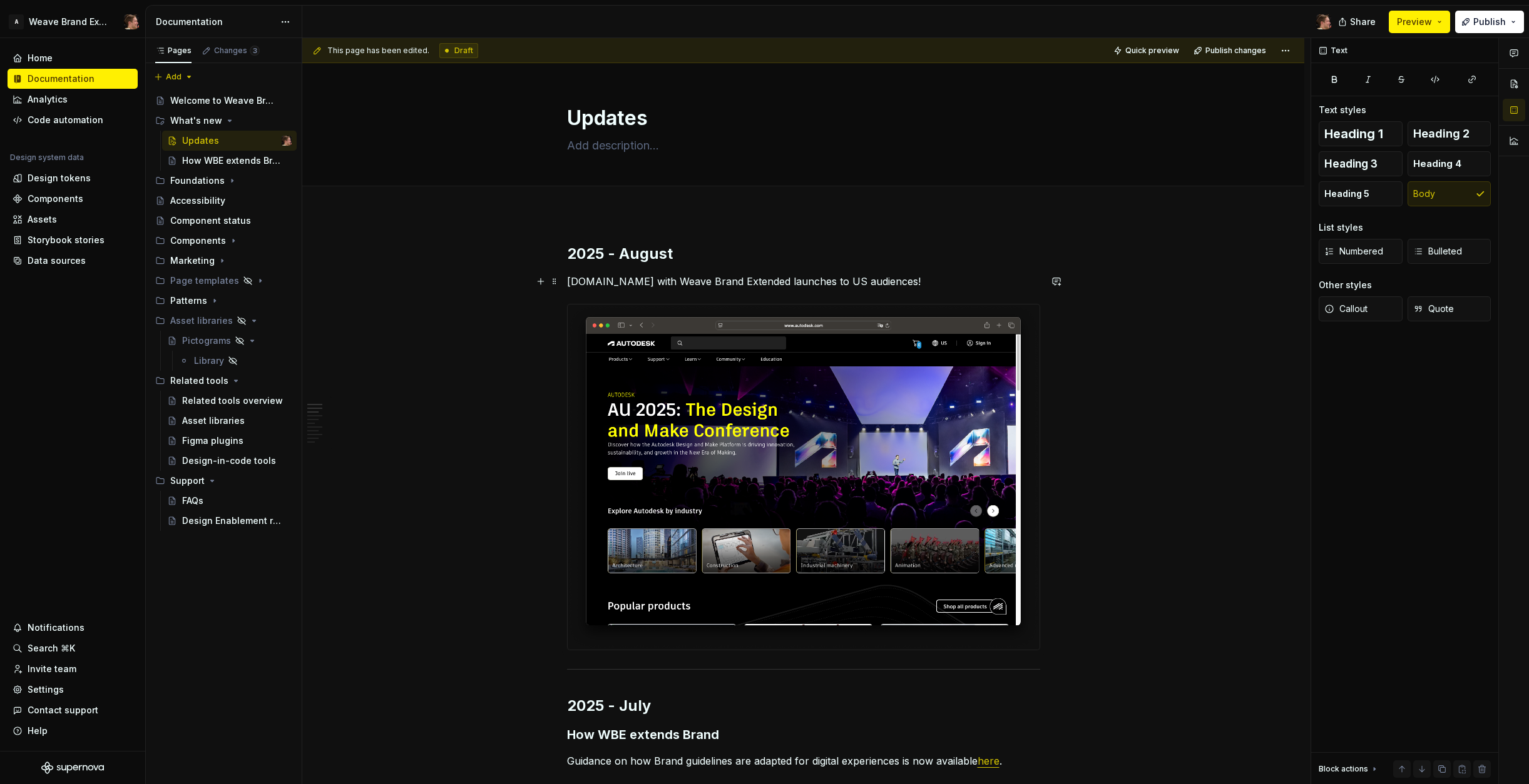
drag, startPoint x: 792, startPoint y: 285, endPoint x: 900, endPoint y: 279, distance: 108.2
click at [792, 285] on p "[DOMAIN_NAME] with Weave Brand Extended launches to US audiences!" at bounding box center [803, 281] width 473 height 15
click at [900, 279] on p "[DOMAIN_NAME] with Weave Brand Extended launches to US audiences!" at bounding box center [803, 281] width 473 height 15
click at [926, 277] on p "[DOMAIN_NAME] with Weave Brand Extended launches to US audiences!" at bounding box center [803, 281] width 473 height 15
click at [830, 285] on p "[DOMAIN_NAME] with Weave Brand Extended launches to US audiences!" at bounding box center [803, 281] width 473 height 15
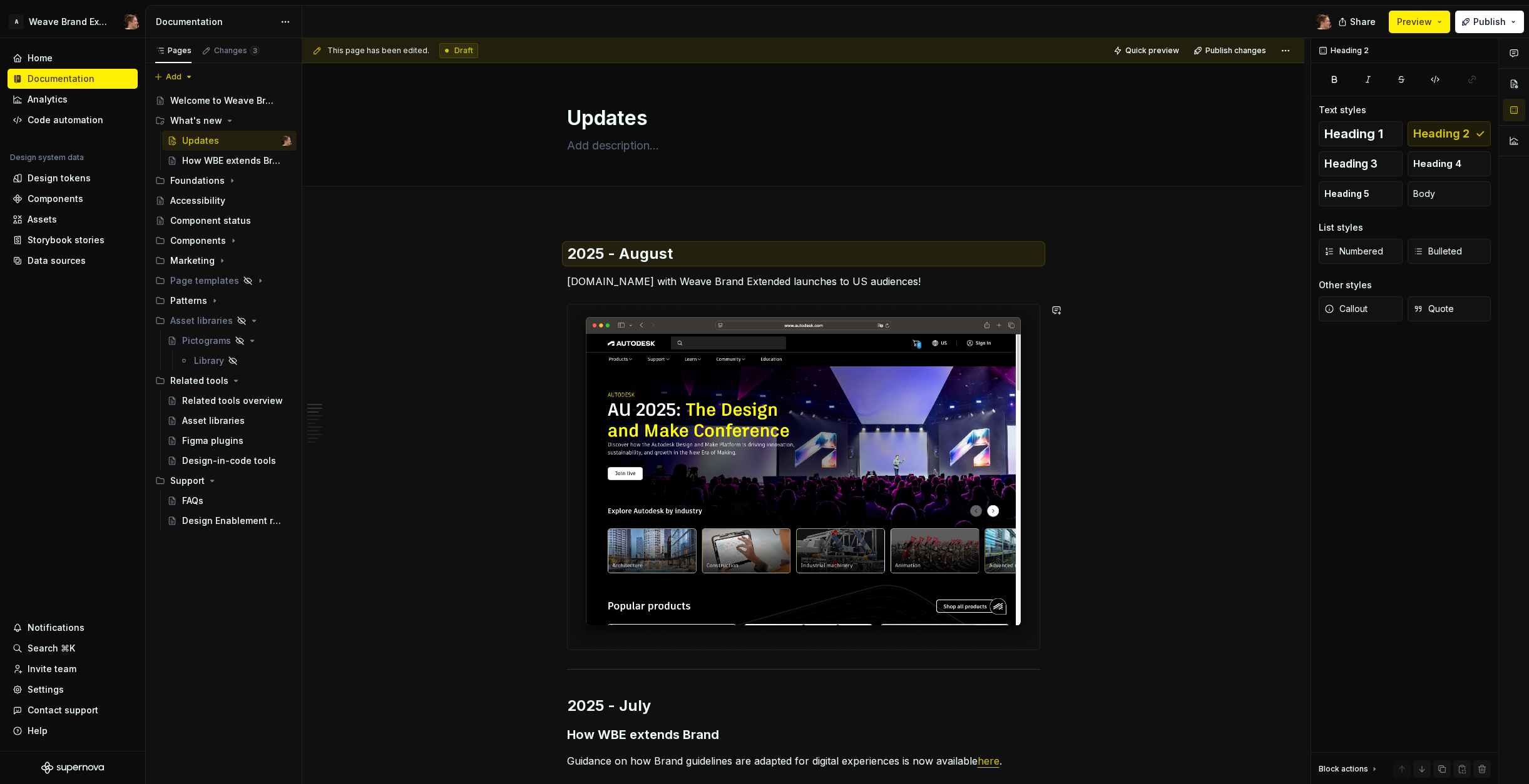
type textarea "*"
click at [623, 282] on p "[DOMAIN_NAME] with Weave Brand Extended launches to US audiences!" at bounding box center [803, 281] width 473 height 15
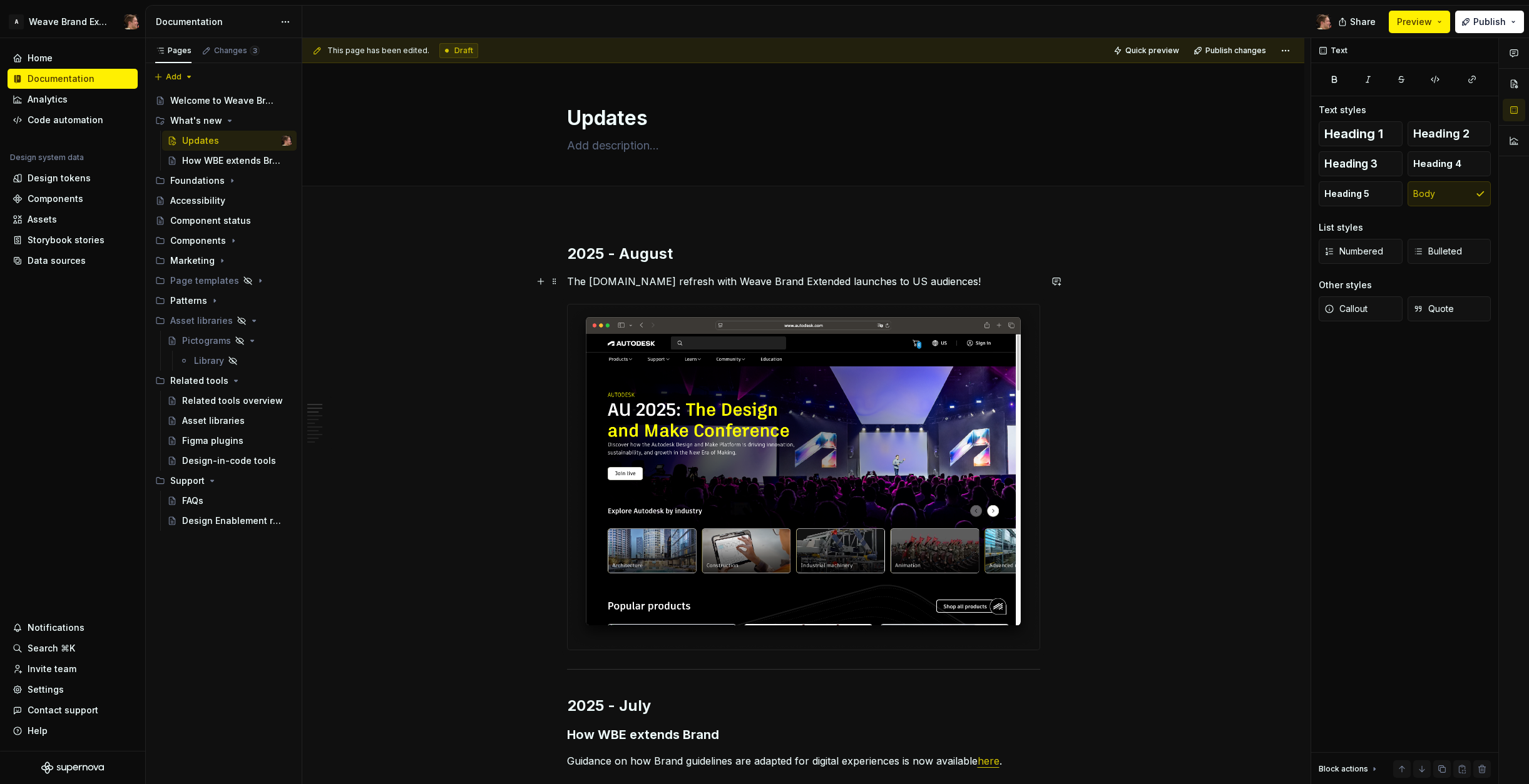
click at [987, 286] on p "The [DOMAIN_NAME] refresh with Weave Brand Extended launches to US audiences!" at bounding box center [803, 281] width 473 height 15
click at [717, 253] on h2 "2025 - August" at bounding box center [803, 254] width 473 height 20
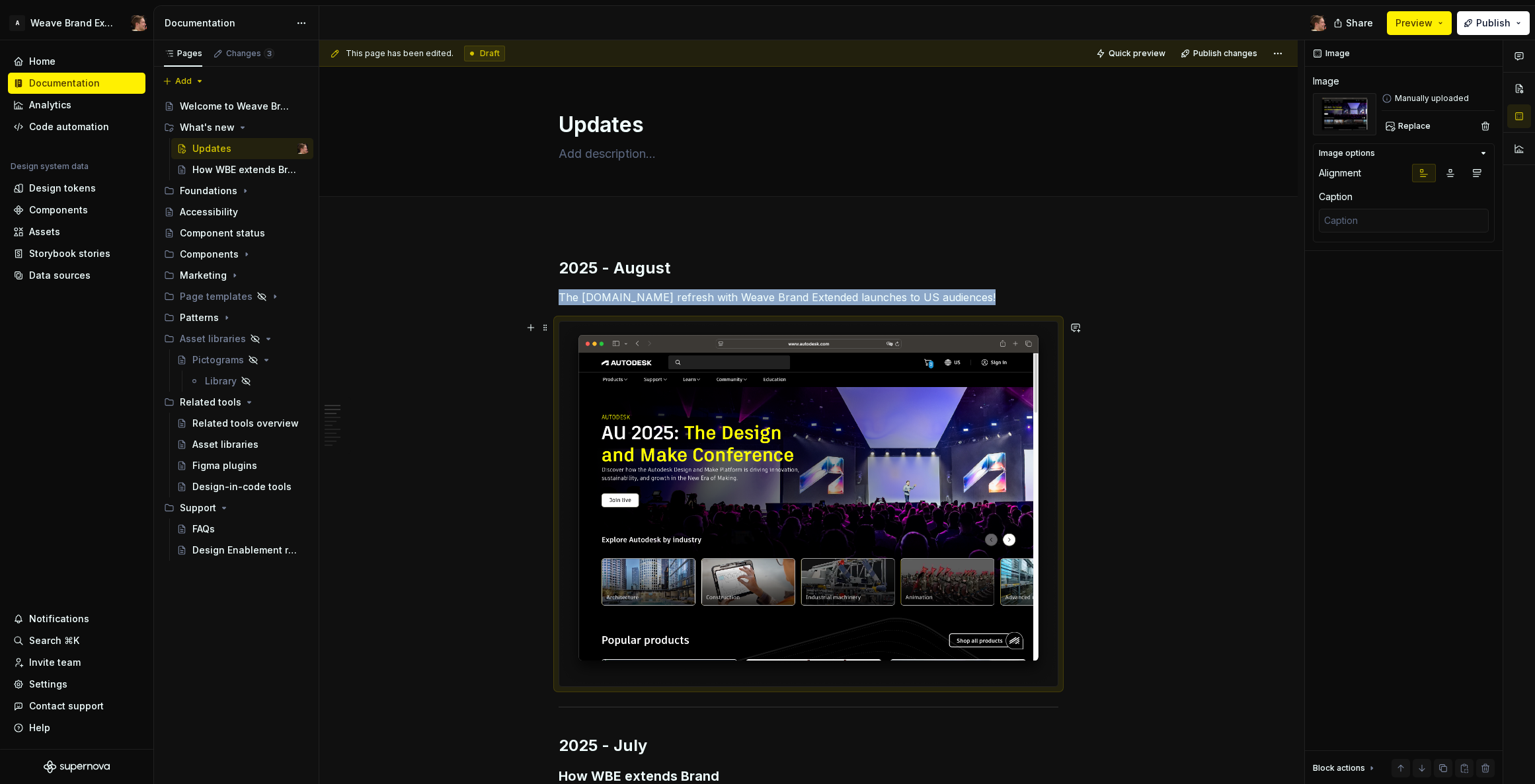
click at [982, 394] on img at bounding box center [808, 504] width 498 height 364
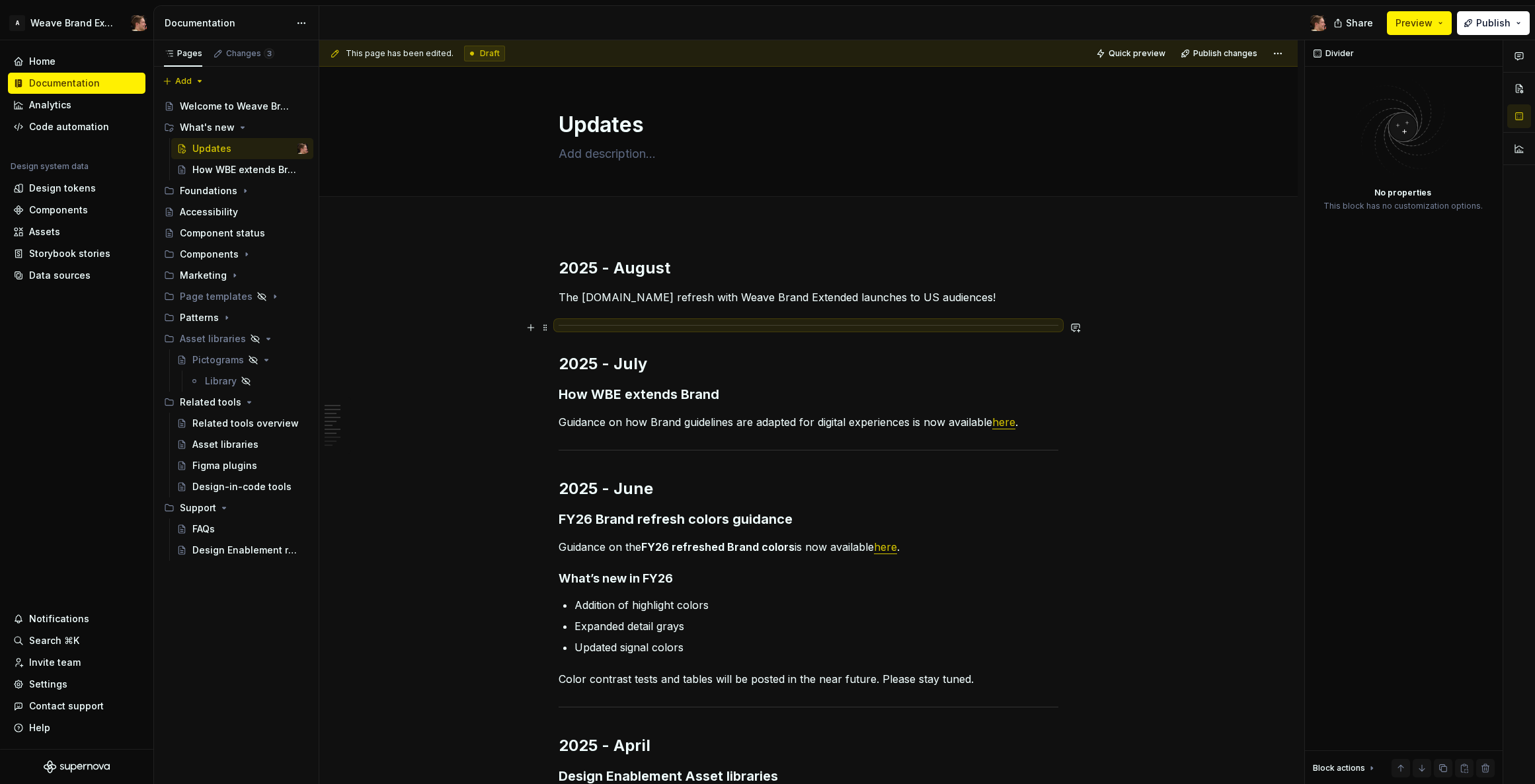
click at [993, 300] on p "The [DOMAIN_NAME] refresh with Weave Brand Extended launches to US audiences!" at bounding box center [808, 297] width 500 height 16
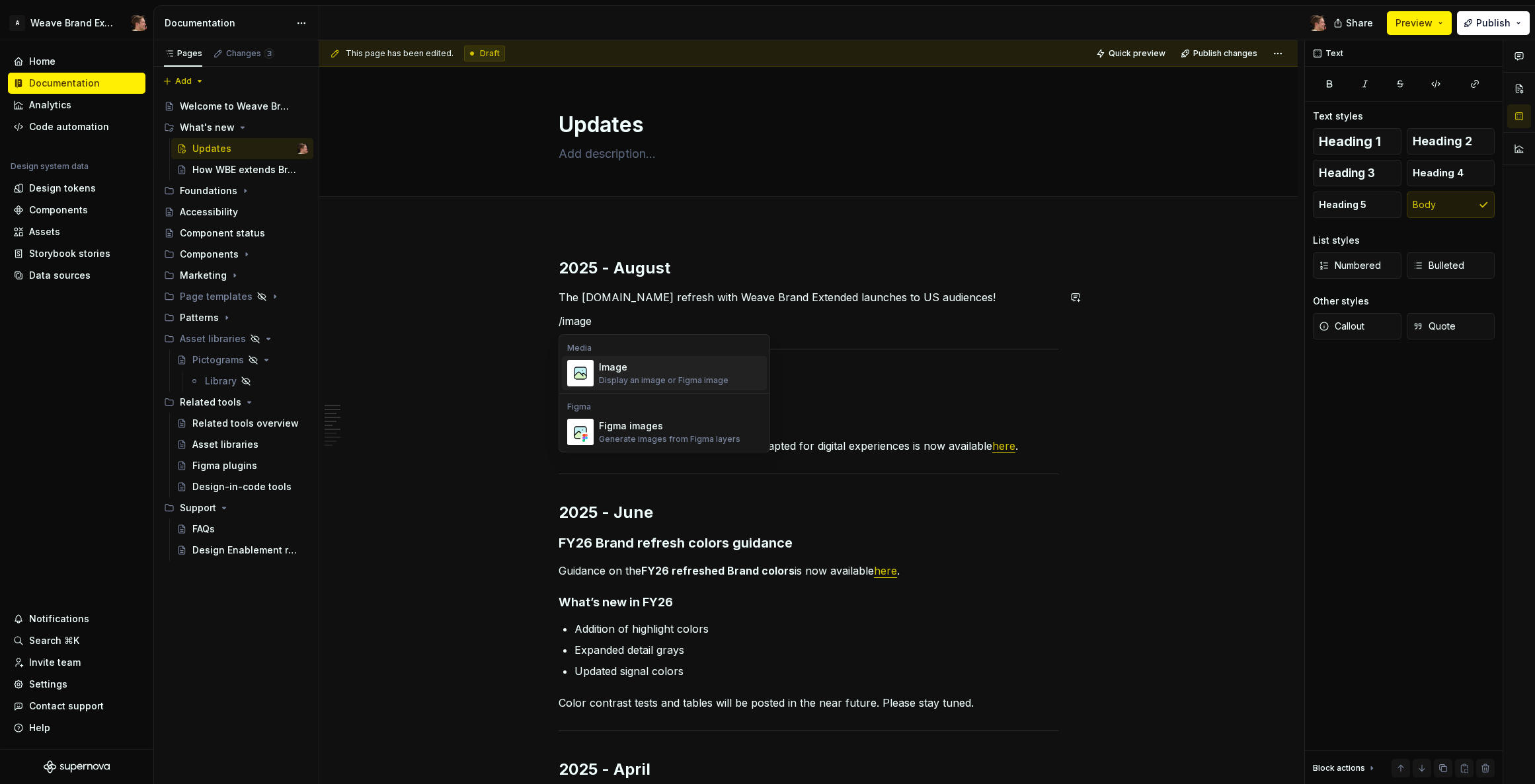
click at [621, 378] on div "Display an image or Figma image" at bounding box center [663, 380] width 129 height 11
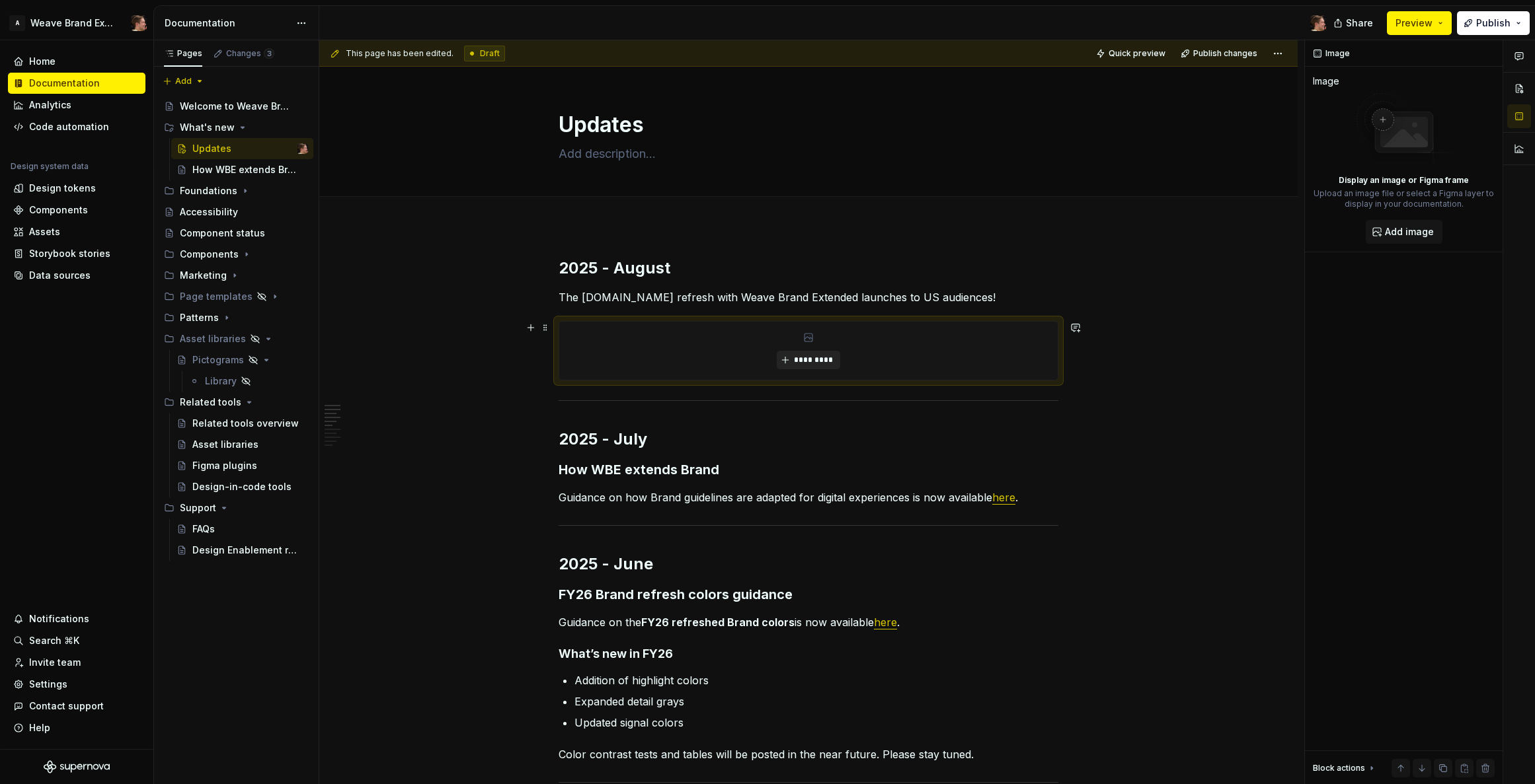
click at [801, 357] on span "*********" at bounding box center [813, 359] width 40 height 11
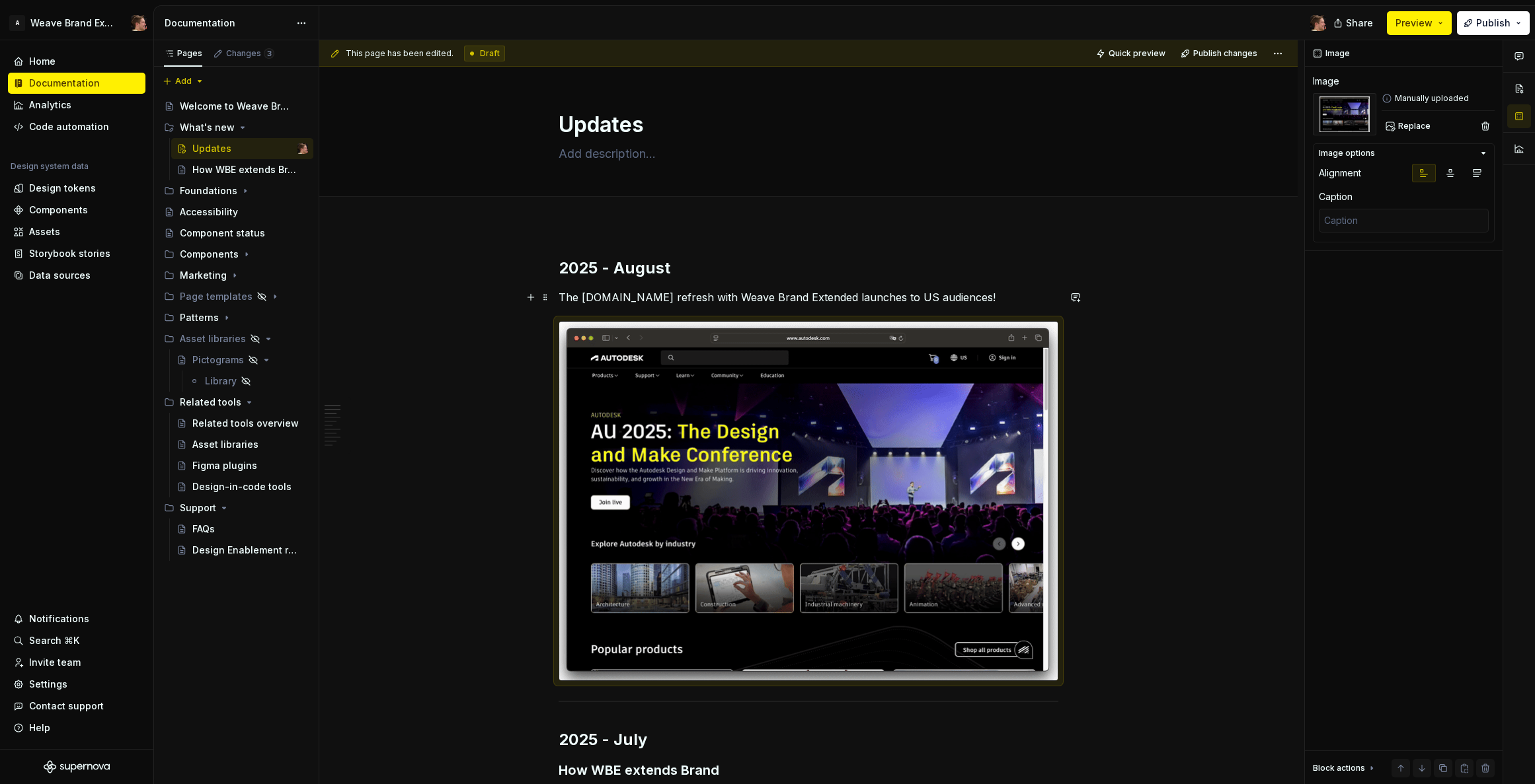
click at [1027, 299] on p "The [DOMAIN_NAME] refresh with Weave Brand Extended launches to US audiences!" at bounding box center [808, 297] width 500 height 16
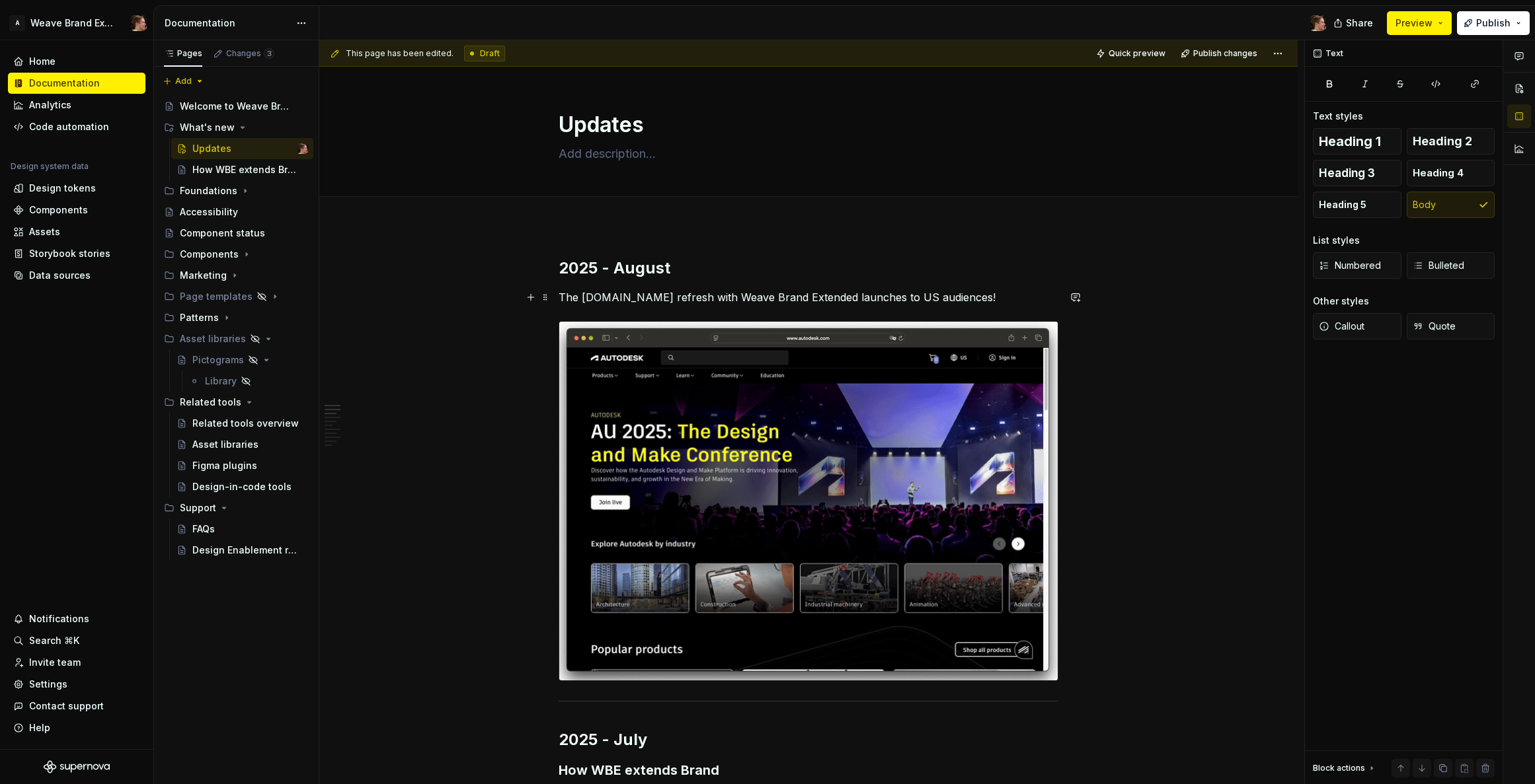
click at [1001, 297] on p "The [DOMAIN_NAME] refresh with Weave Brand Extended launches to US audiences!" at bounding box center [808, 297] width 500 height 16
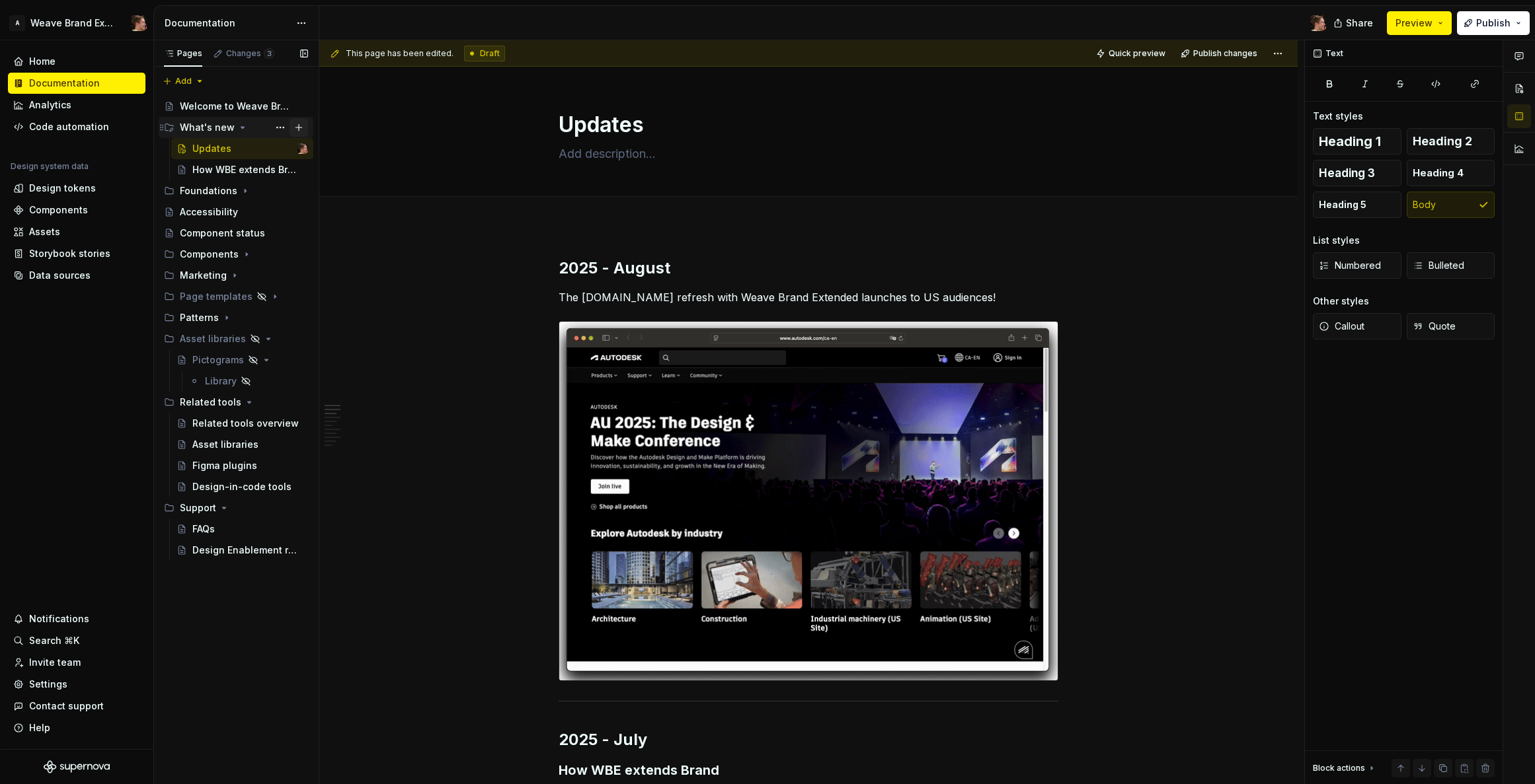
click at [297, 128] on button "Page tree" at bounding box center [299, 127] width 19 height 19
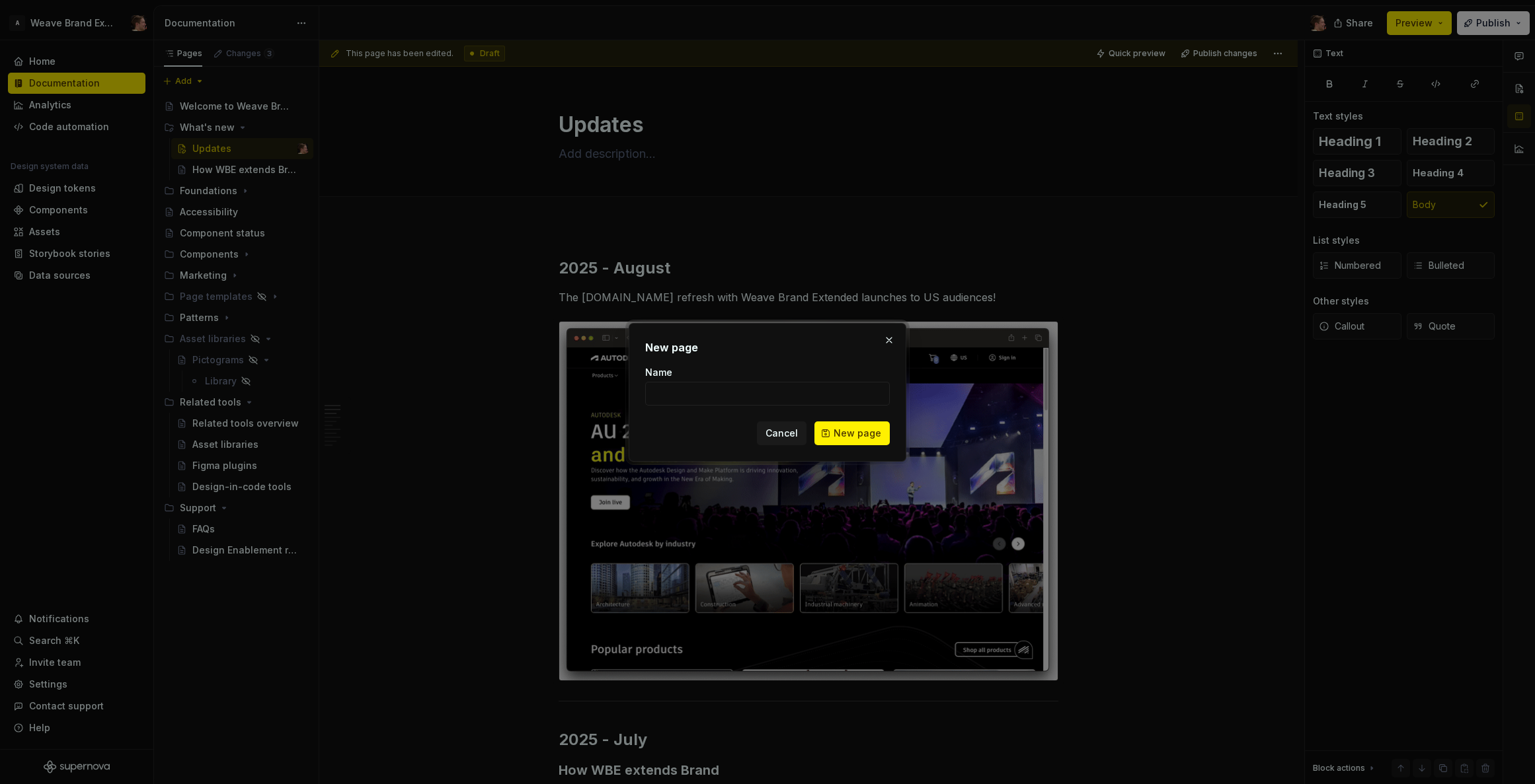
type textarea "*"
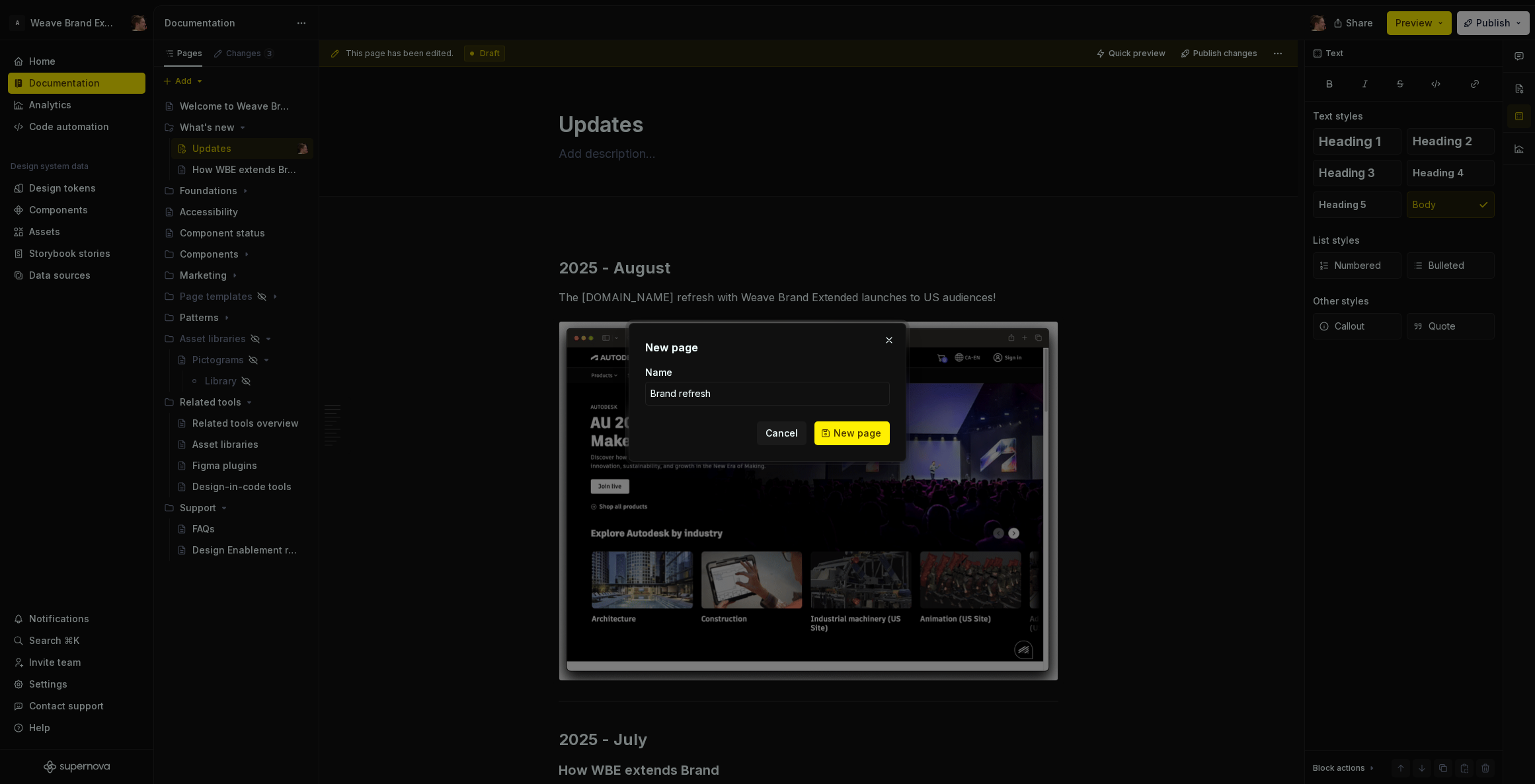
type input "Brand refresh"
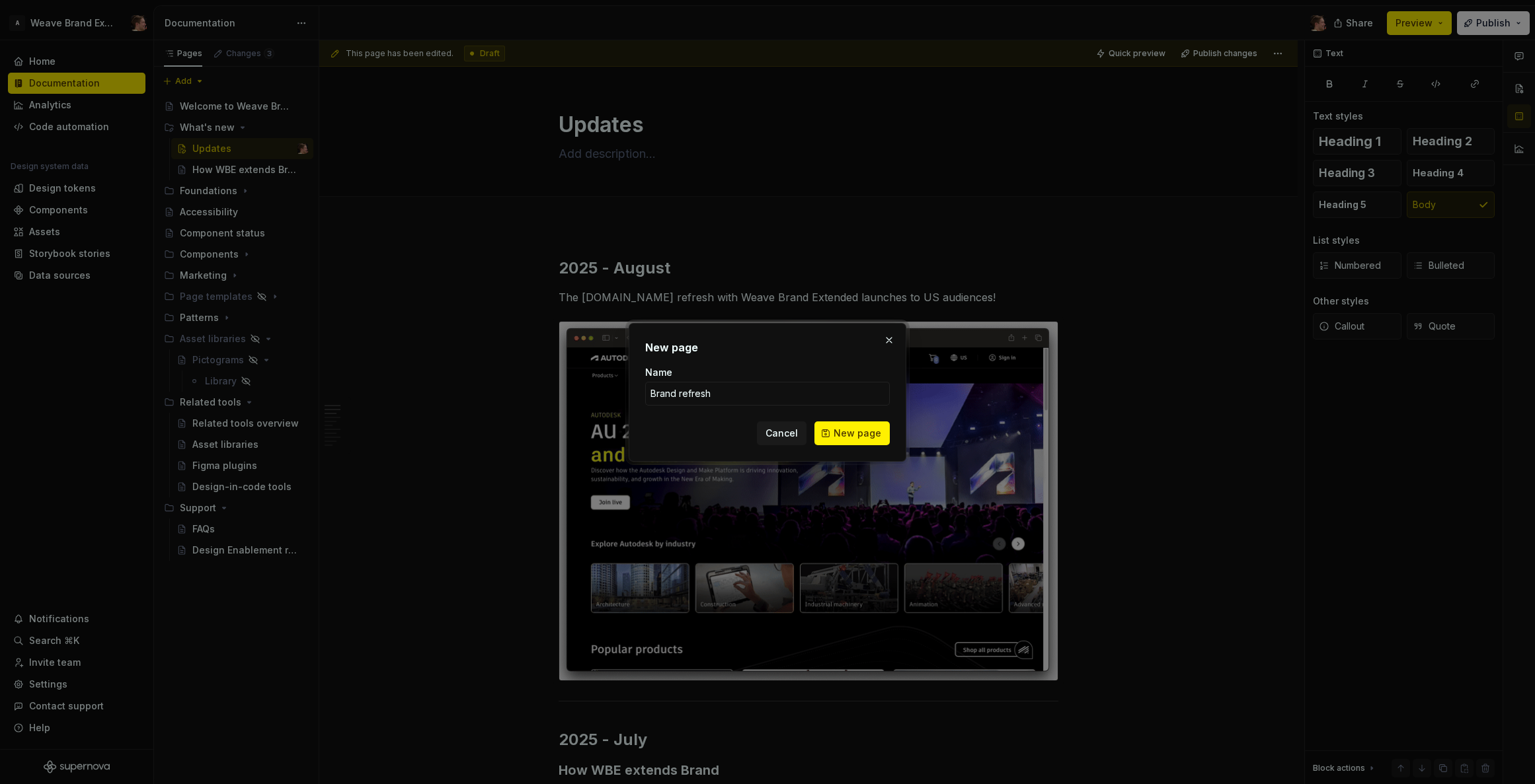
click at [870, 434] on span "New page" at bounding box center [857, 433] width 48 height 13
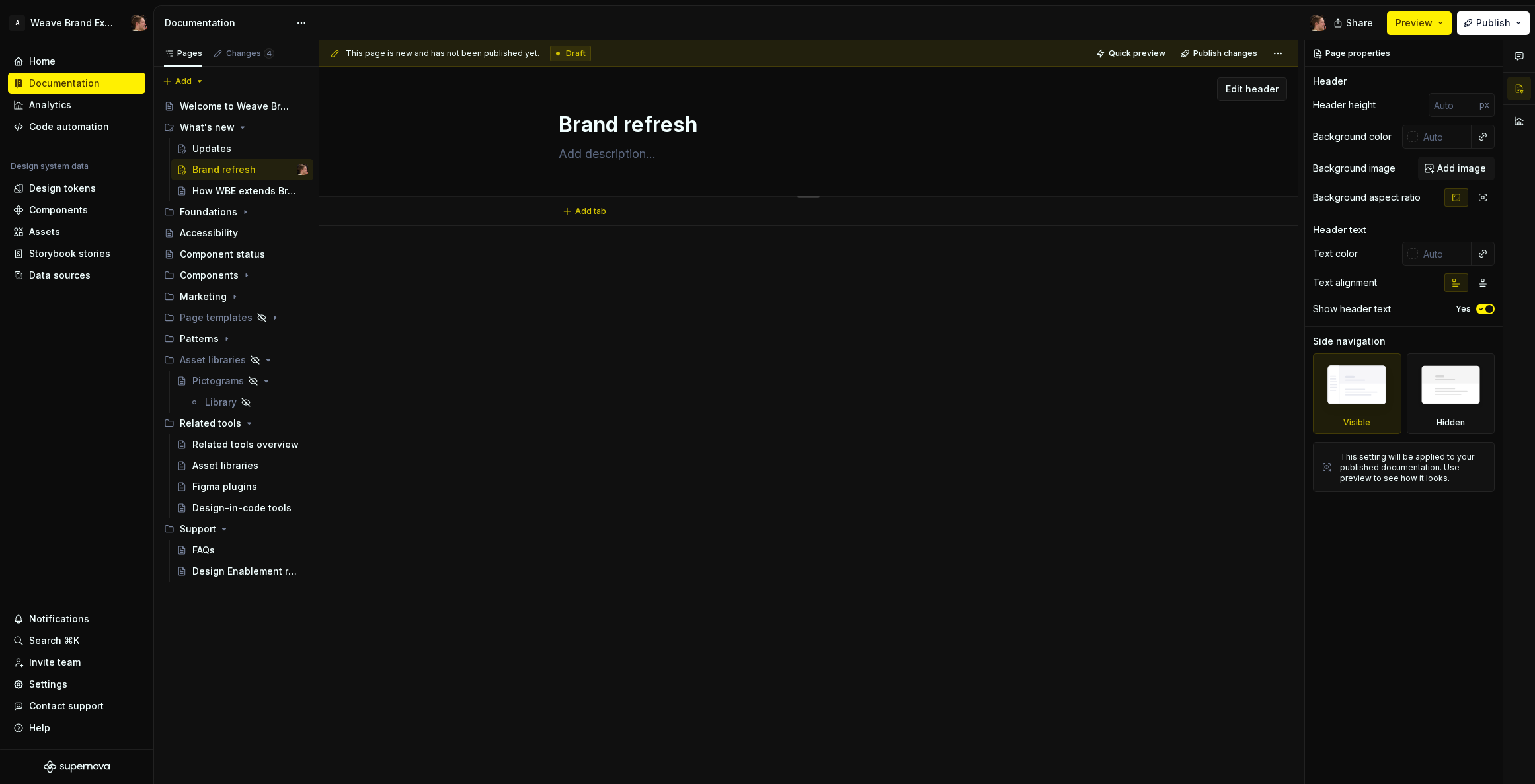
click at [776, 137] on textarea "Brand refresh" at bounding box center [806, 125] width 500 height 31
drag, startPoint x: 786, startPoint y: 170, endPoint x: 779, endPoint y: 171, distance: 7.1
click at [785, 170] on div "Brand refresh" at bounding box center [808, 131] width 500 height 129
drag, startPoint x: 644, startPoint y: 158, endPoint x: 656, endPoint y: 169, distance: 16.3
click at [644, 158] on textarea at bounding box center [806, 154] width 500 height 21
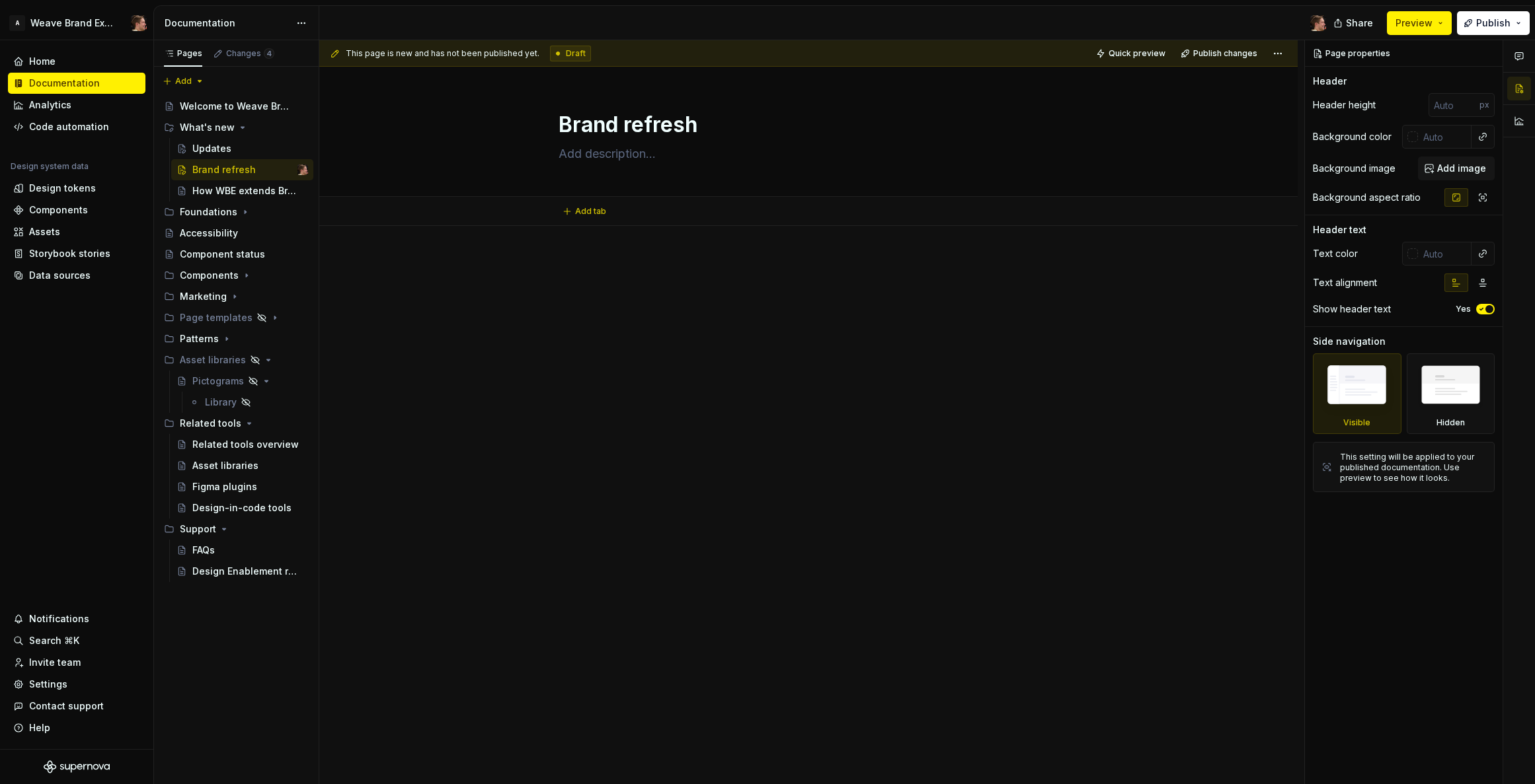
type textarea "*"
click at [737, 267] on p at bounding box center [808, 266] width 500 height 16
click at [691, 274] on div at bounding box center [808, 283] width 500 height 50
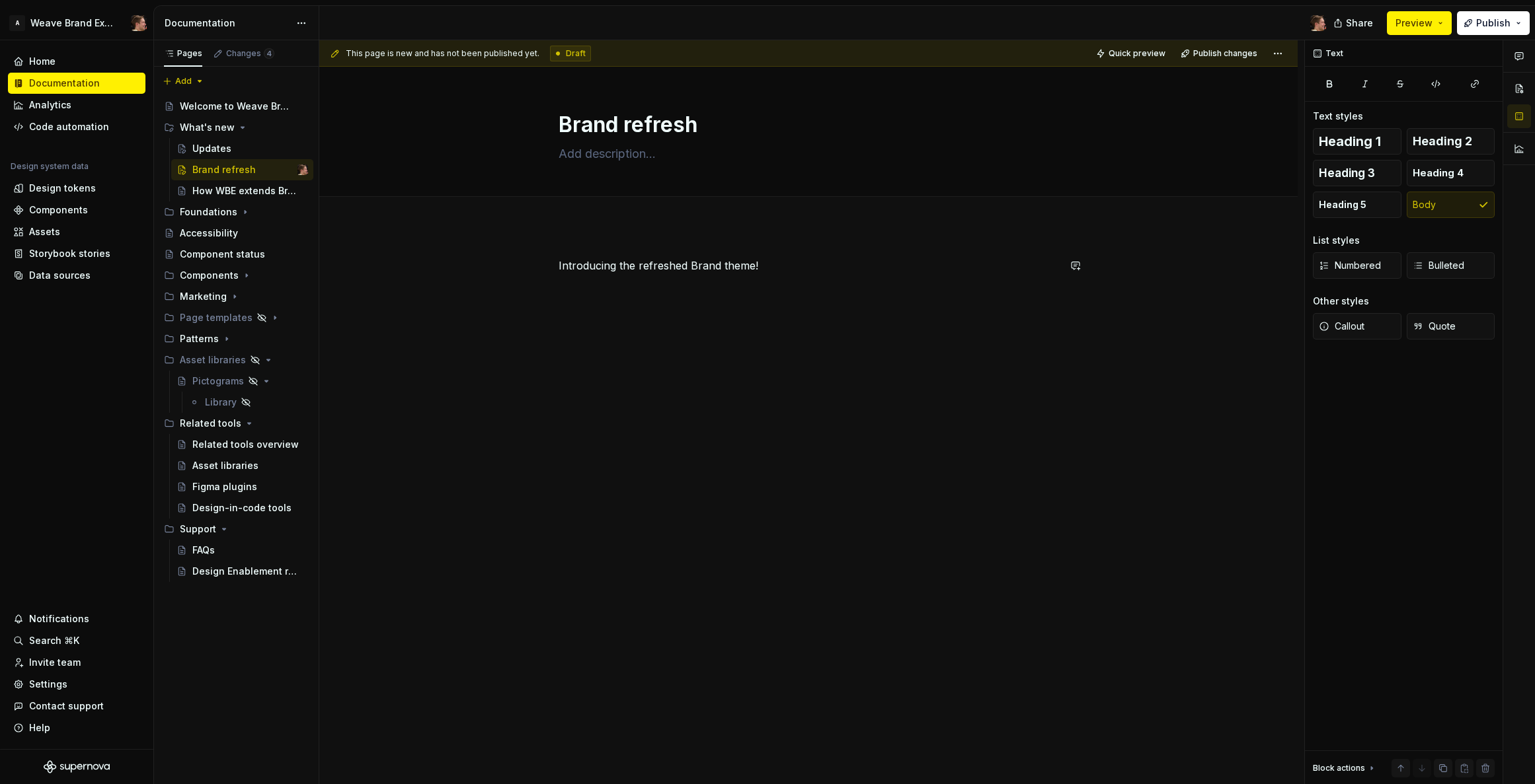
click at [724, 243] on div "Introducing the refreshed Brand theme!" at bounding box center [809, 392] width 978 height 333
click at [643, 262] on p at bounding box center [808, 266] width 500 height 16
click at [793, 293] on p "Introducing the refreshed Brand theme!" at bounding box center [808, 289] width 500 height 16
click at [799, 287] on p "Introducing the refreshed Brand theme!" at bounding box center [808, 289] width 500 height 16
type textarea "*"
